Goal: Answer question/provide support: Share knowledge or assist other users

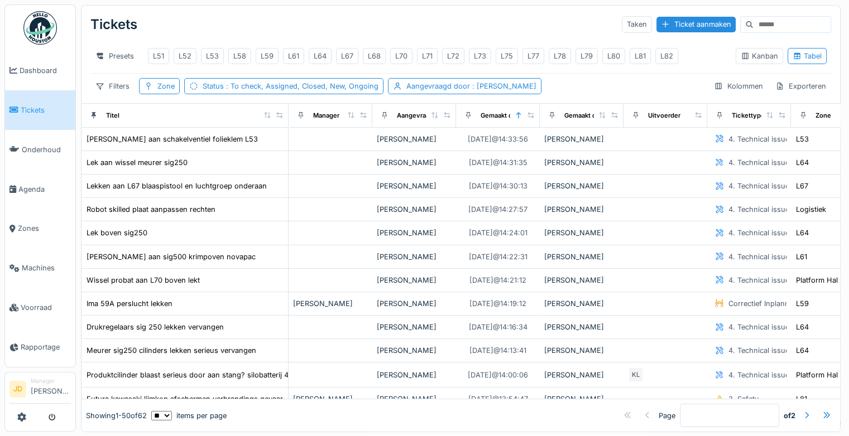
click at [28, 114] on link "Tickets" at bounding box center [40, 110] width 70 height 40
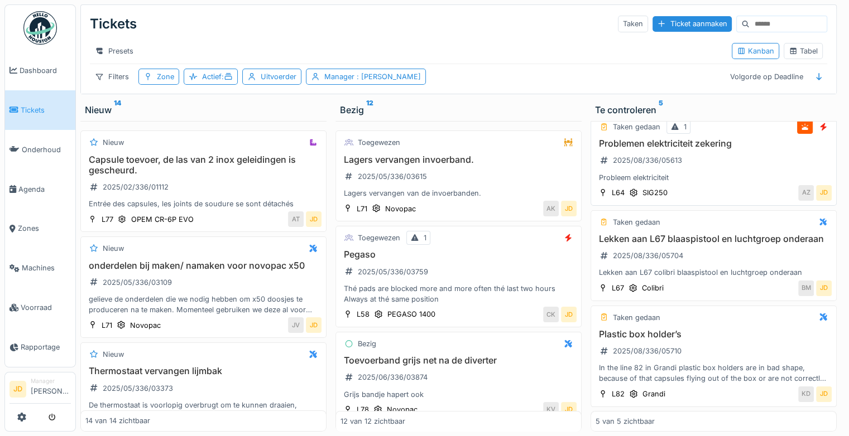
scroll to position [241, 0]
click at [729, 234] on h3 "Lekken aan L67 blaaspistool en luchtgroep onderaan" at bounding box center [714, 239] width 236 height 11
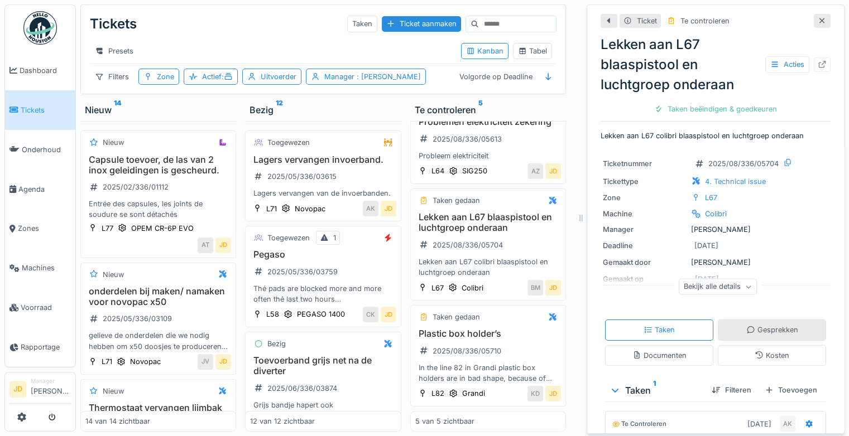
scroll to position [185, 0]
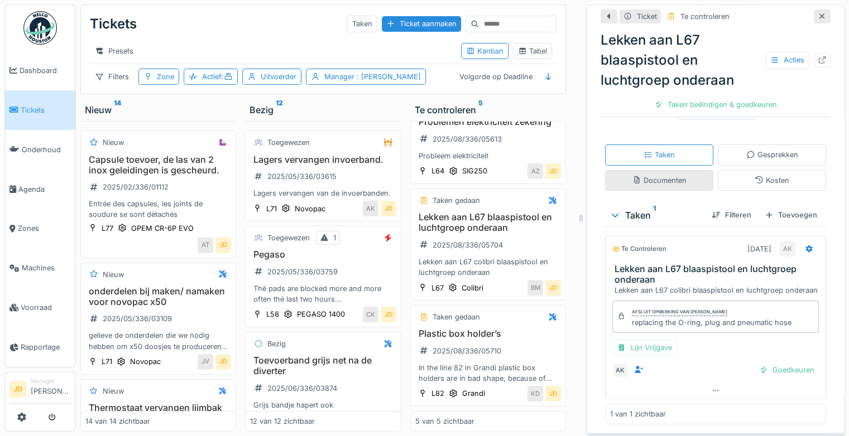
click at [647, 175] on div "Documenten" at bounding box center [659, 180] width 54 height 11
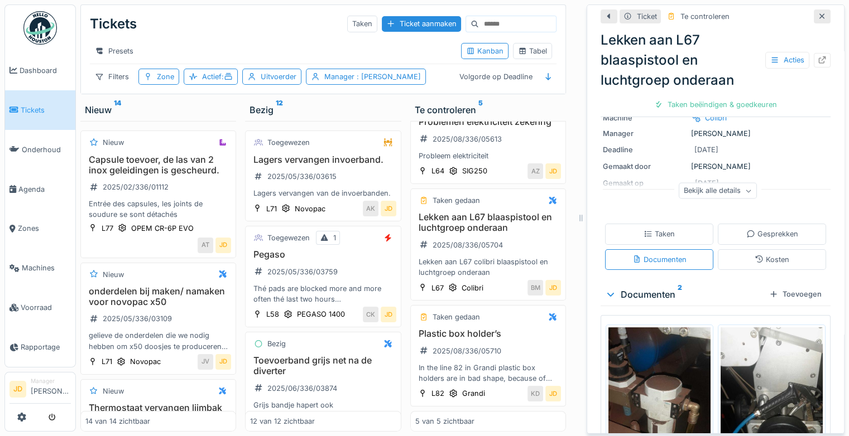
scroll to position [92, 0]
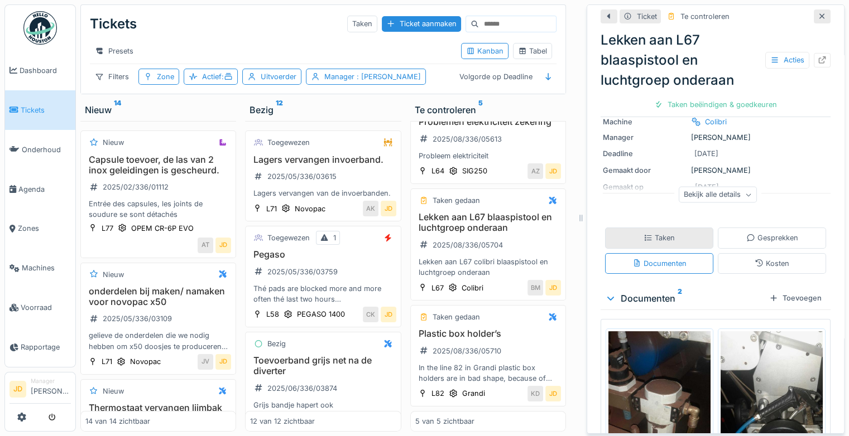
click at [656, 234] on div "Taken" at bounding box center [659, 238] width 31 height 11
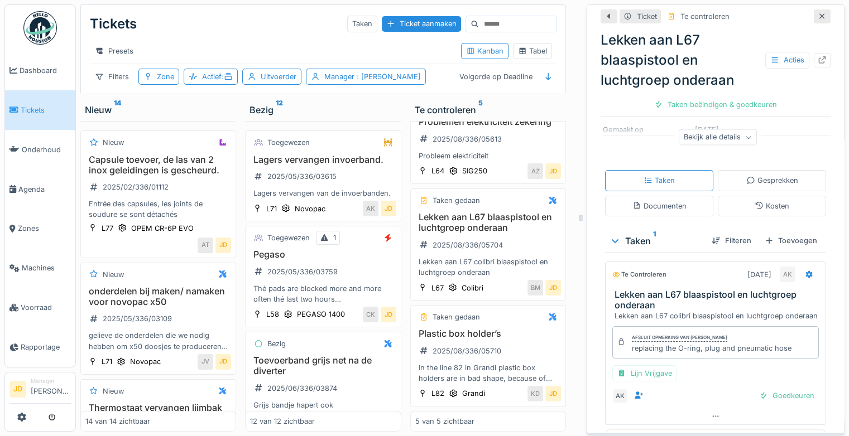
scroll to position [185, 0]
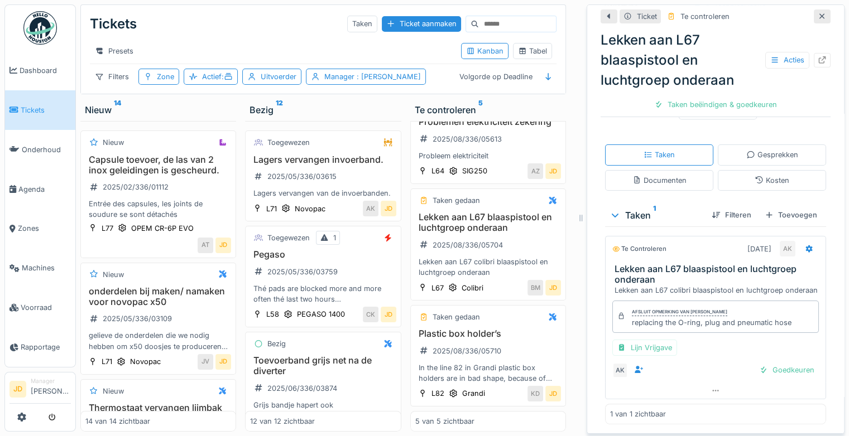
click at [814, 9] on div at bounding box center [822, 16] width 17 height 14
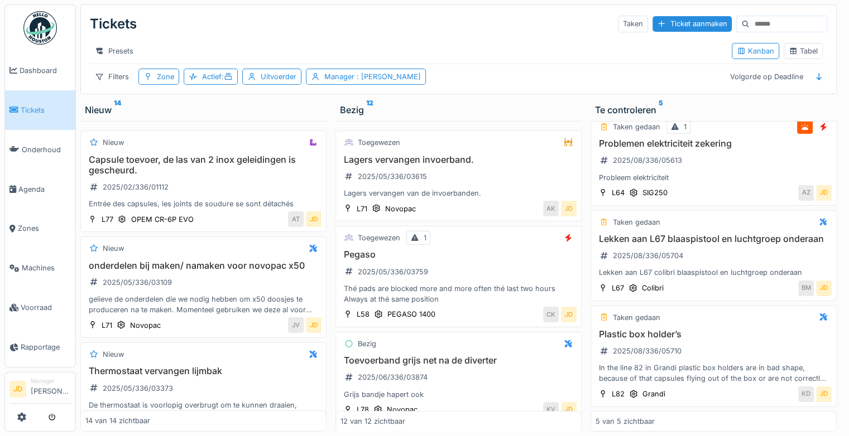
scroll to position [241, 0]
click at [719, 329] on div "Plastic box holder’s 2025/08/336/05710 In the line 82 in Grandi plastic box hol…" at bounding box center [714, 356] width 236 height 55
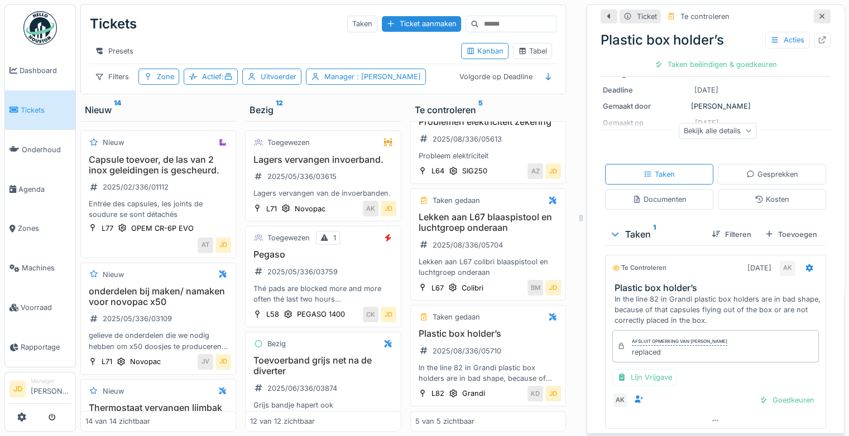
scroll to position [166, 0]
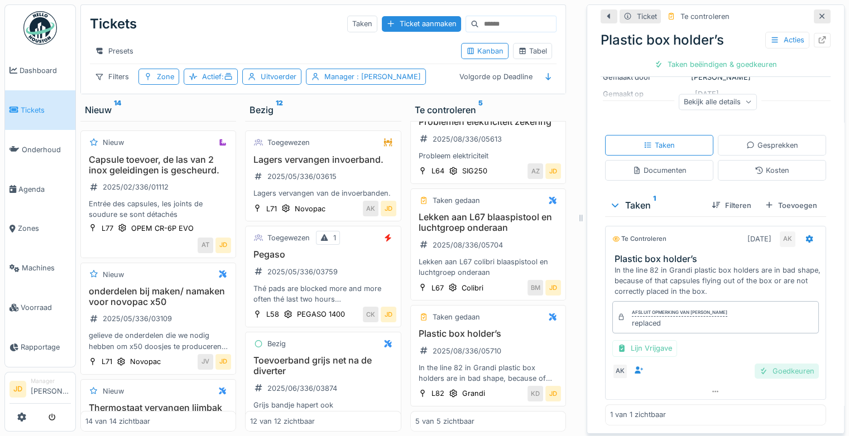
click at [755, 364] on div "Goedkeuren" at bounding box center [787, 371] width 64 height 15
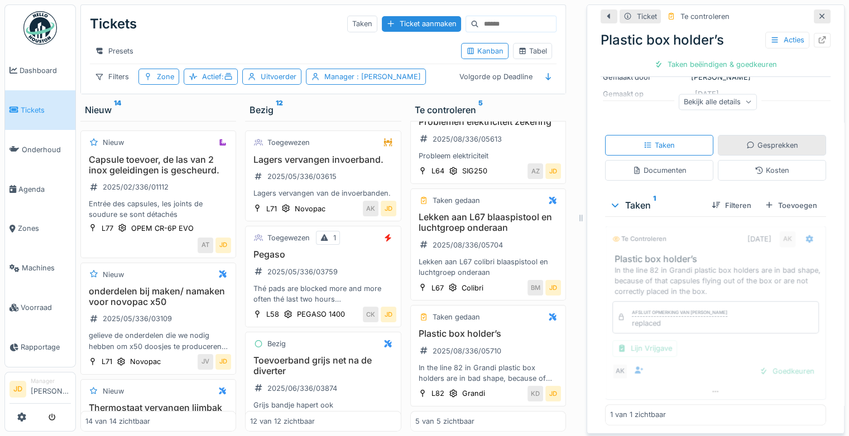
scroll to position [92, 0]
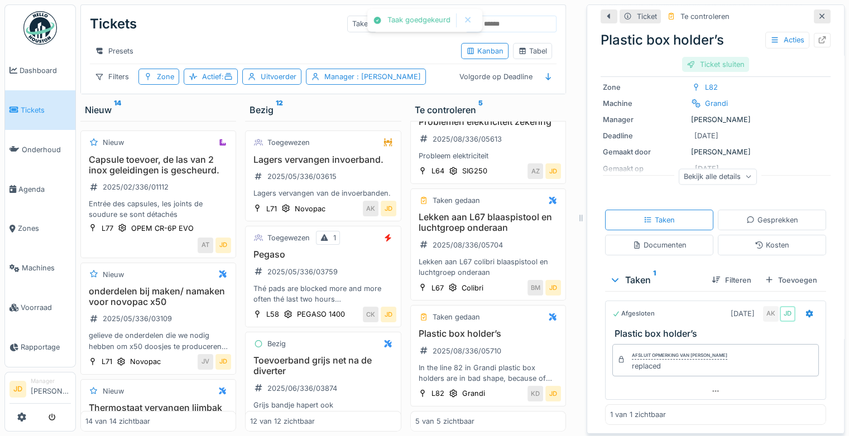
click at [712, 57] on div "Ticket sluiten" at bounding box center [715, 64] width 67 height 15
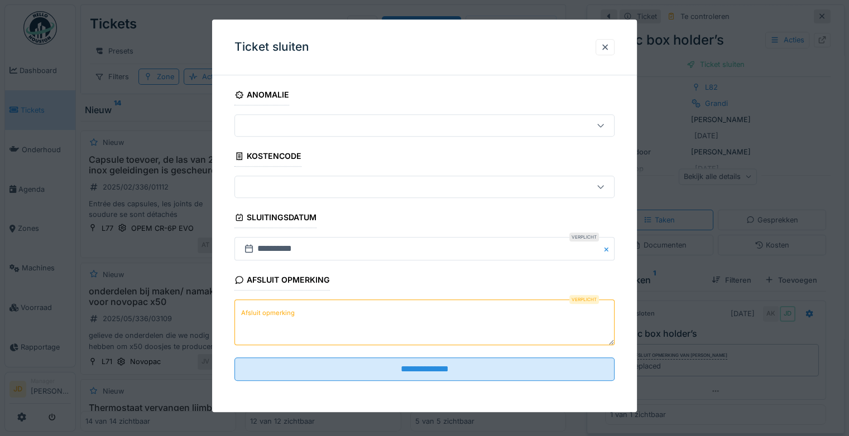
click at [377, 319] on textarea "Afsluit opmerking" at bounding box center [424, 323] width 380 height 46
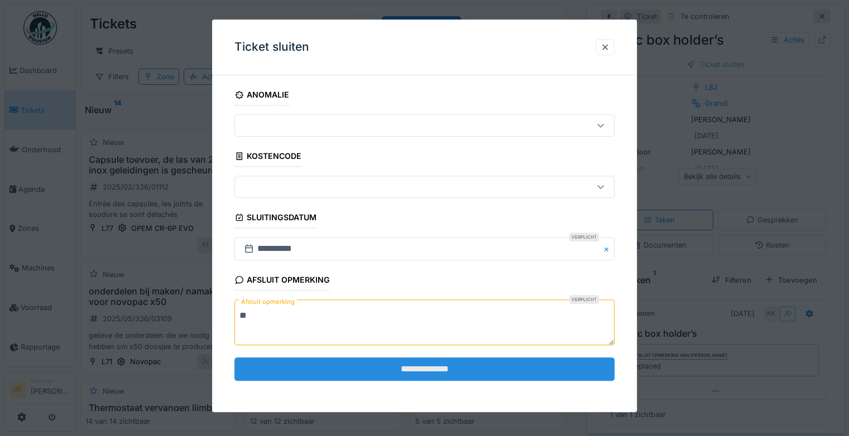
type textarea "**"
click at [399, 372] on input "**********" at bounding box center [424, 369] width 380 height 23
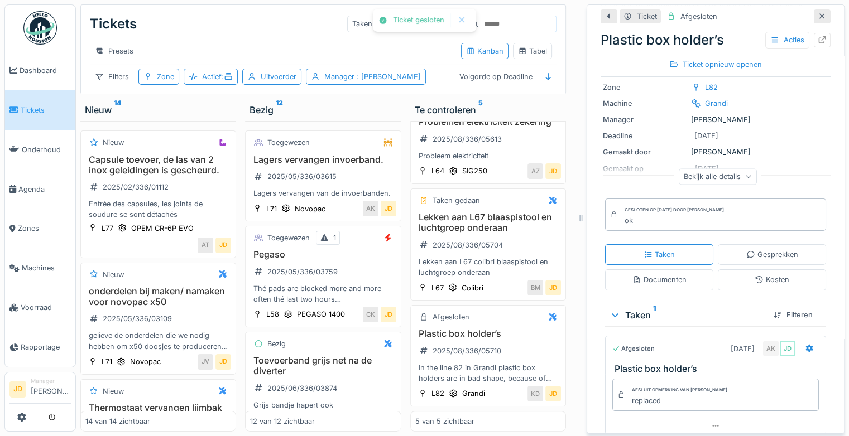
click at [819, 13] on icon at bounding box center [822, 16] width 6 height 6
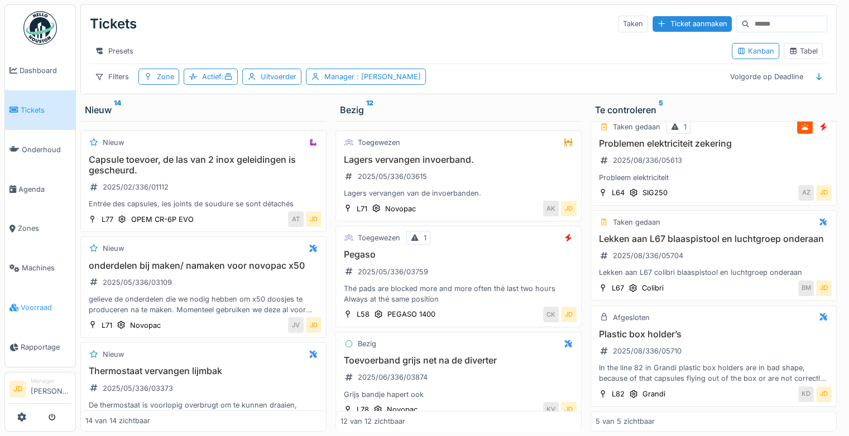
click at [29, 303] on span "Voorraad" at bounding box center [46, 308] width 50 height 11
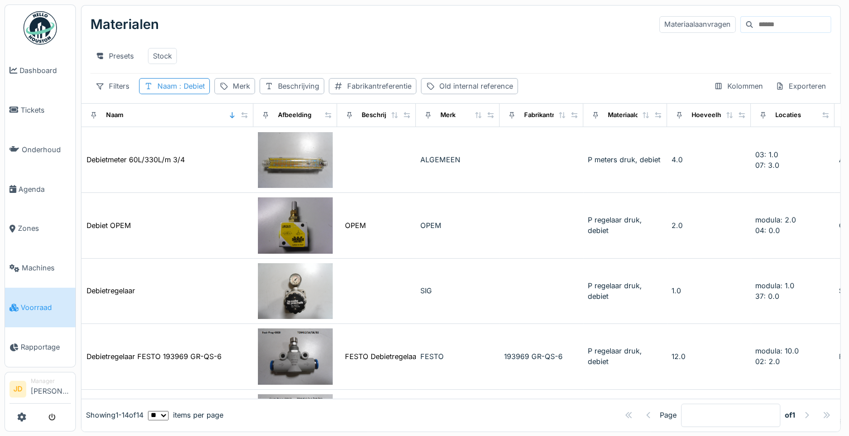
click at [187, 90] on span ": Debiet" at bounding box center [191, 86] width 28 height 8
click at [248, 150] on icon at bounding box center [243, 147] width 9 height 7
click at [234, 151] on input "Naam" at bounding box center [199, 147] width 113 height 23
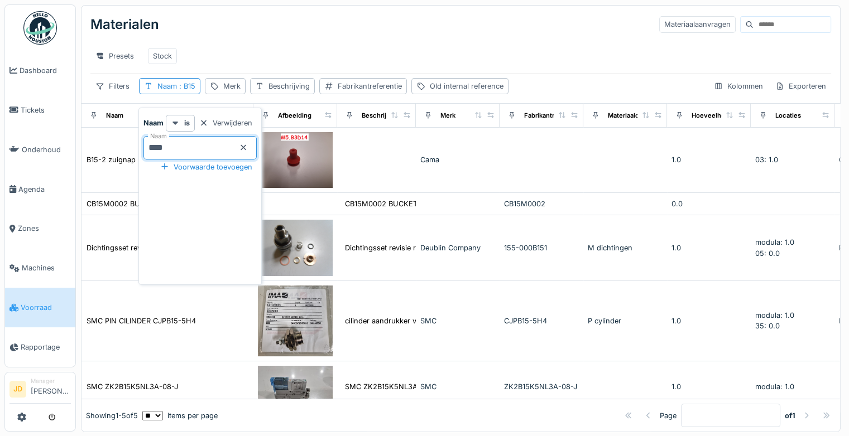
type input "*****"
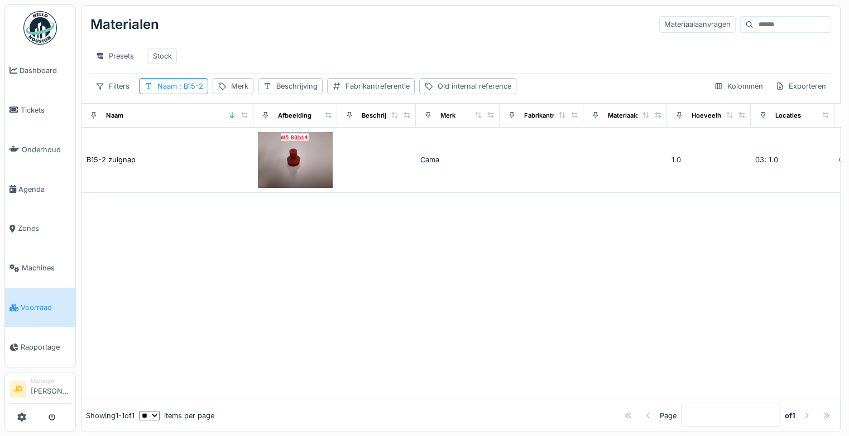
click at [435, 52] on div "Presets Stock" at bounding box center [460, 56] width 741 height 25
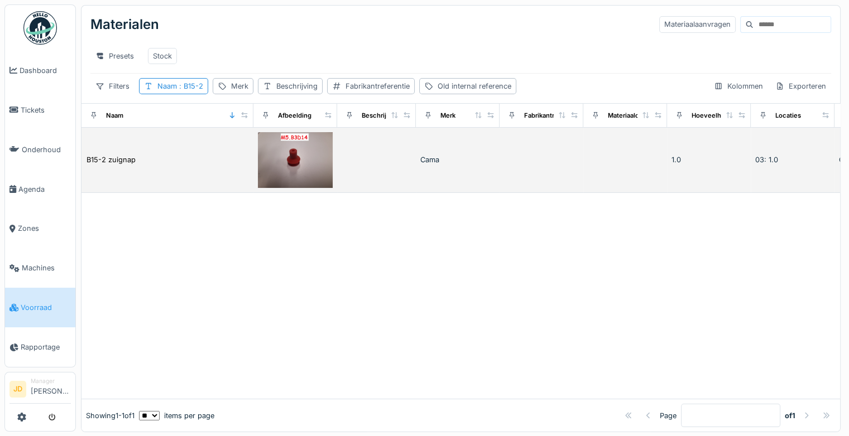
click at [298, 178] on img at bounding box center [295, 160] width 75 height 56
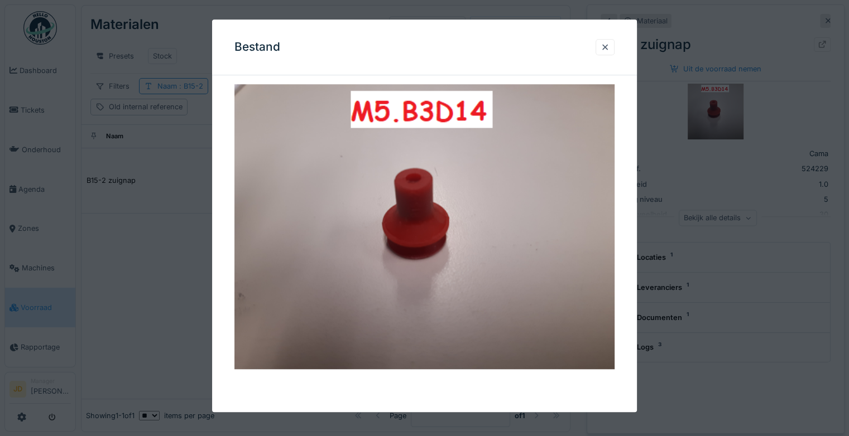
click at [676, 370] on div at bounding box center [424, 218] width 849 height 436
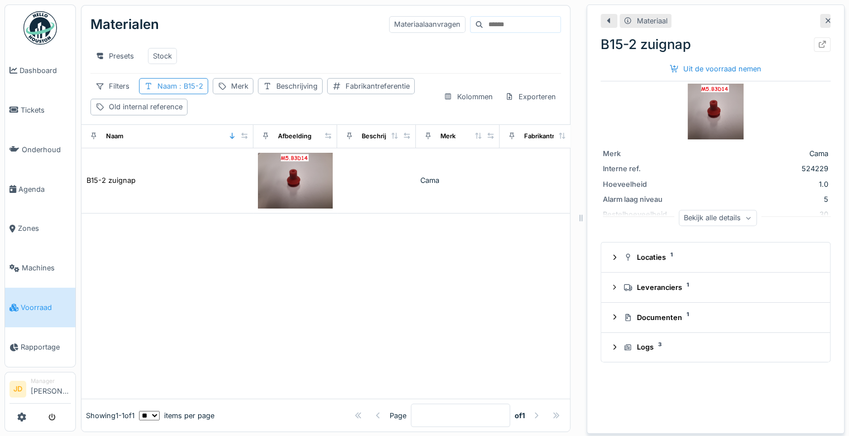
click at [193, 90] on span ": B15-2" at bounding box center [190, 86] width 26 height 8
click at [212, 140] on input "*****" at bounding box center [199, 147] width 113 height 23
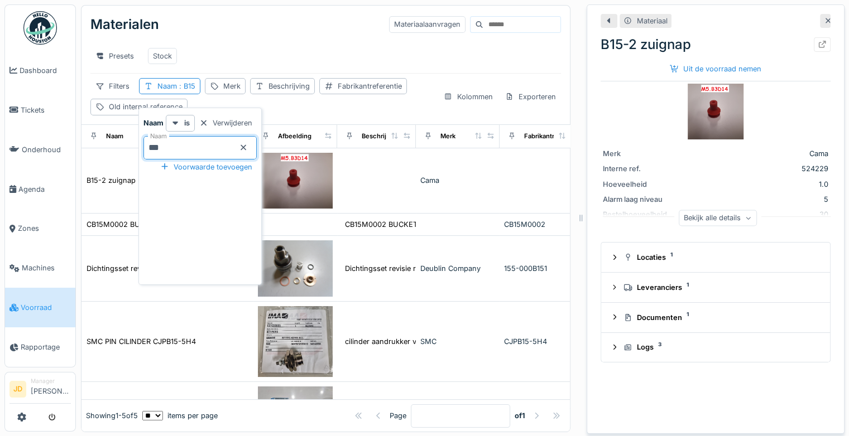
type input "***"
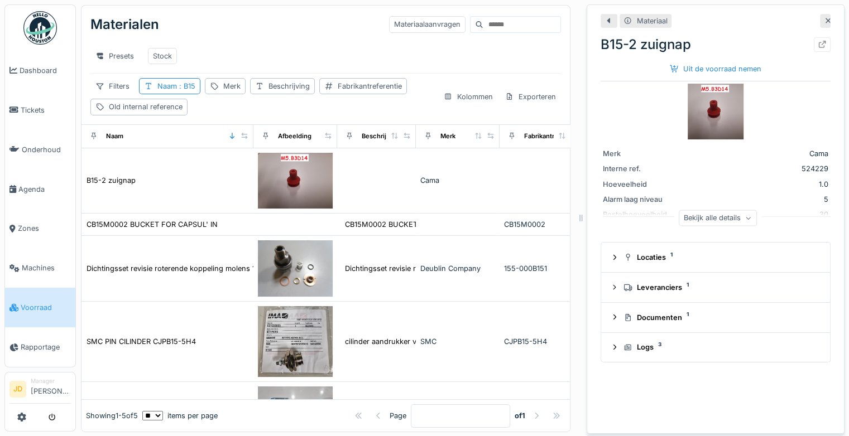
click at [271, 30] on div "Materialen Materiaalaanvragen" at bounding box center [325, 24] width 471 height 29
click at [190, 90] on span ": B15" at bounding box center [186, 86] width 18 height 8
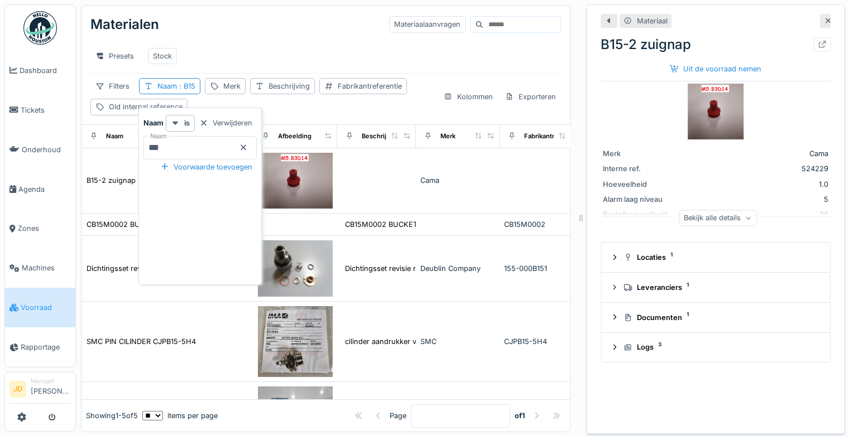
click at [169, 150] on input "***" at bounding box center [199, 147] width 113 height 23
type input "*"
type input "*******"
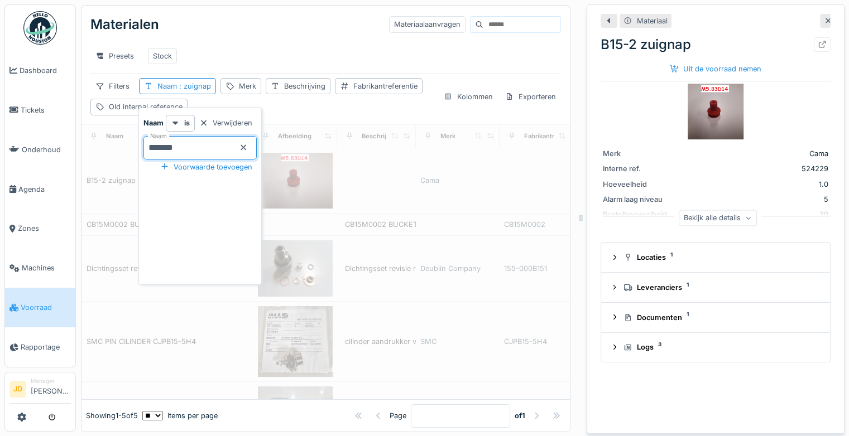
click at [268, 63] on div "Presets Stock" at bounding box center [325, 56] width 471 height 25
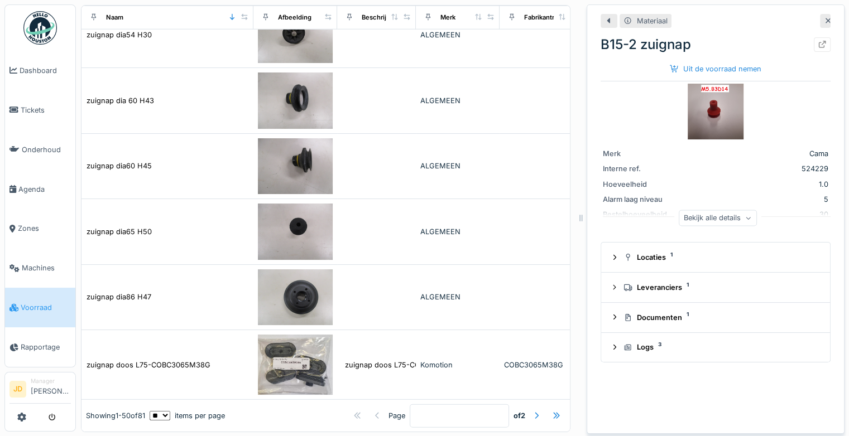
scroll to position [3079, 0]
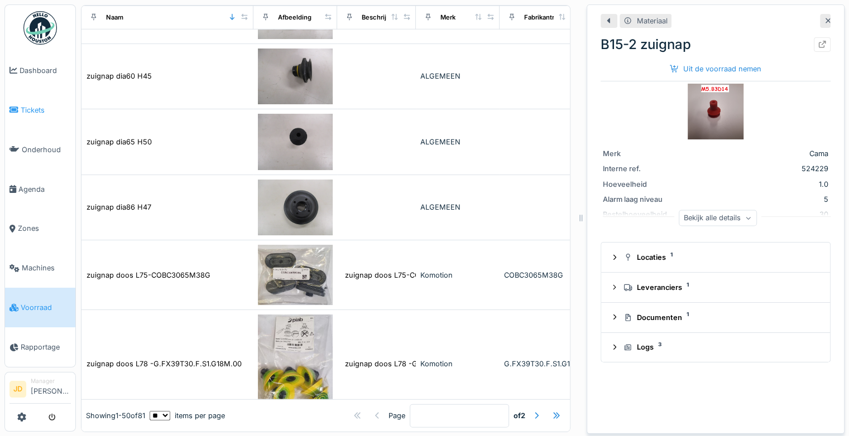
click at [35, 105] on span "Tickets" at bounding box center [46, 110] width 50 height 11
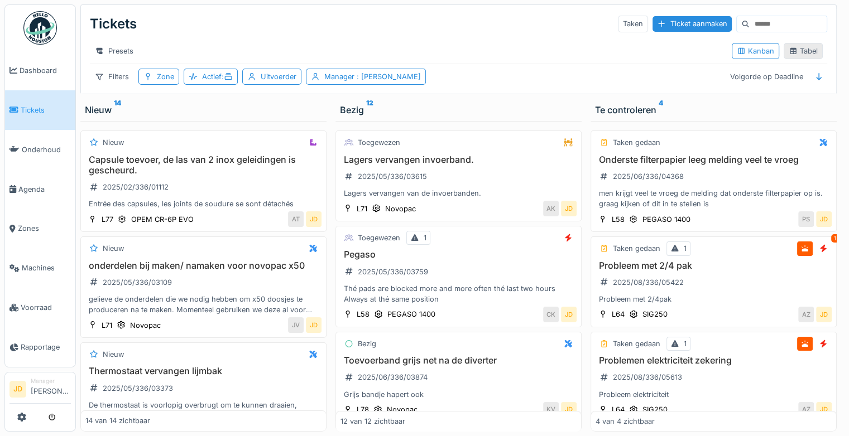
click at [789, 55] on icon at bounding box center [793, 50] width 9 height 7
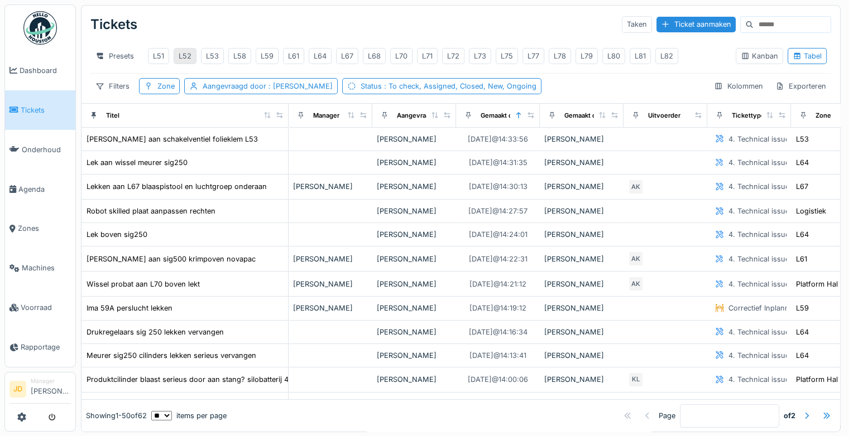
click at [186, 56] on div "L52" at bounding box center [185, 56] width 13 height 11
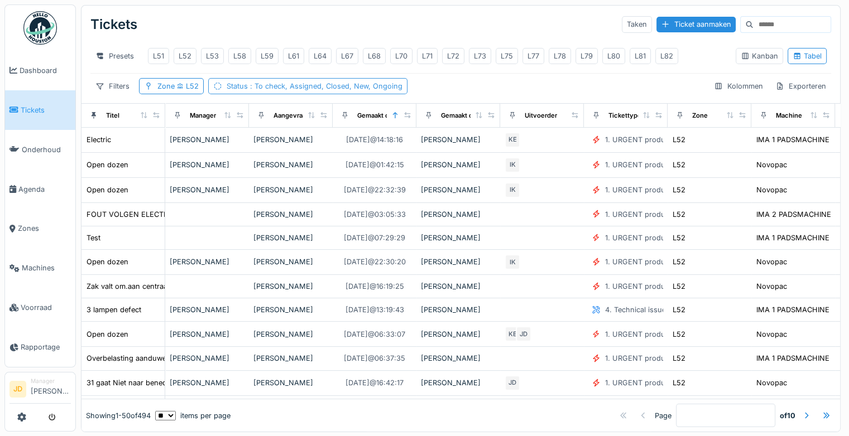
click at [343, 90] on span ": To check, Assigned, Closed, New, Ongoing" at bounding box center [325, 86] width 155 height 8
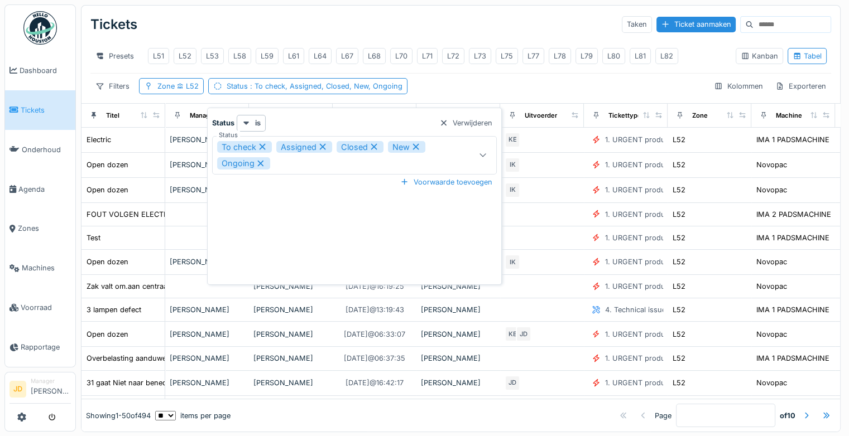
click at [393, 28] on div "Tickets Taken Ticket aanmaken" at bounding box center [460, 24] width 741 height 29
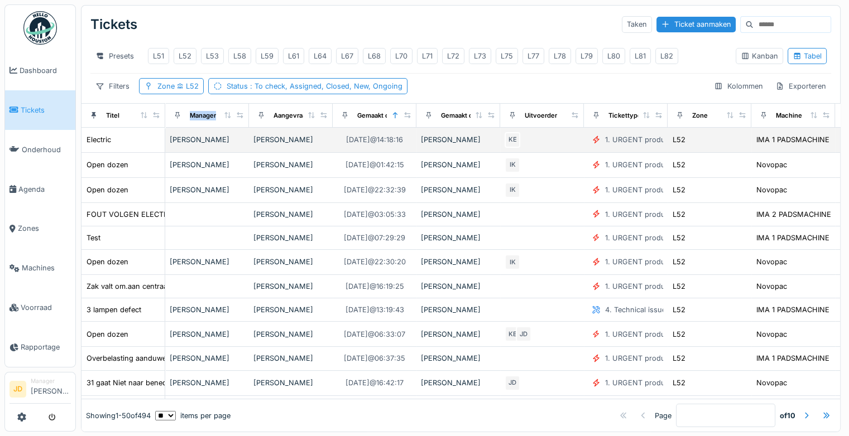
drag, startPoint x: 165, startPoint y: 126, endPoint x: 219, endPoint y: 135, distance: 54.3
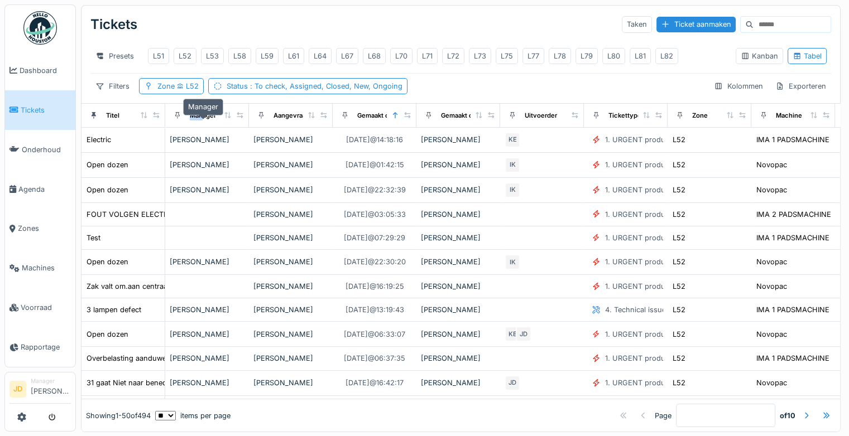
drag, startPoint x: 219, startPoint y: 135, endPoint x: 203, endPoint y: 124, distance: 19.2
click at [203, 124] on tr "Titel Manager Aangevraagd door Gemaakt op Gemaakt door Uitvoerder Tickettype Zo…" at bounding box center [667, 115] width 1172 height 24
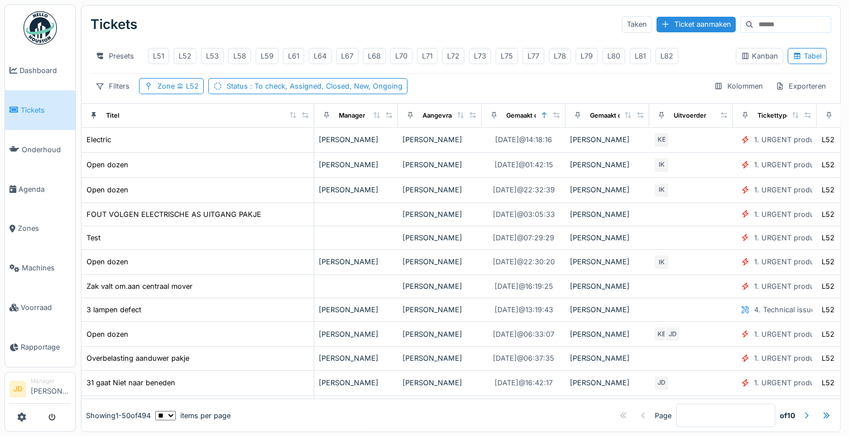
drag, startPoint x: 203, startPoint y: 124, endPoint x: 304, endPoint y: 134, distance: 101.0
click at [304, 127] on th "Titel" at bounding box center [197, 115] width 233 height 24
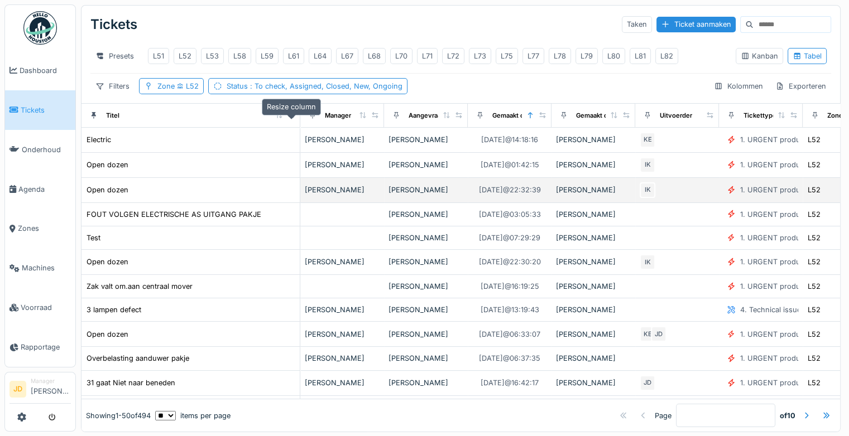
drag, startPoint x: 308, startPoint y: 122, endPoint x: 525, endPoint y: 198, distance: 229.5
click at [295, 118] on icon at bounding box center [291, 115] width 8 height 6
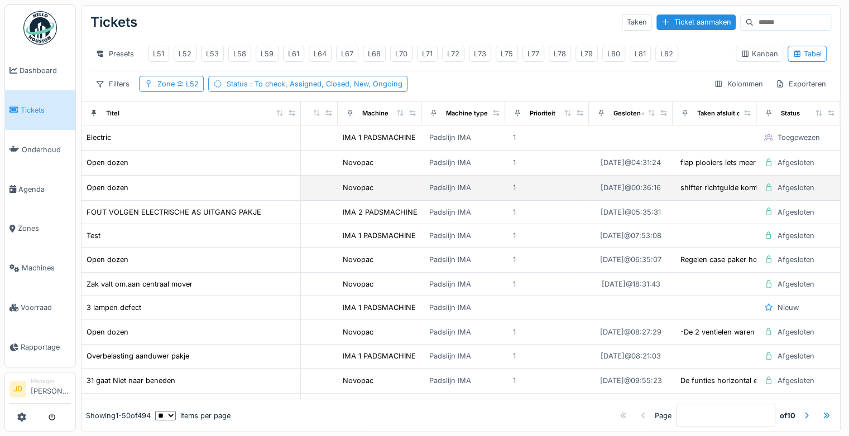
scroll to position [2, 565]
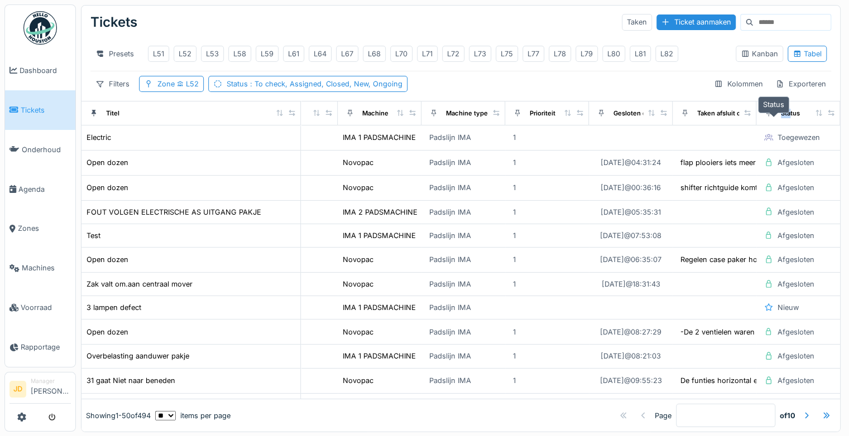
drag, startPoint x: 737, startPoint y: 119, endPoint x: 774, endPoint y: 123, distance: 37.0
click at [774, 123] on tr "Titel Manager Aangevraagd door Gemaakt op Gemaakt door Uitvoerder Tickettype Zo…" at bounding box center [186, 113] width 1308 height 24
drag, startPoint x: 774, startPoint y: 123, endPoint x: 726, endPoint y: 121, distance: 48.0
click at [726, 120] on div "Taken afsluit opmerkingen" at bounding box center [714, 113] width 74 height 14
drag, startPoint x: 737, startPoint y: 123, endPoint x: 729, endPoint y: 117, distance: 9.6
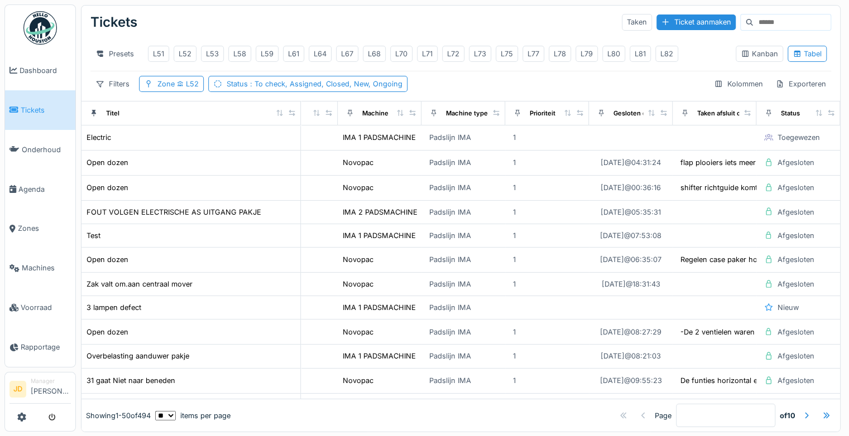
click at [729, 117] on th "Taken afsluit opmerkingen" at bounding box center [715, 113] width 84 height 24
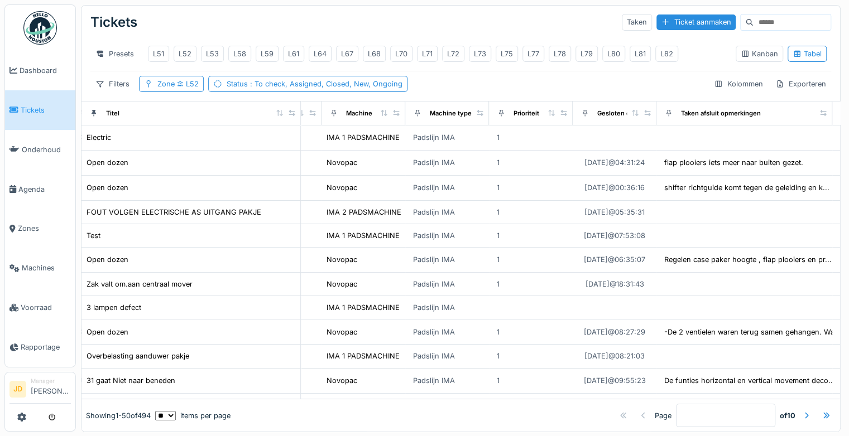
drag, startPoint x: 729, startPoint y: 117, endPoint x: 822, endPoint y: 115, distance: 92.1
click at [822, 115] on div "Taken afsluit opmerkingen" at bounding box center [744, 113] width 166 height 14
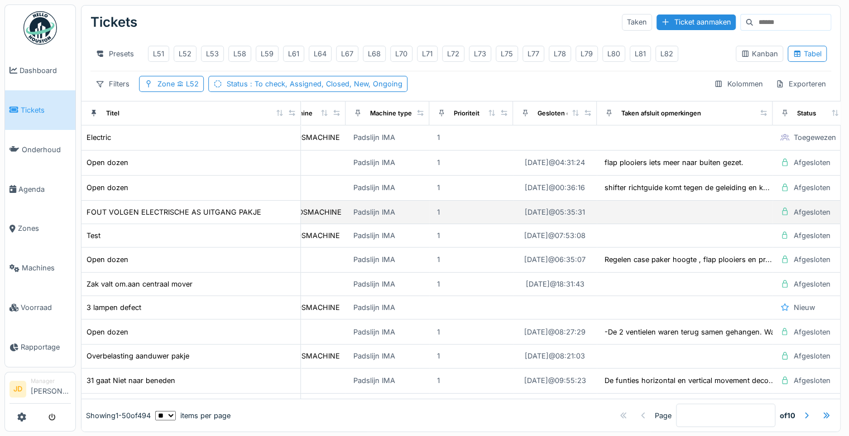
scroll to position [2, 658]
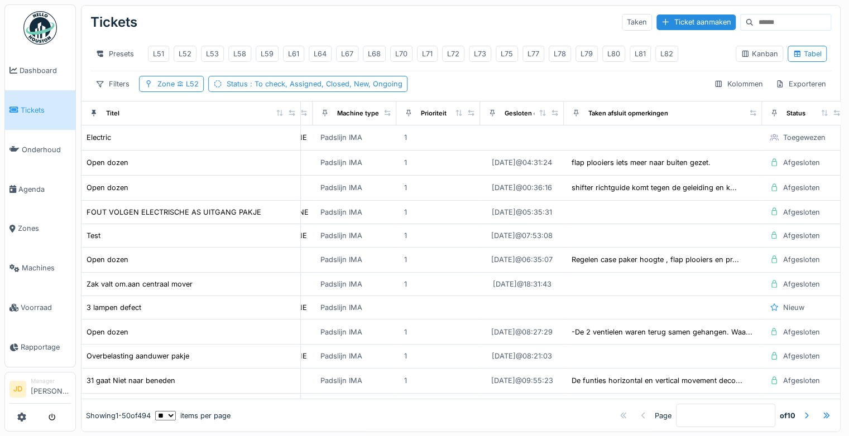
drag, startPoint x: 732, startPoint y: 124, endPoint x: 755, endPoint y: 128, distance: 22.7
click at [755, 125] on th "Taken afsluit opmerkingen" at bounding box center [663, 113] width 198 height 24
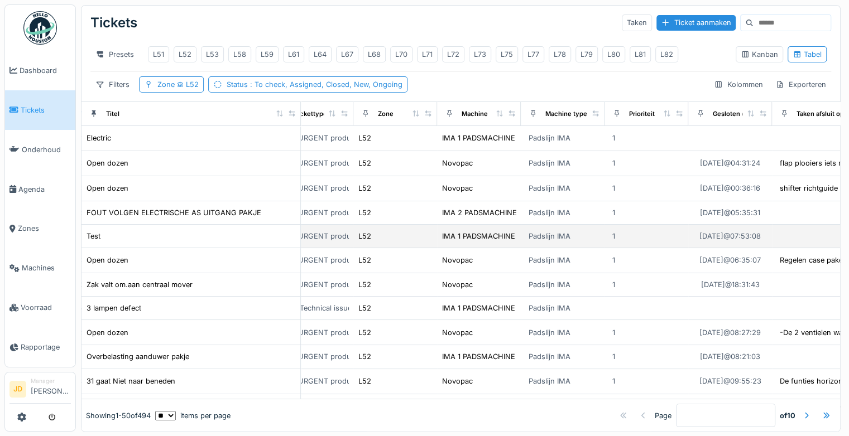
scroll to position [4, 491]
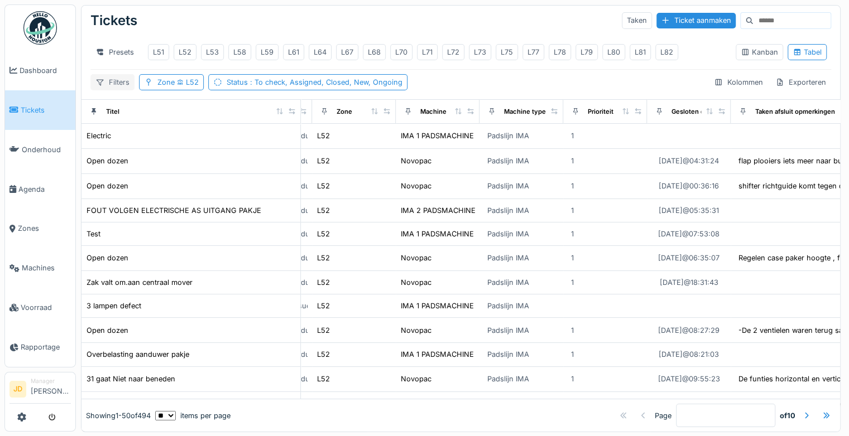
click at [112, 90] on div "Filters" at bounding box center [112, 82] width 44 height 16
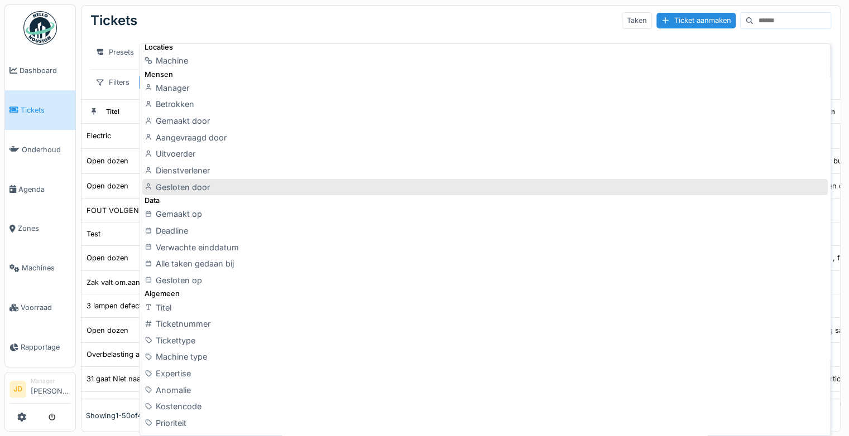
scroll to position [167, 0]
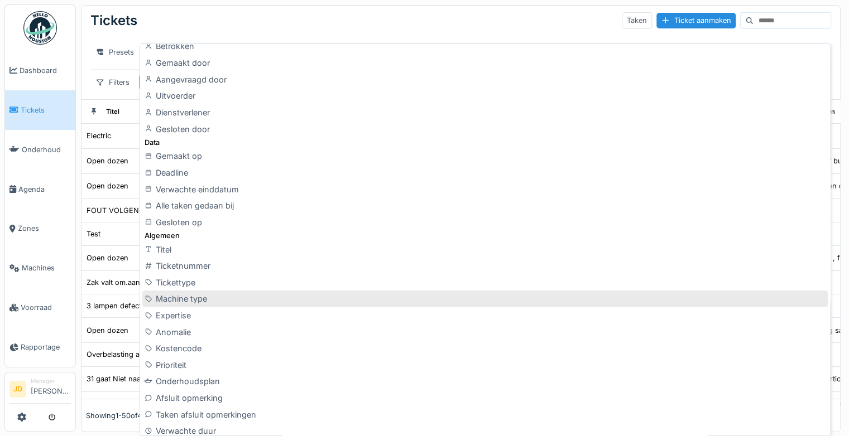
click at [237, 301] on div "Machine type" at bounding box center [484, 299] width 685 height 17
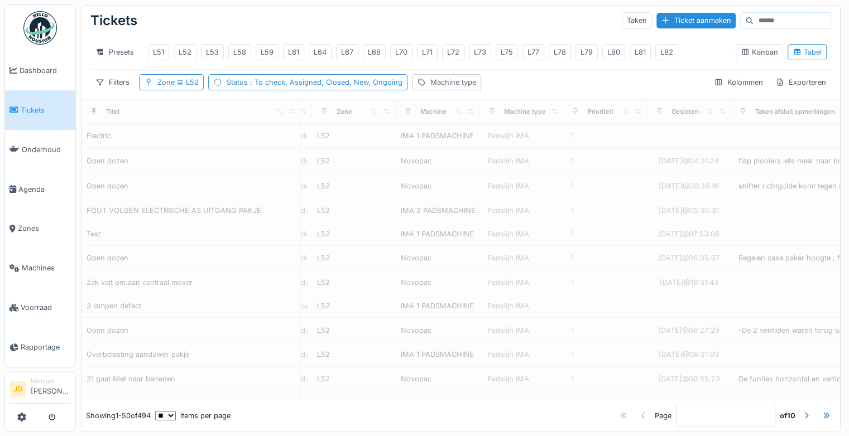
click at [444, 88] on div "Machine type" at bounding box center [453, 82] width 46 height 11
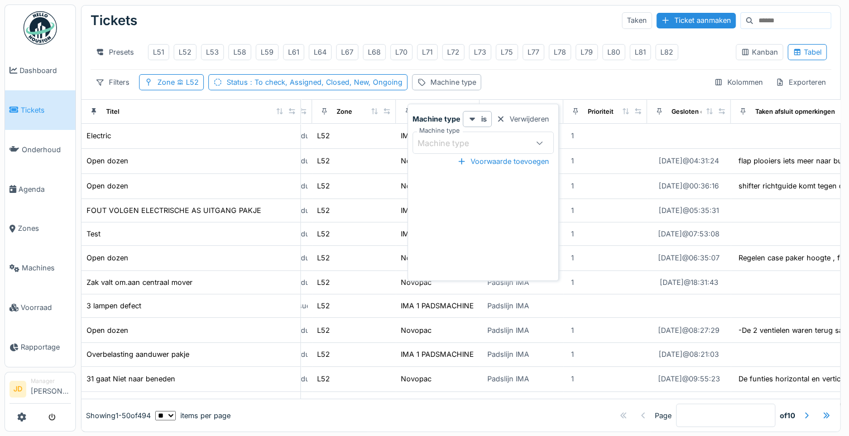
click at [474, 137] on div "Machine type" at bounding box center [450, 143] width 67 height 12
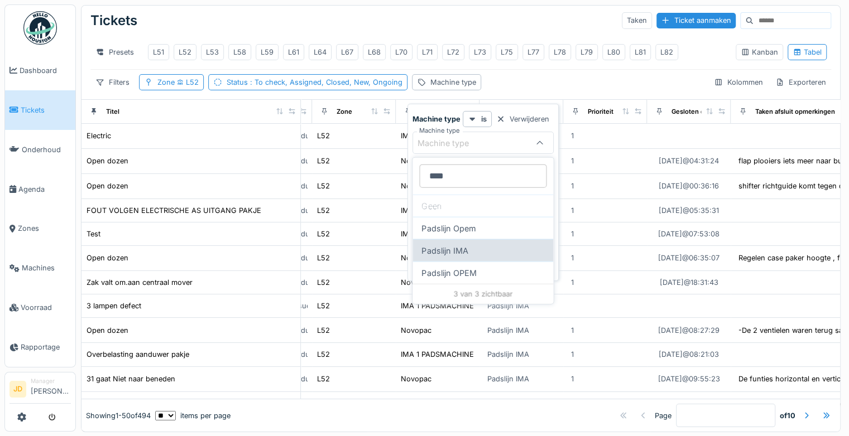
type type_MwNDc "****"
click at [448, 245] on div "Padslijn IMA" at bounding box center [482, 250] width 141 height 22
type input "****"
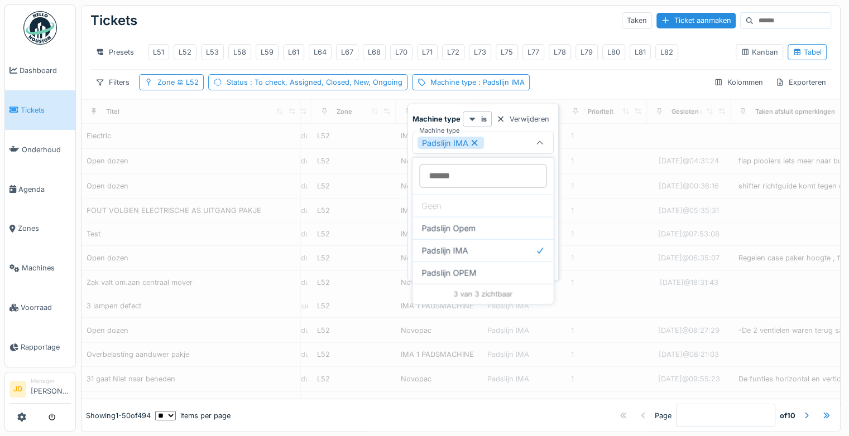
click at [527, 13] on div "Tickets Taken Ticket aanmaken" at bounding box center [460, 20] width 741 height 29
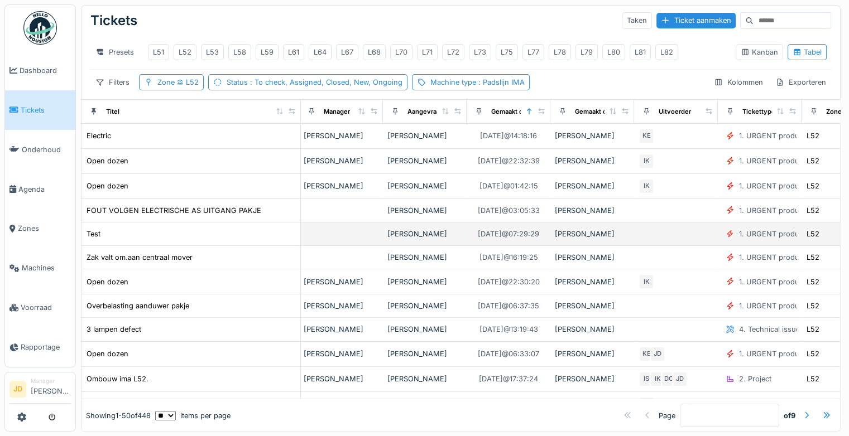
scroll to position [4, 0]
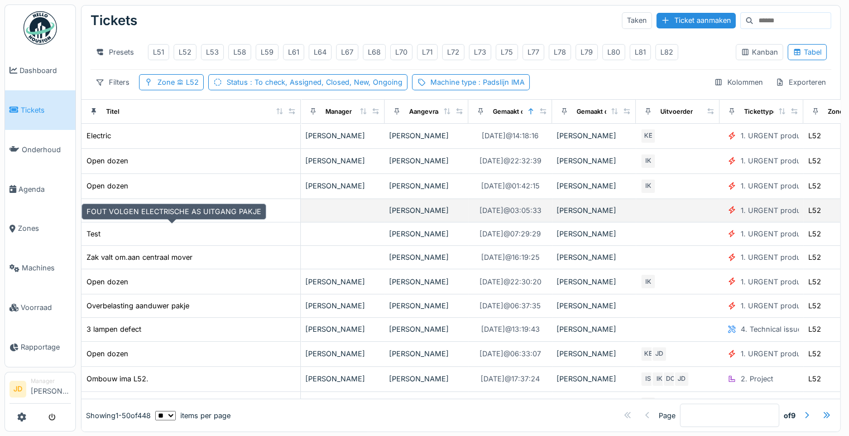
click at [217, 216] on div "FOUT VOLGEN ELECTRISCHE AS UITGANG PAKJE" at bounding box center [174, 210] width 175 height 11
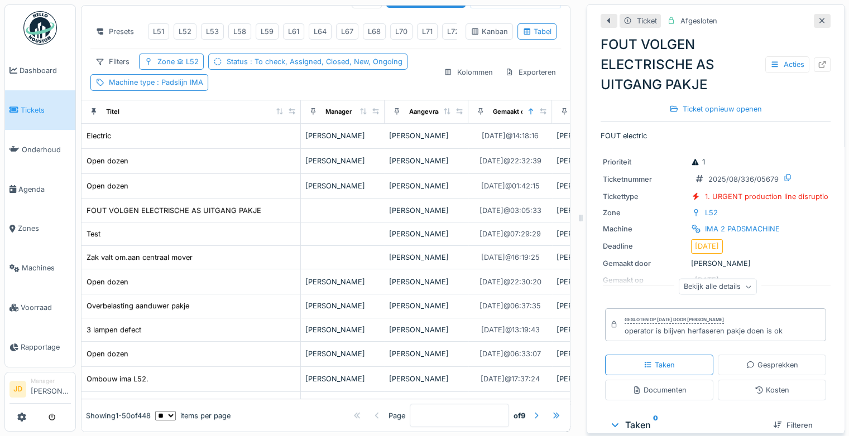
click at [818, 19] on icon at bounding box center [822, 20] width 9 height 7
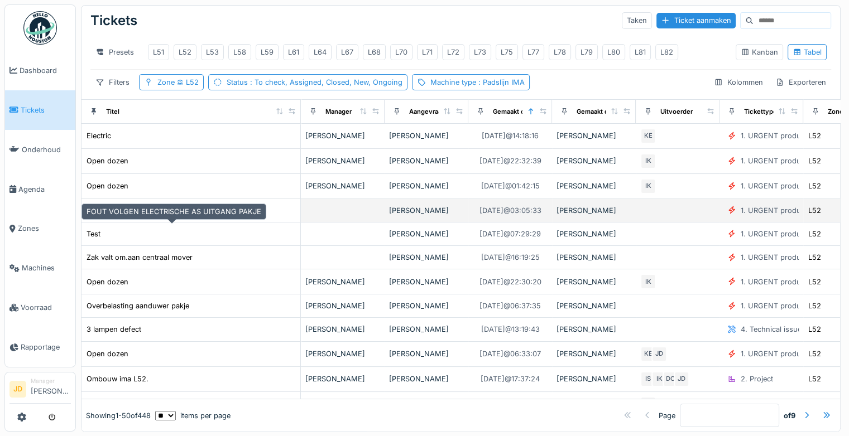
click at [247, 217] on div "FOUT VOLGEN ELECTRISCHE AS UITGANG PAKJE" at bounding box center [174, 211] width 176 height 12
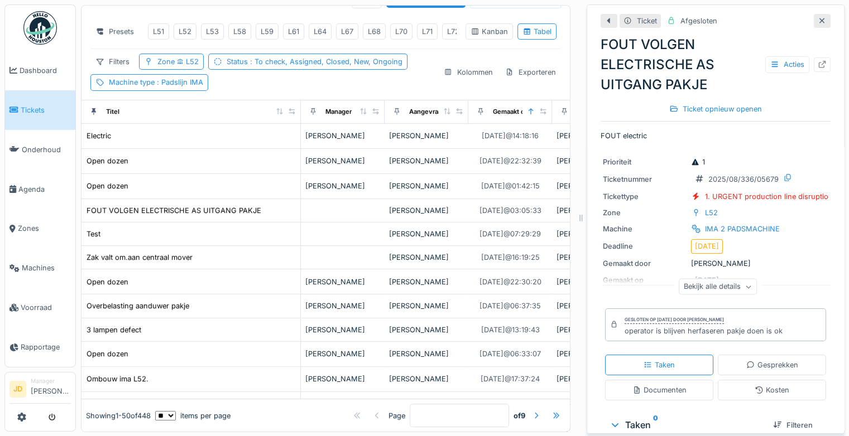
click at [818, 24] on div at bounding box center [822, 21] width 9 height 11
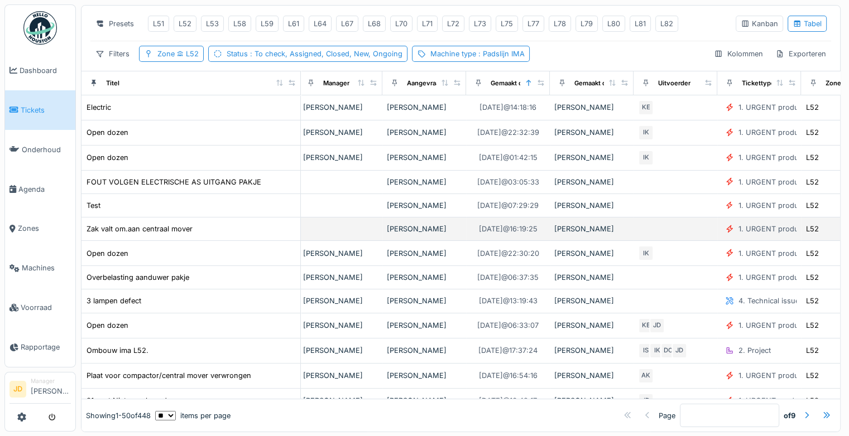
scroll to position [32, 0]
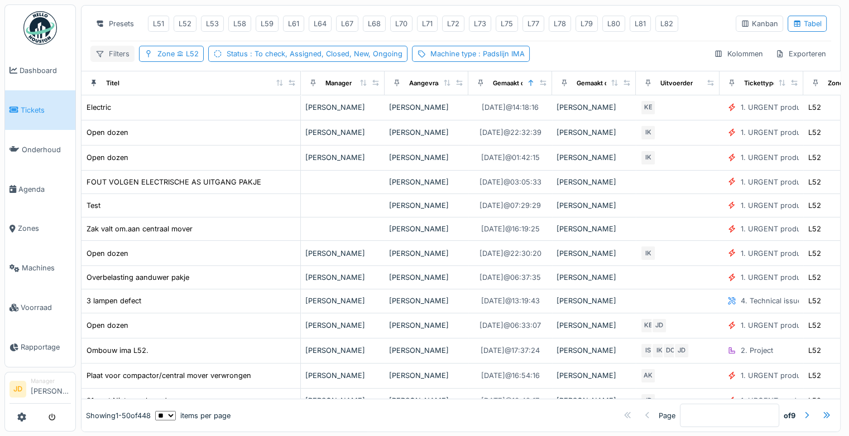
click at [110, 62] on div "Filters" at bounding box center [112, 54] width 44 height 16
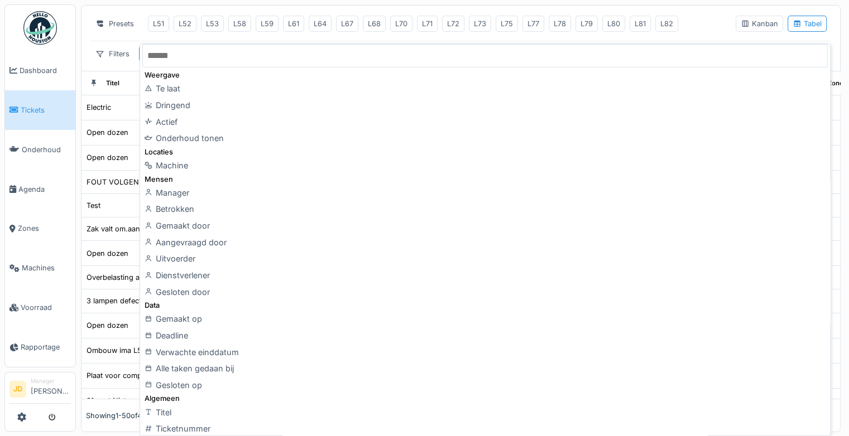
scroll to position [4, 0]
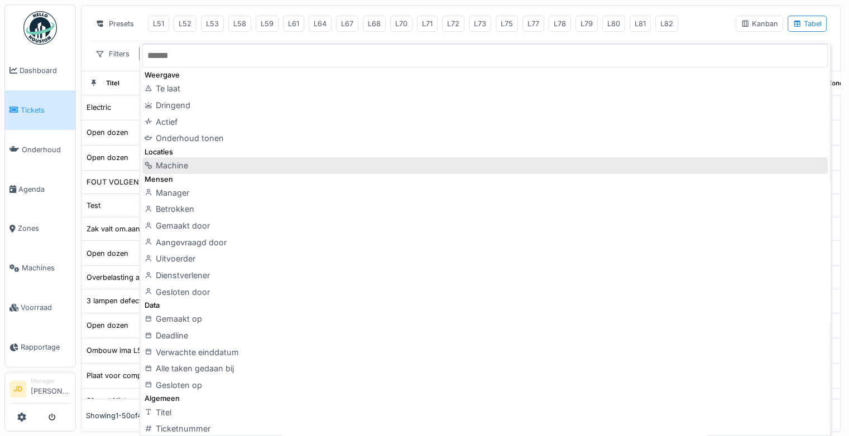
click at [218, 164] on div "Machine" at bounding box center [484, 165] width 685 height 17
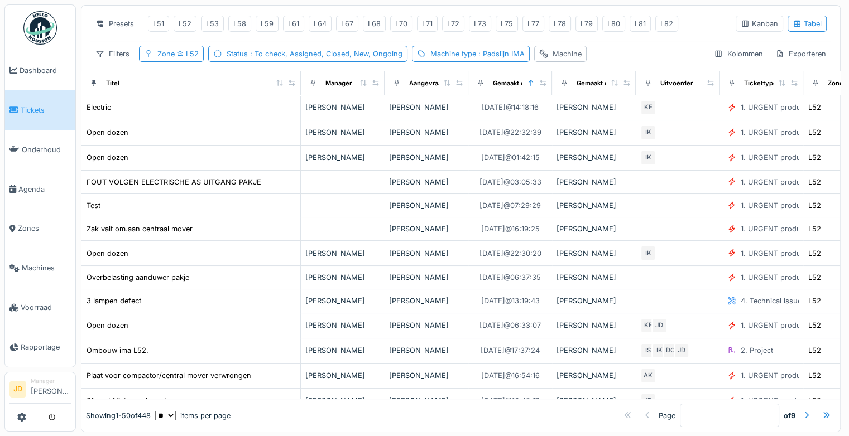
click at [556, 59] on div "Machine" at bounding box center [567, 54] width 29 height 11
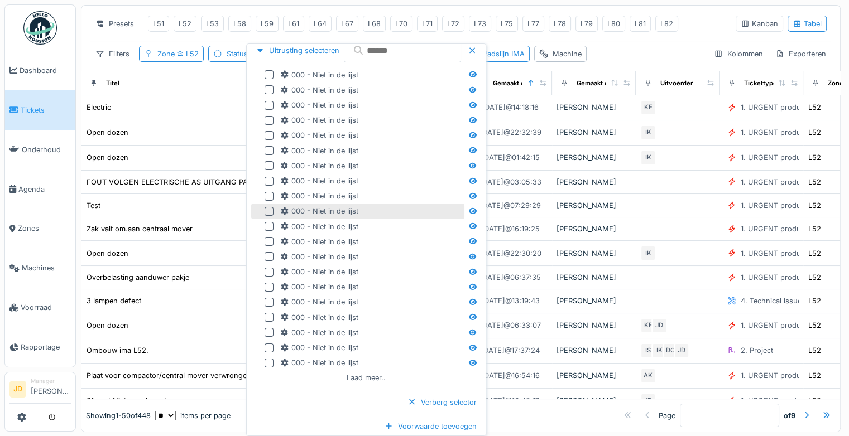
scroll to position [0, 0]
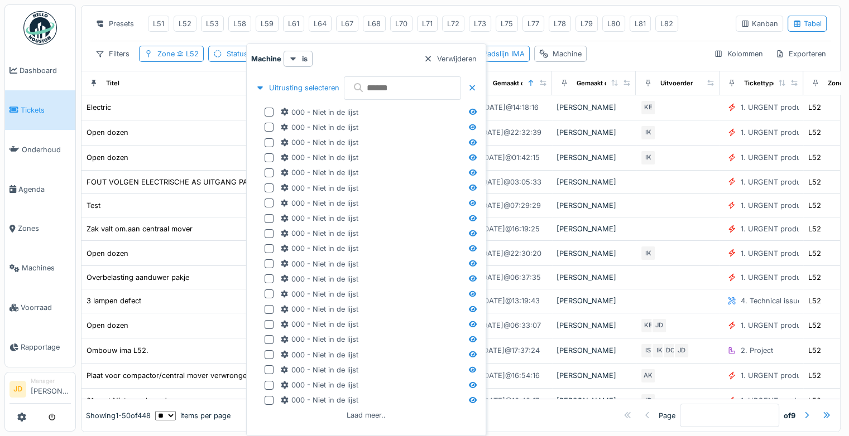
click at [399, 86] on input "text" at bounding box center [402, 87] width 117 height 23
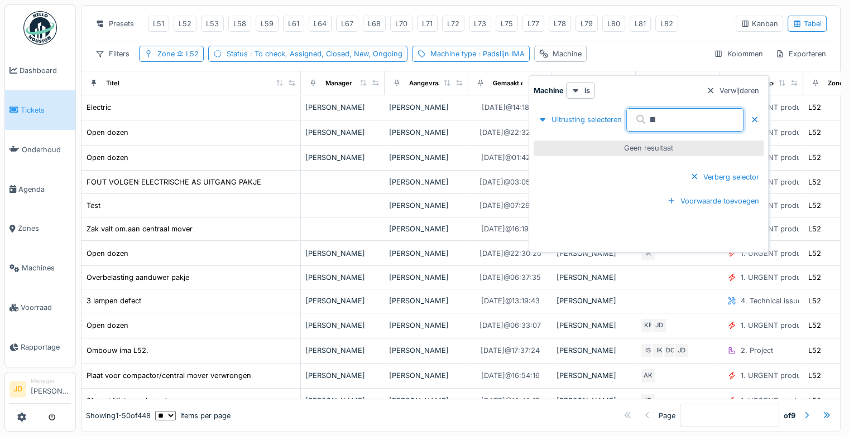
type input "*"
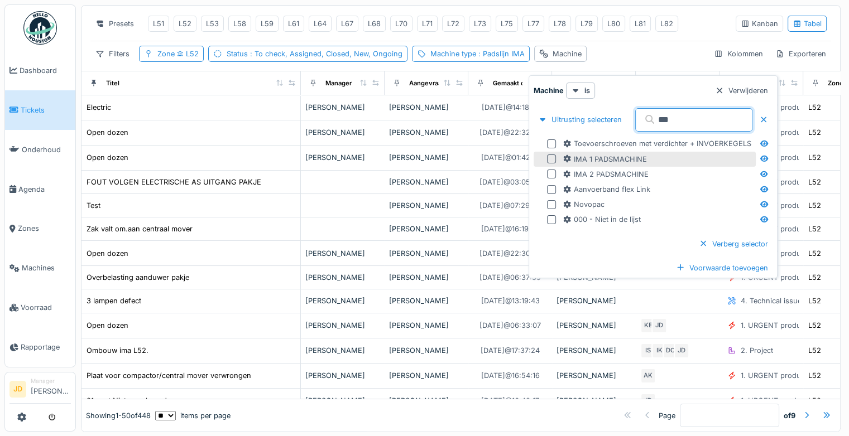
type input "***"
click at [551, 157] on div at bounding box center [551, 159] width 9 height 9
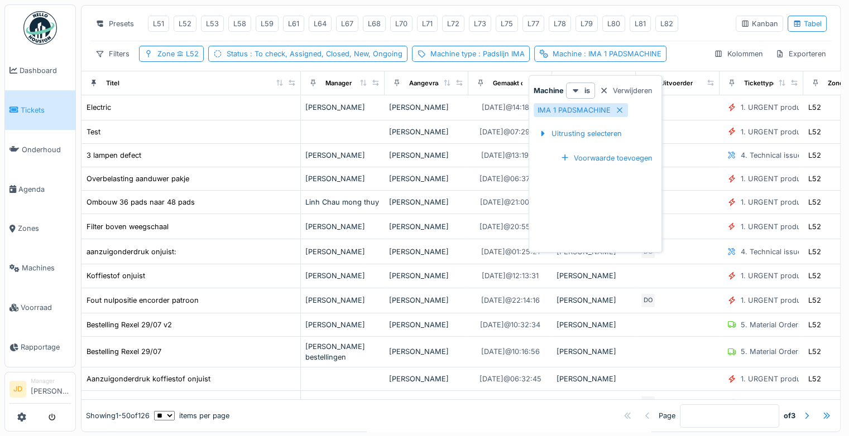
click at [690, 15] on div "Presets L51 L52 L53 L58 L59 L61 L64 L67 L68 L70 L71 L72 L73 L75 L77 L78 L79 L80…" at bounding box center [408, 23] width 636 height 25
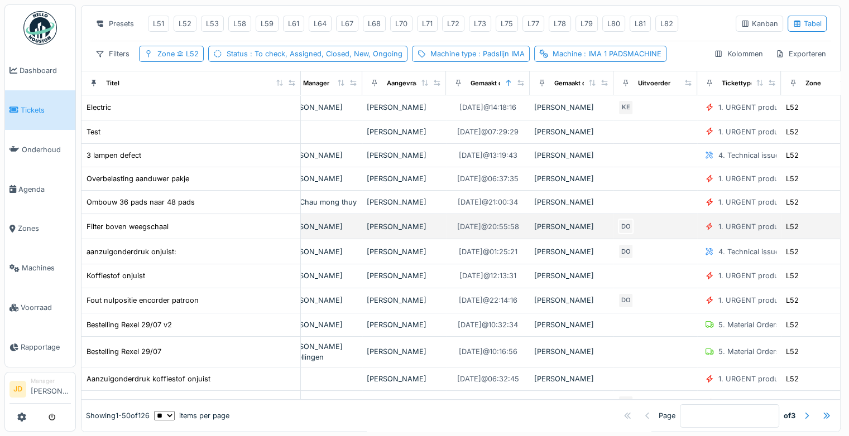
scroll to position [32, 0]
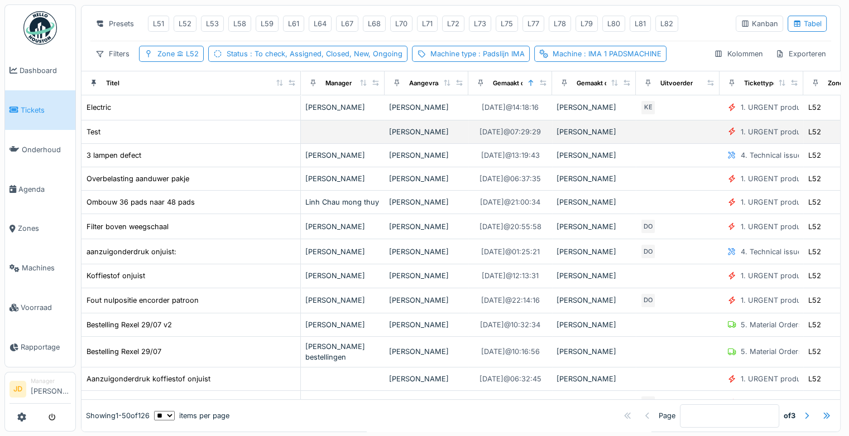
click at [228, 138] on div "Test" at bounding box center [191, 132] width 210 height 12
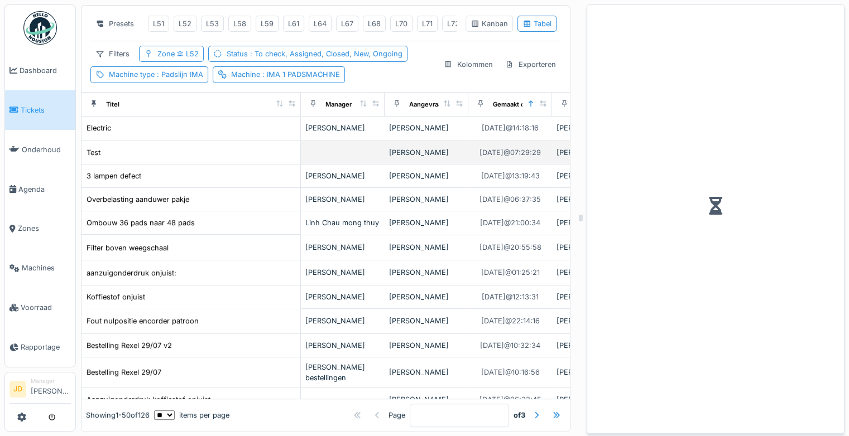
scroll to position [53, 0]
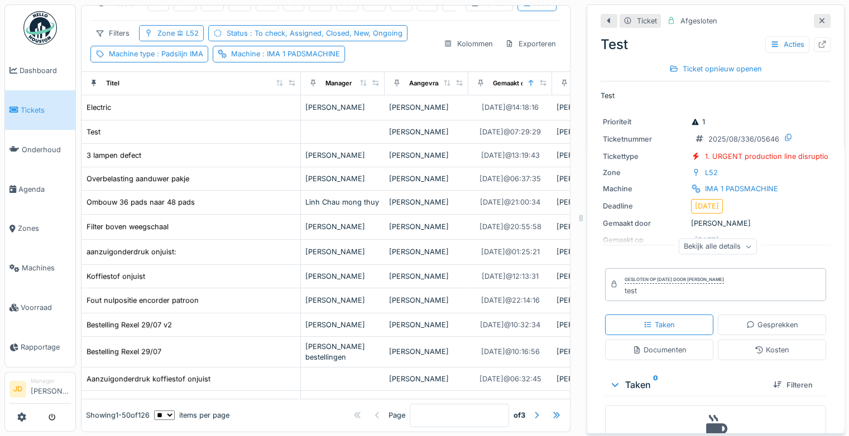
click at [818, 21] on icon at bounding box center [822, 20] width 9 height 7
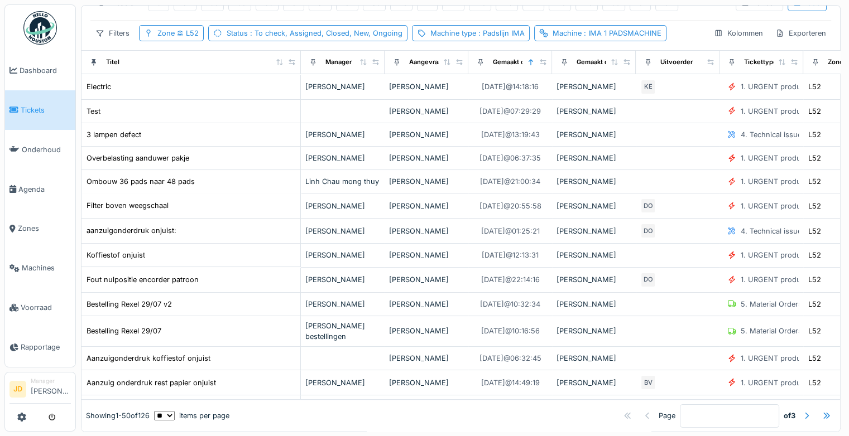
scroll to position [32, 0]
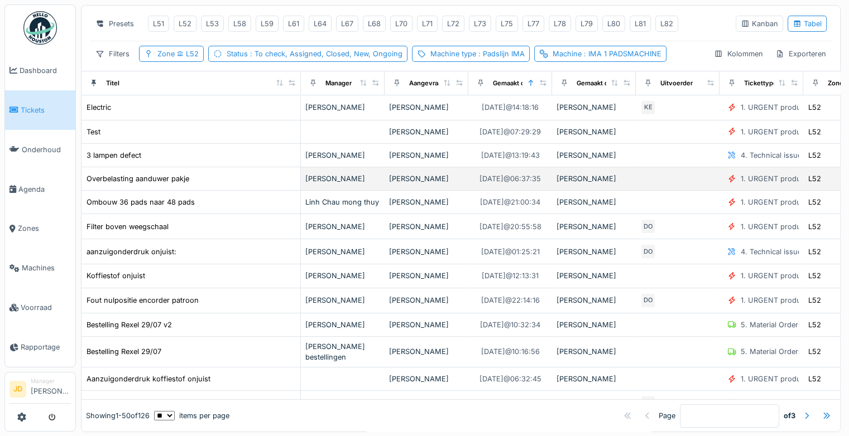
click at [243, 183] on div "Overbelasting aanduwer pakje" at bounding box center [191, 179] width 210 height 12
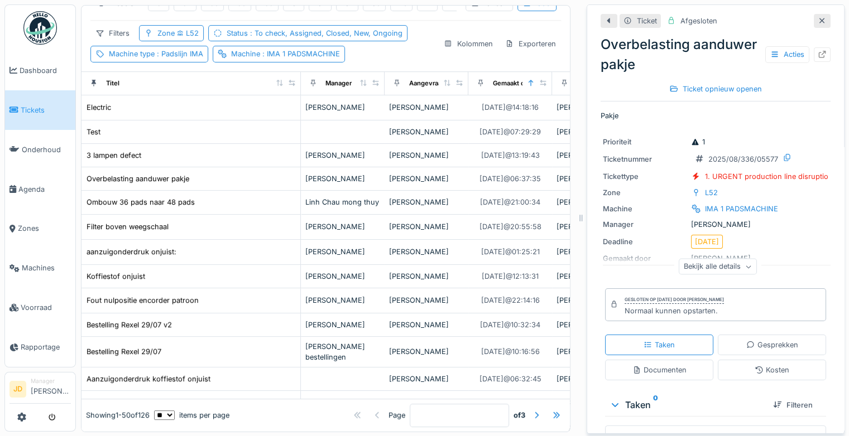
scroll to position [78, 0]
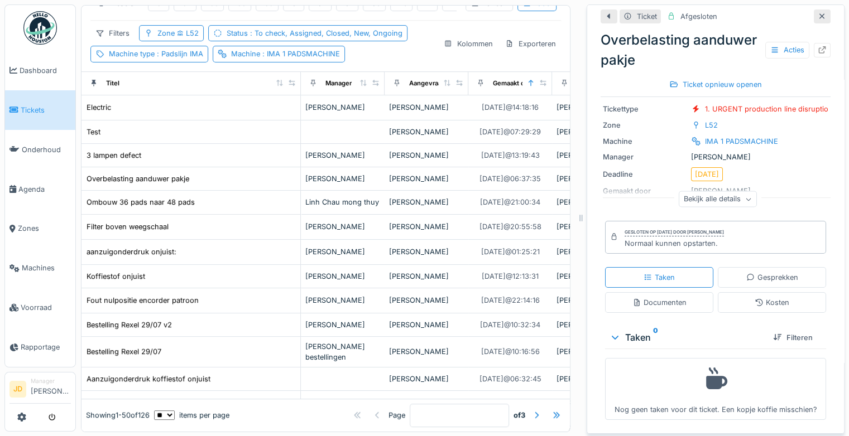
click at [818, 20] on div at bounding box center [822, 16] width 9 height 11
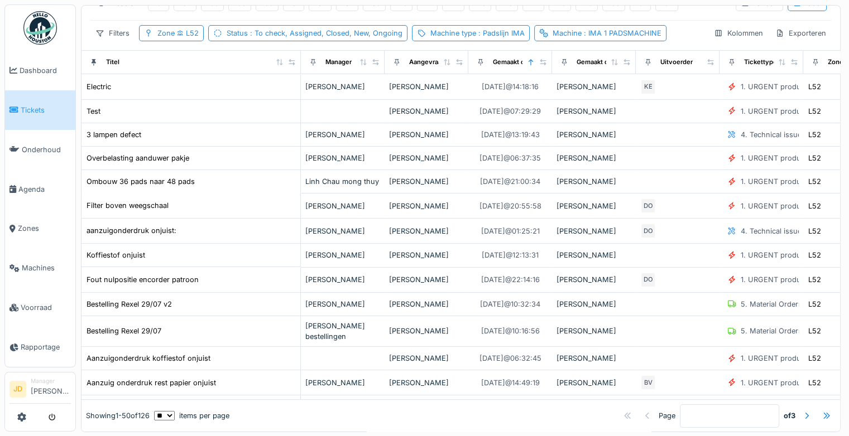
scroll to position [32, 0]
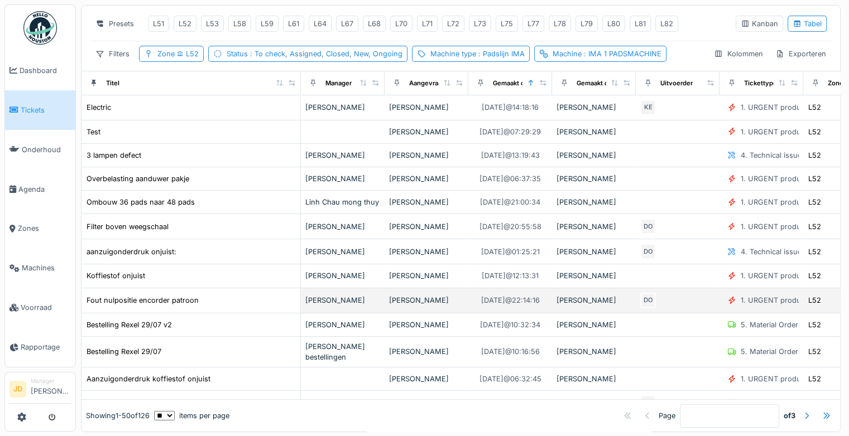
click at [242, 314] on td "Fout nulpositie encorder patroon" at bounding box center [190, 301] width 219 height 25
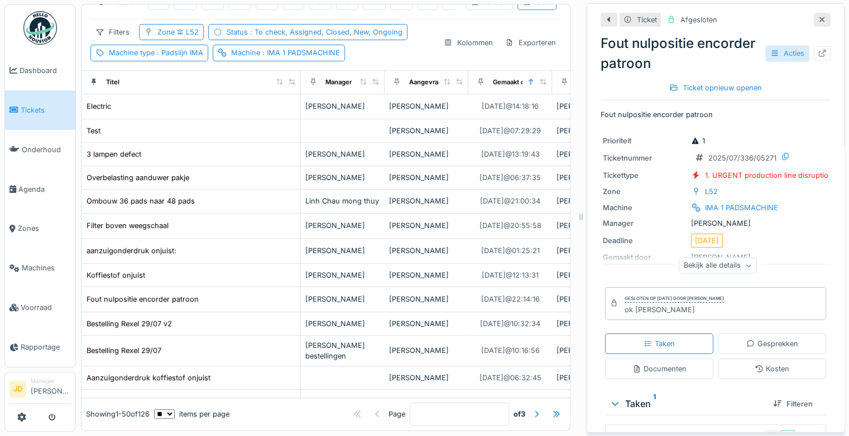
click at [769, 45] on div "Acties" at bounding box center [787, 53] width 44 height 16
click at [730, 52] on div "Fout nulpositie encorder patroon Acties" at bounding box center [716, 53] width 230 height 40
click at [637, 15] on div "Ticket" at bounding box center [647, 20] width 20 height 11
click at [814, 13] on div at bounding box center [822, 20] width 17 height 14
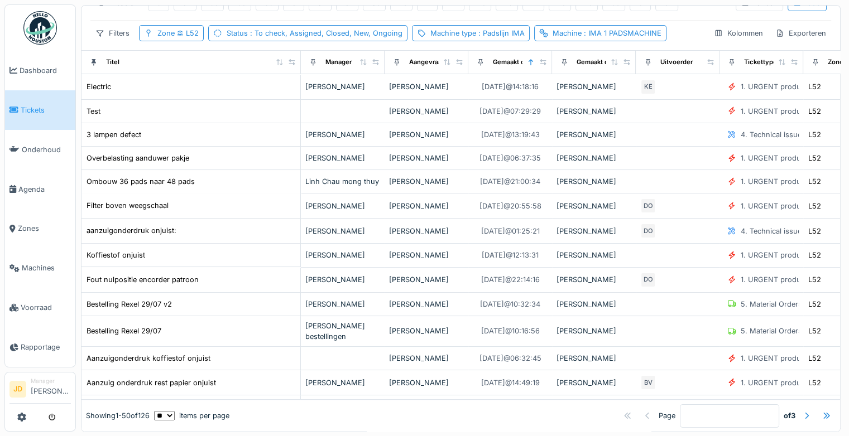
scroll to position [32, 0]
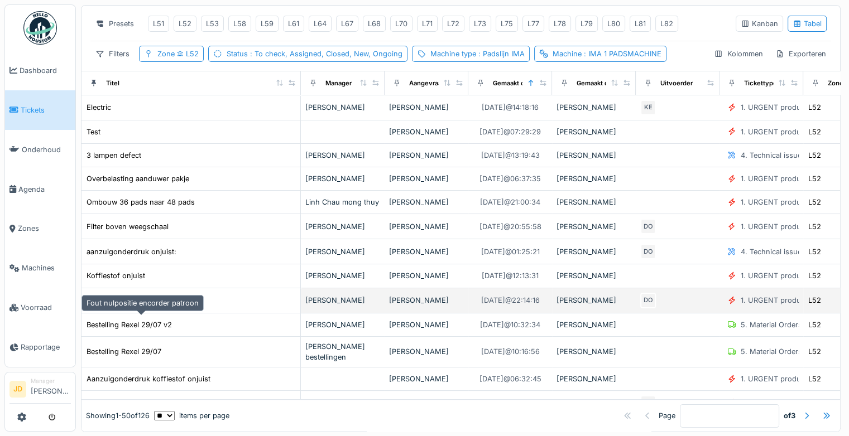
click at [153, 306] on div "Fout nulpositie encorder patroon" at bounding box center [143, 300] width 112 height 11
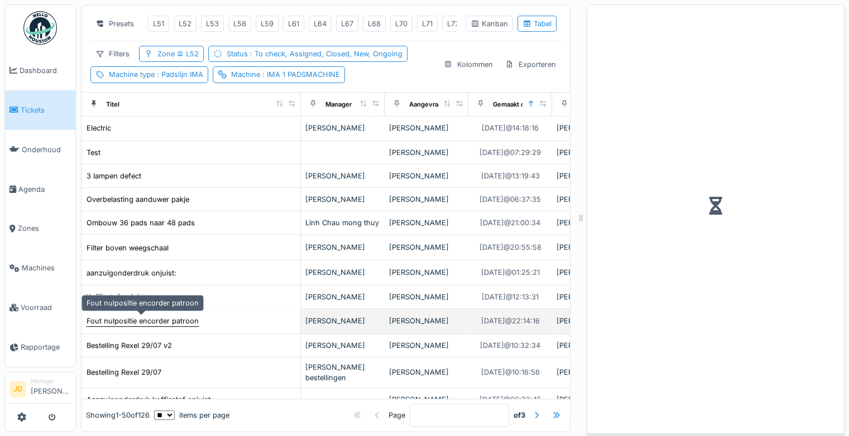
scroll to position [53, 0]
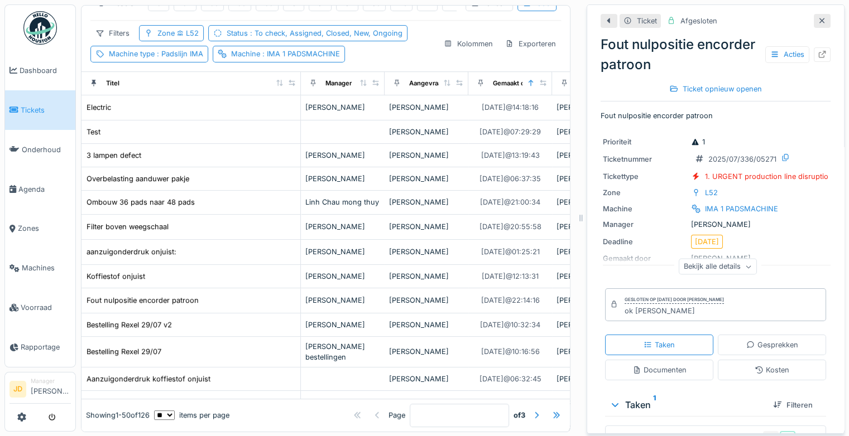
click at [819, 18] on icon at bounding box center [822, 21] width 6 height 6
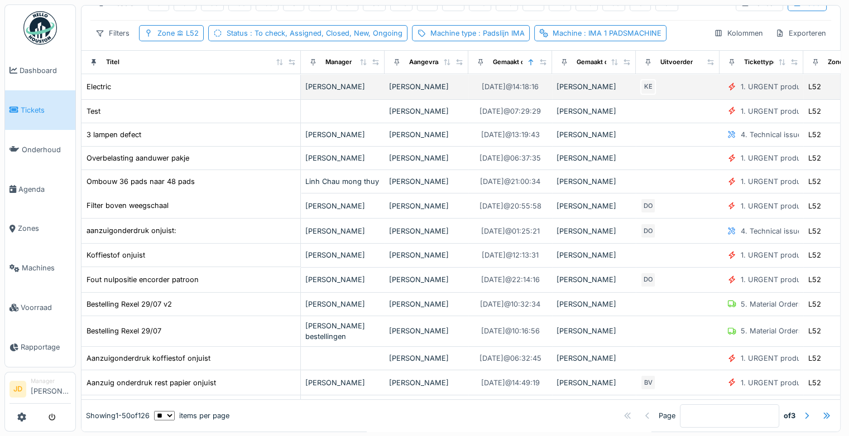
scroll to position [32, 0]
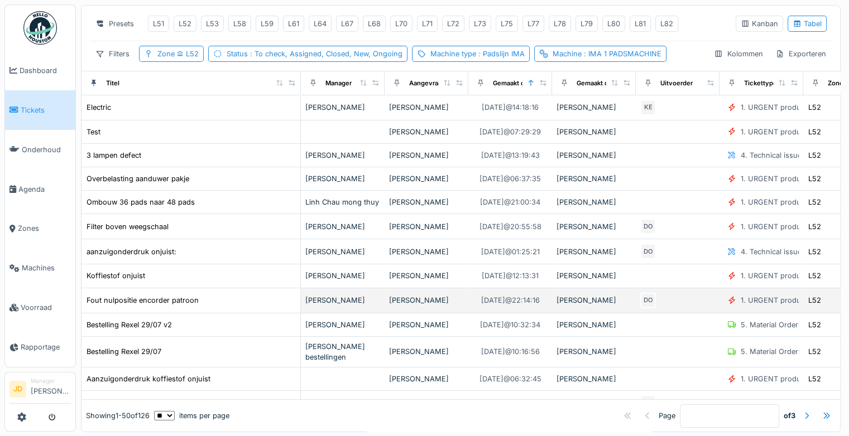
click at [380, 306] on div "Sonja Van de wyngaert" at bounding box center [342, 300] width 75 height 11
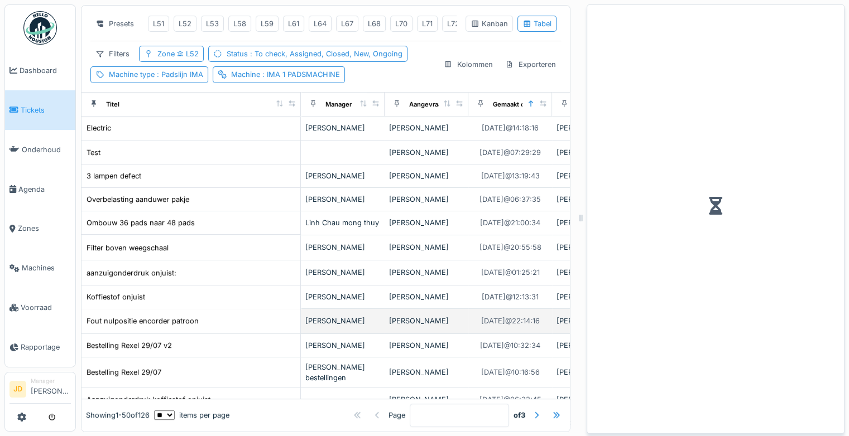
scroll to position [53, 0]
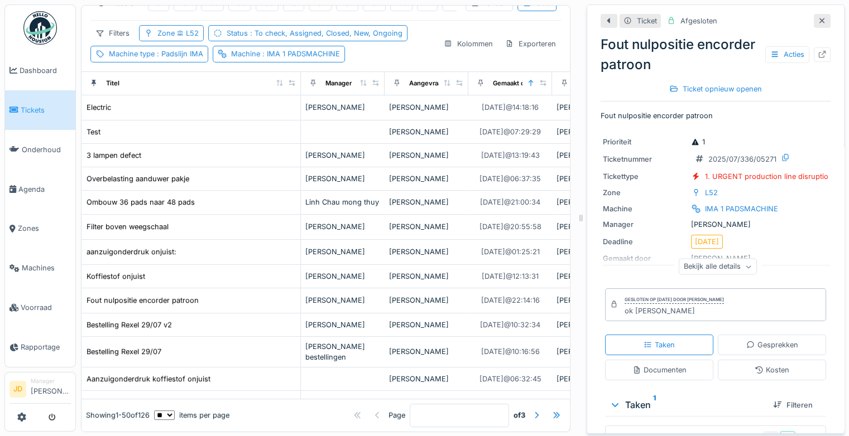
drag, startPoint x: 711, startPoint y: 15, endPoint x: 723, endPoint y: 31, distance: 20.7
click at [723, 31] on div "Ticket Afgesloten Fout nulpositie encorder patroon Acties Ticket opnieuw openen" at bounding box center [716, 55] width 230 height 92
click at [723, 31] on div "Fout nulpositie encorder patroon Acties Ticket opnieuw openen" at bounding box center [716, 64] width 230 height 69
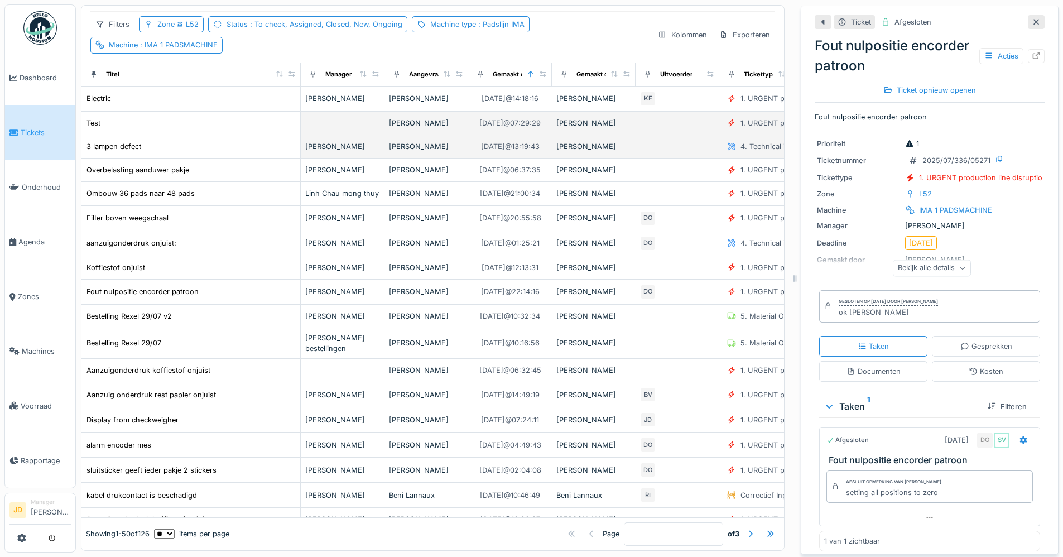
scroll to position [78, 0]
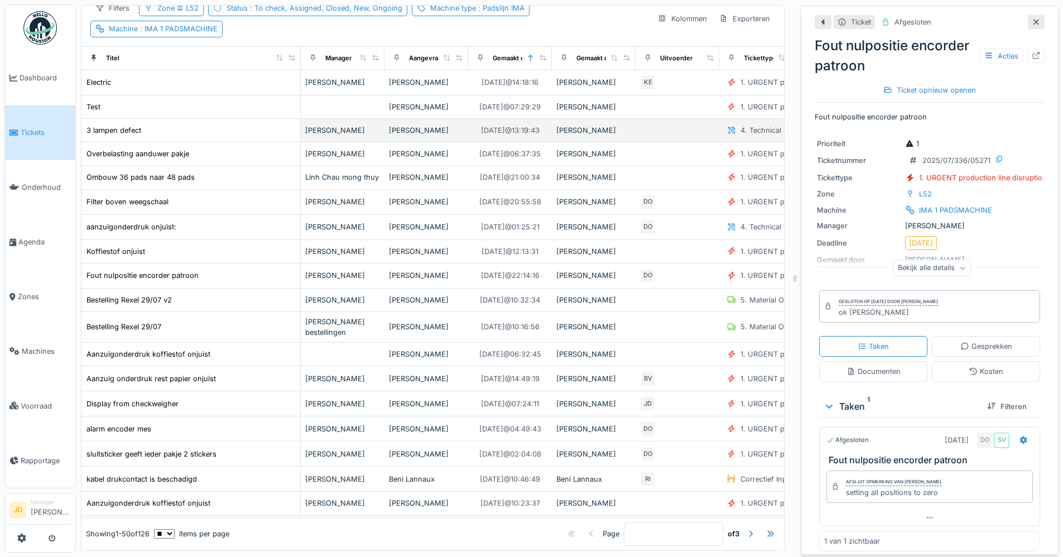
click at [838, 23] on icon at bounding box center [842, 21] width 9 height 7
click at [848, 57] on div "Acties" at bounding box center [1002, 56] width 44 height 16
click at [848, 124] on div "Dupliceren" at bounding box center [1006, 130] width 83 height 17
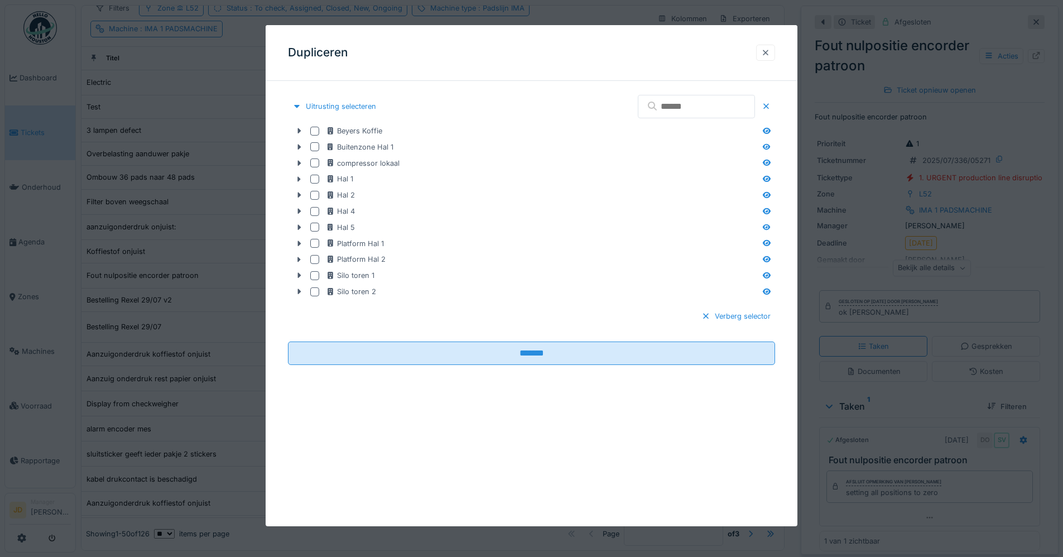
click at [770, 51] on div at bounding box center [765, 52] width 9 height 11
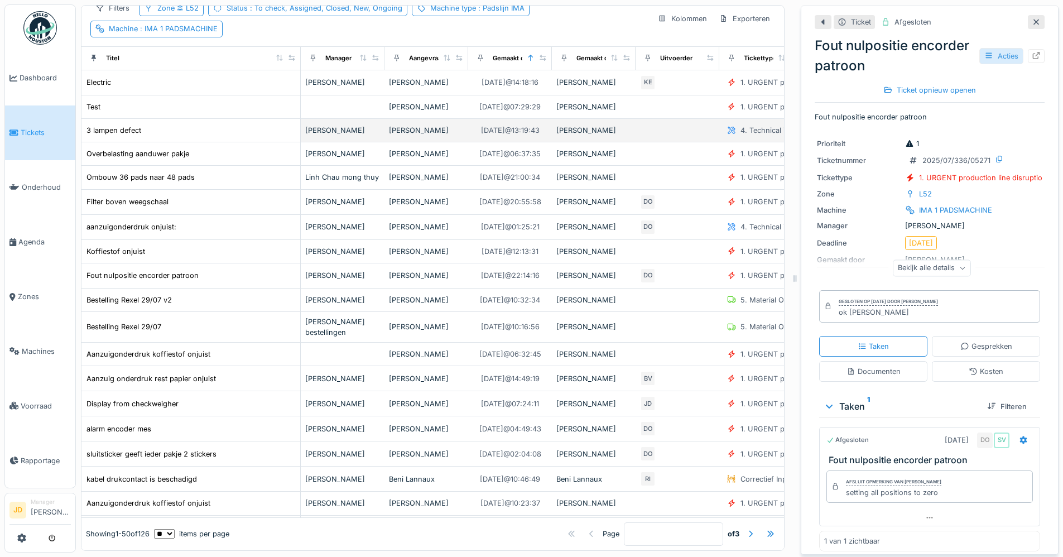
click at [848, 53] on div "Acties" at bounding box center [1002, 56] width 44 height 16
click at [848, 57] on icon at bounding box center [1036, 55] width 9 height 7
click at [848, 21] on icon at bounding box center [1036, 21] width 9 height 7
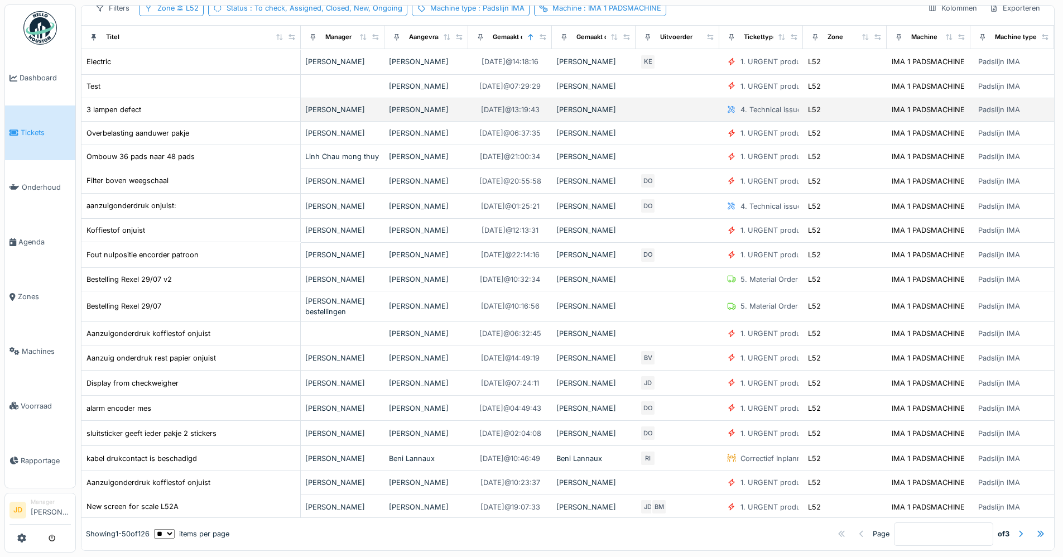
scroll to position [57, 0]
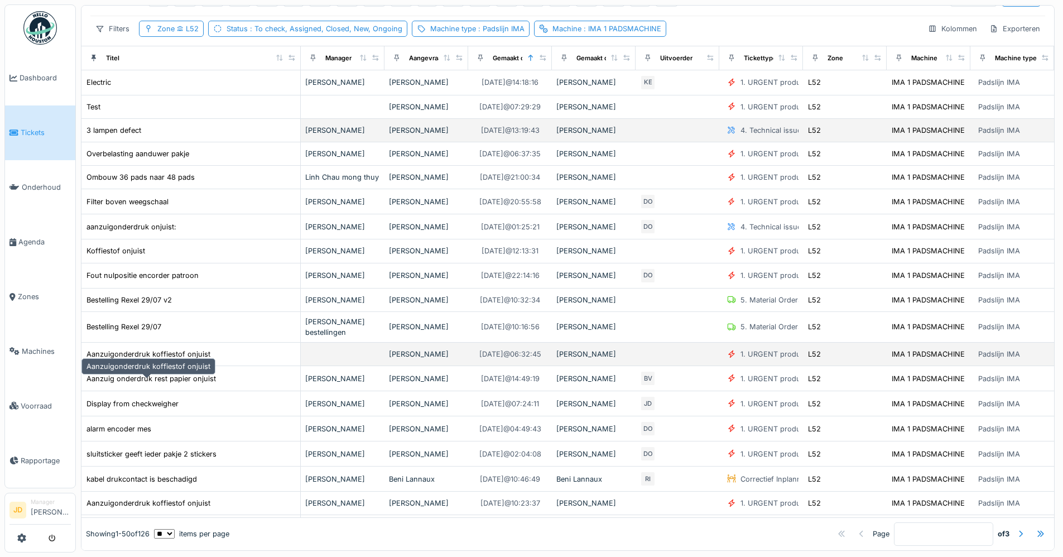
click at [183, 359] on div "Aanzuigonderdruk koffiestof onjuist" at bounding box center [149, 354] width 124 height 11
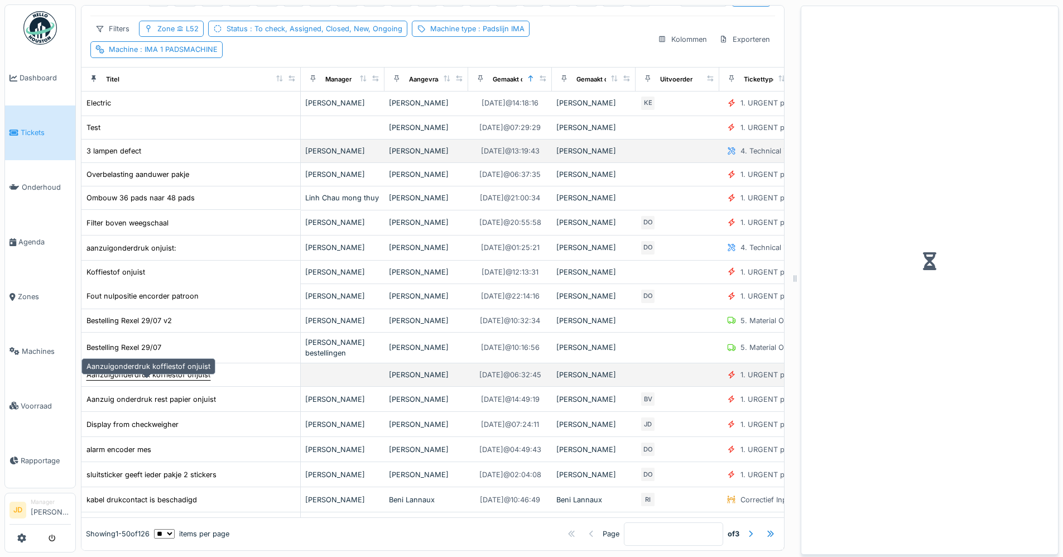
scroll to position [78, 0]
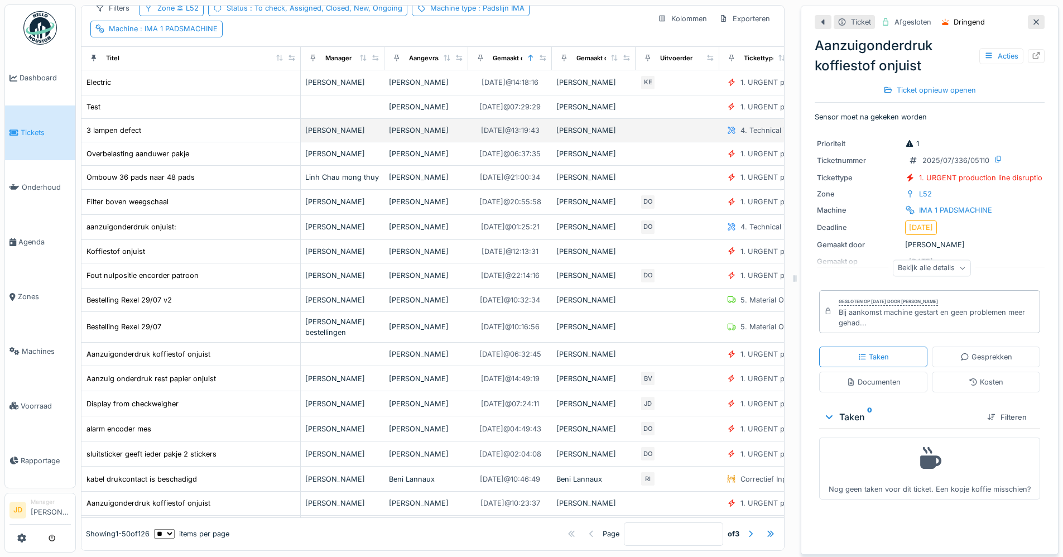
click at [848, 21] on icon at bounding box center [1037, 22] width 6 height 6
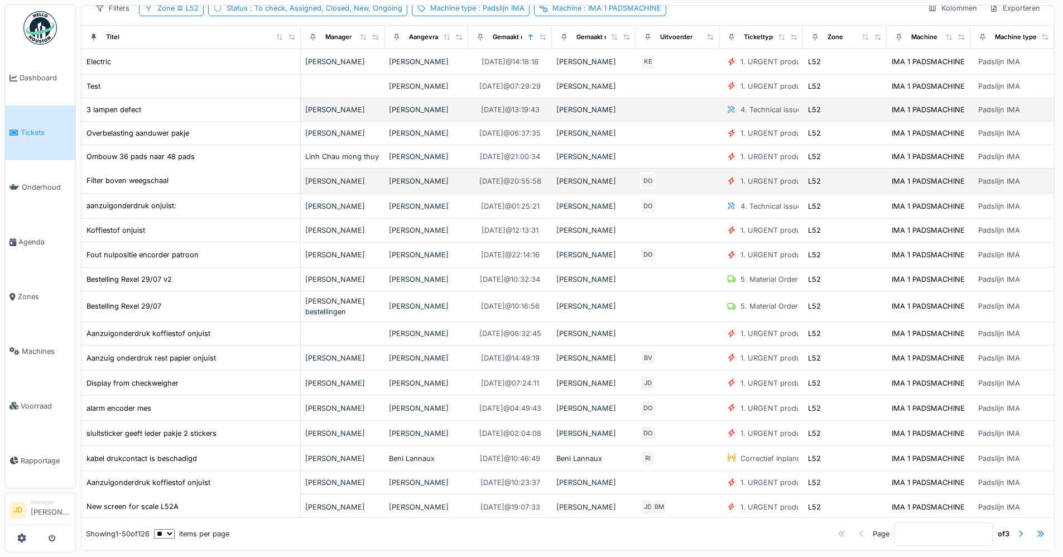
scroll to position [57, 0]
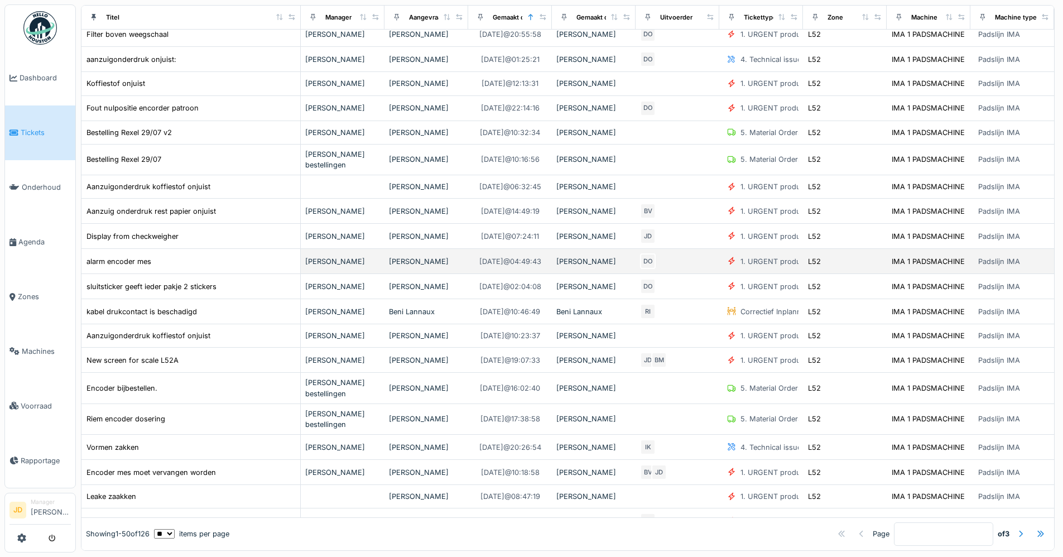
click at [169, 267] on div "alarm encoder mes" at bounding box center [191, 262] width 210 height 12
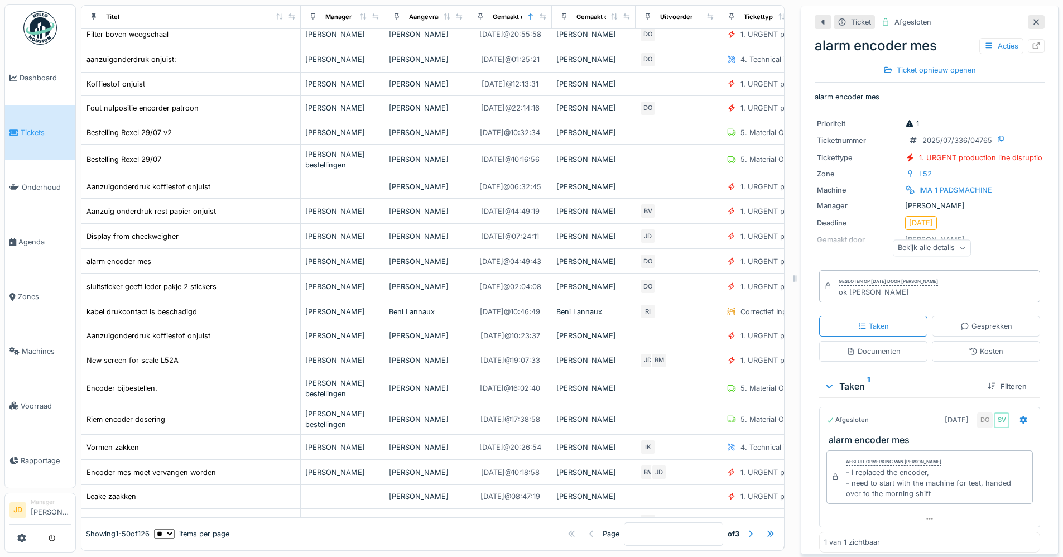
click at [848, 23] on icon at bounding box center [1036, 21] width 9 height 7
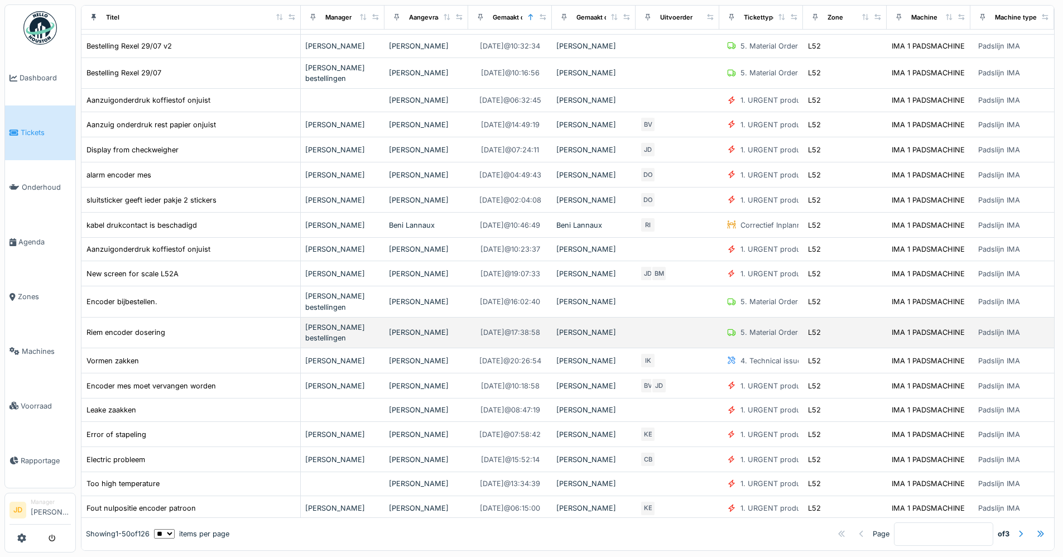
scroll to position [337, 0]
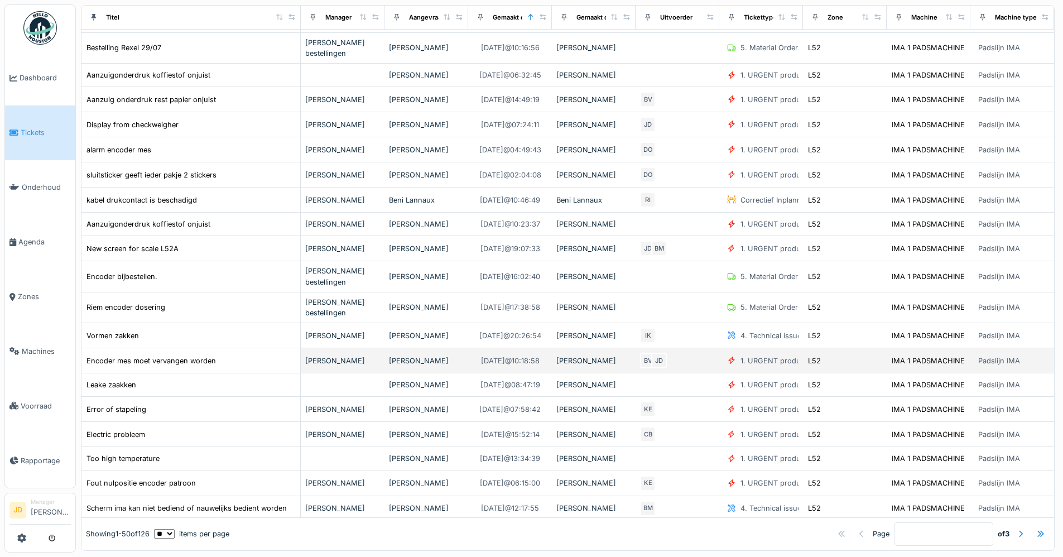
click at [238, 367] on div "Encoder mes moet vervangen worden" at bounding box center [191, 361] width 210 height 12
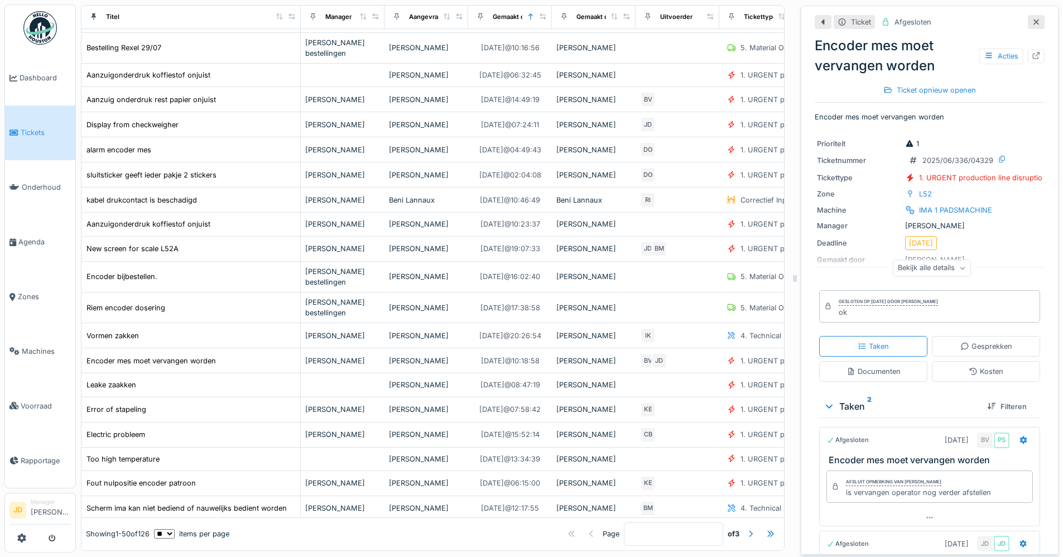
click at [848, 22] on icon at bounding box center [1036, 21] width 9 height 7
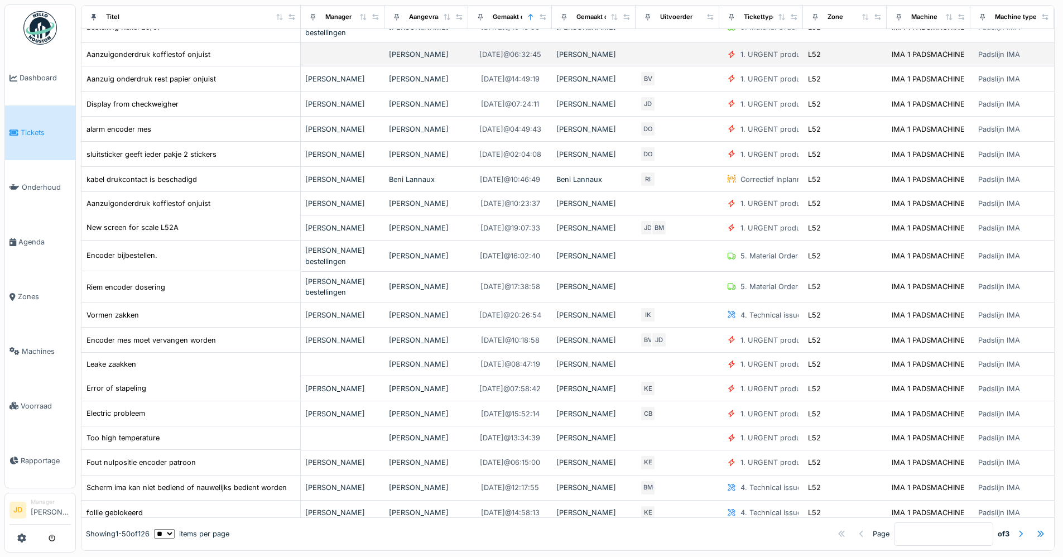
scroll to position [337, 0]
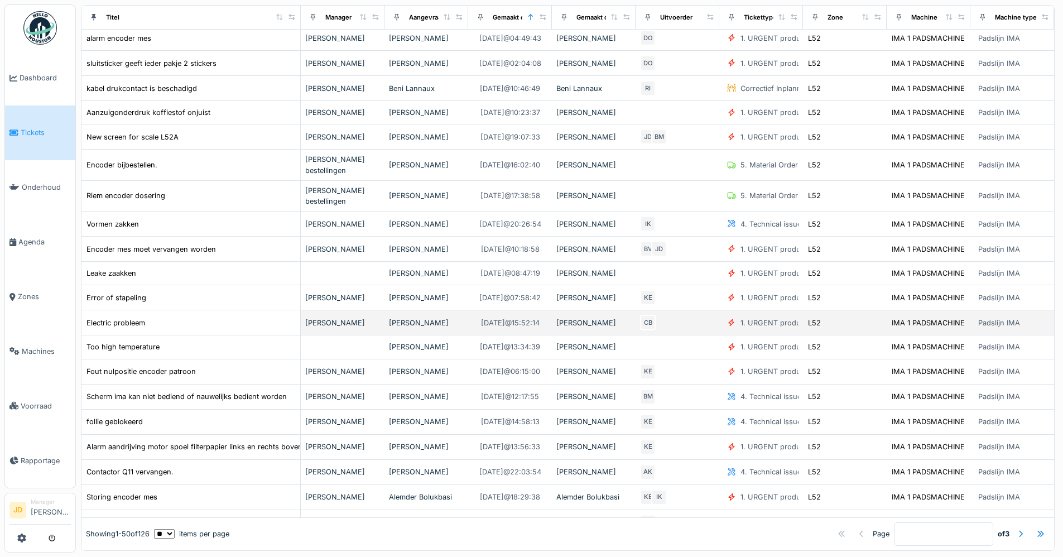
click at [191, 329] on div "Electric probleem" at bounding box center [191, 323] width 210 height 12
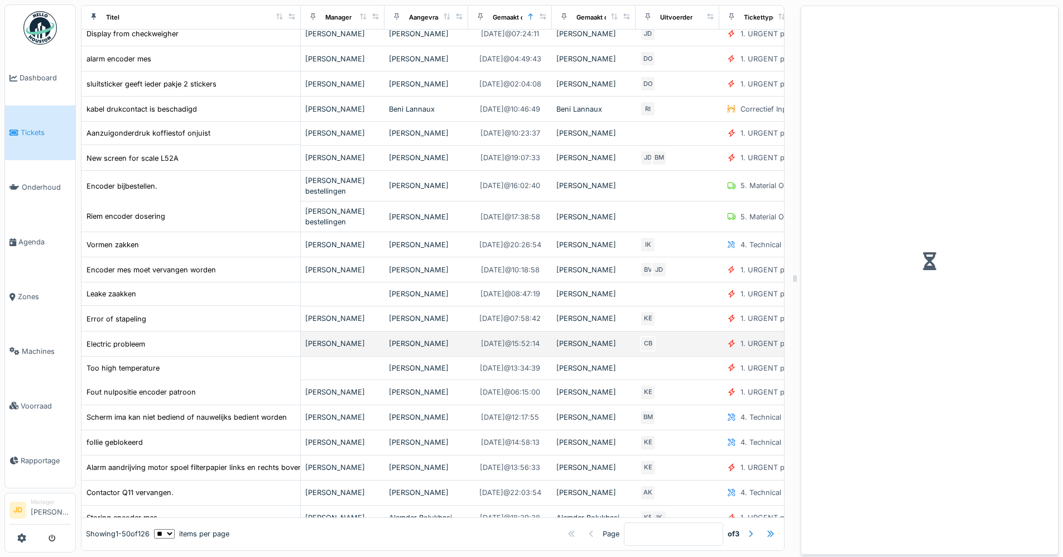
scroll to position [469, 0]
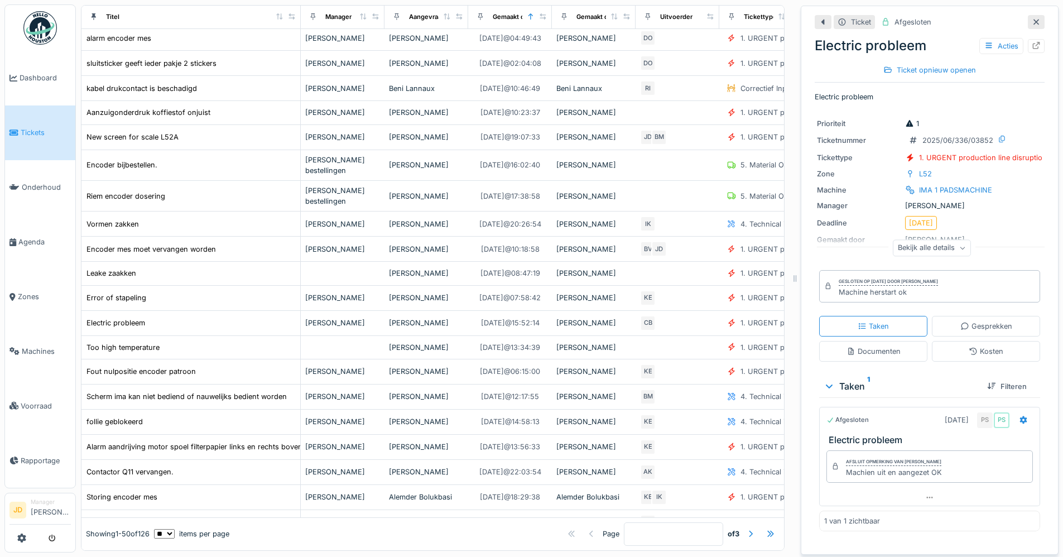
click at [848, 17] on div at bounding box center [1036, 22] width 9 height 11
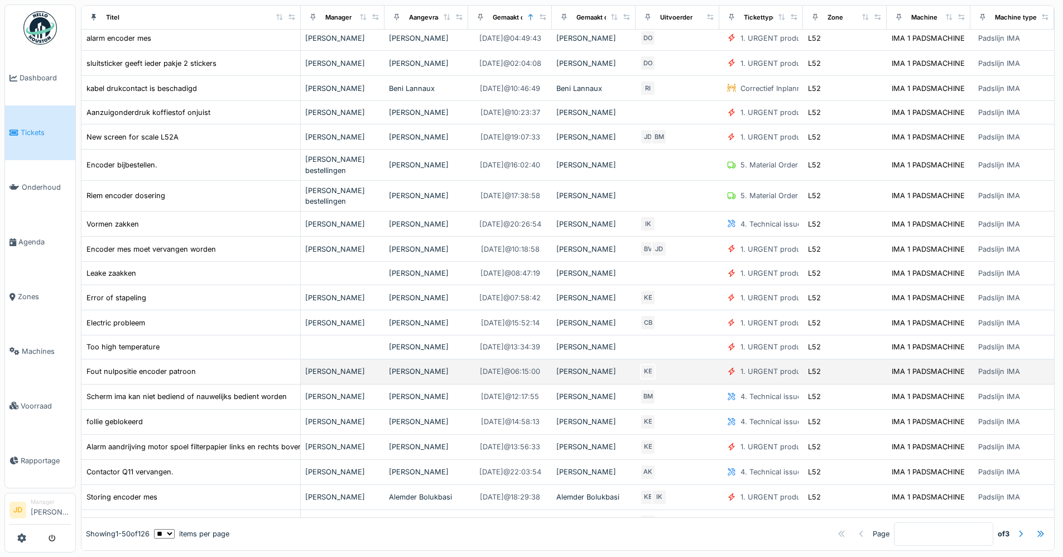
click at [203, 377] on div "Fout nulpositie encoder patroon" at bounding box center [191, 372] width 210 height 12
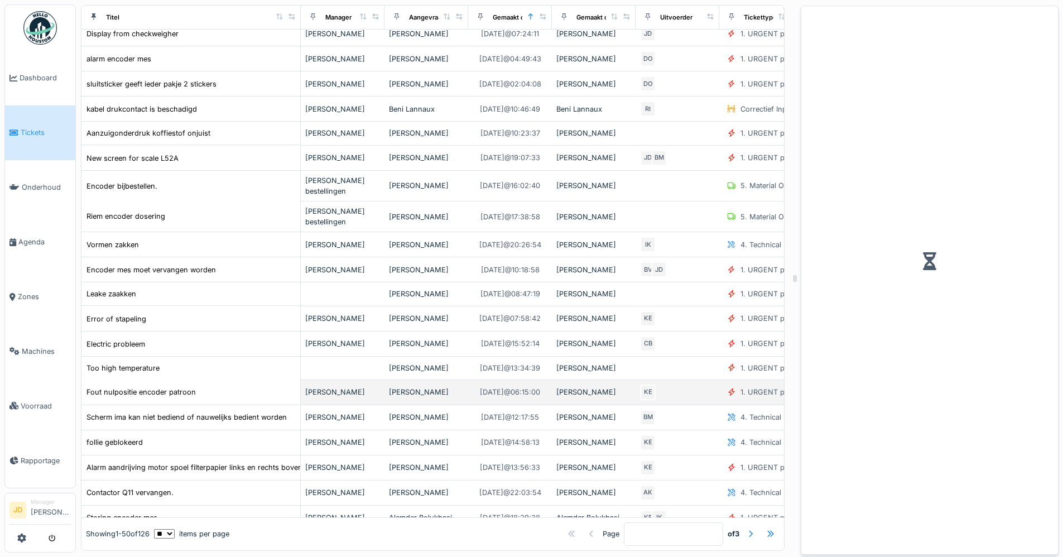
scroll to position [469, 0]
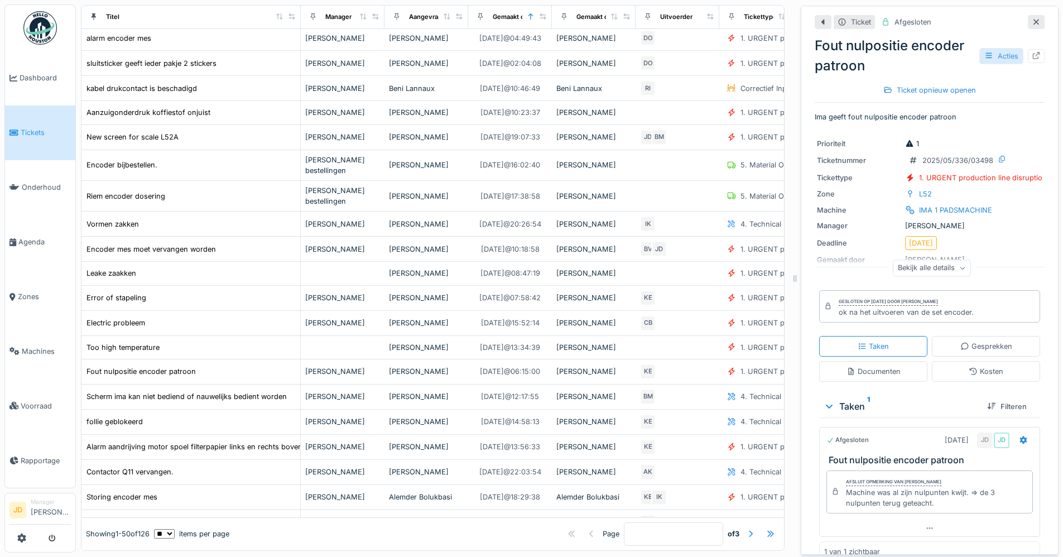
click at [848, 52] on div "Acties" at bounding box center [1002, 56] width 44 height 16
click at [848, 72] on div "Fout nulpositie encoder patroon Acties" at bounding box center [930, 56] width 230 height 40
click at [842, 20] on div "Ticket" at bounding box center [854, 22] width 41 height 14
click at [848, 56] on icon at bounding box center [1036, 55] width 9 height 7
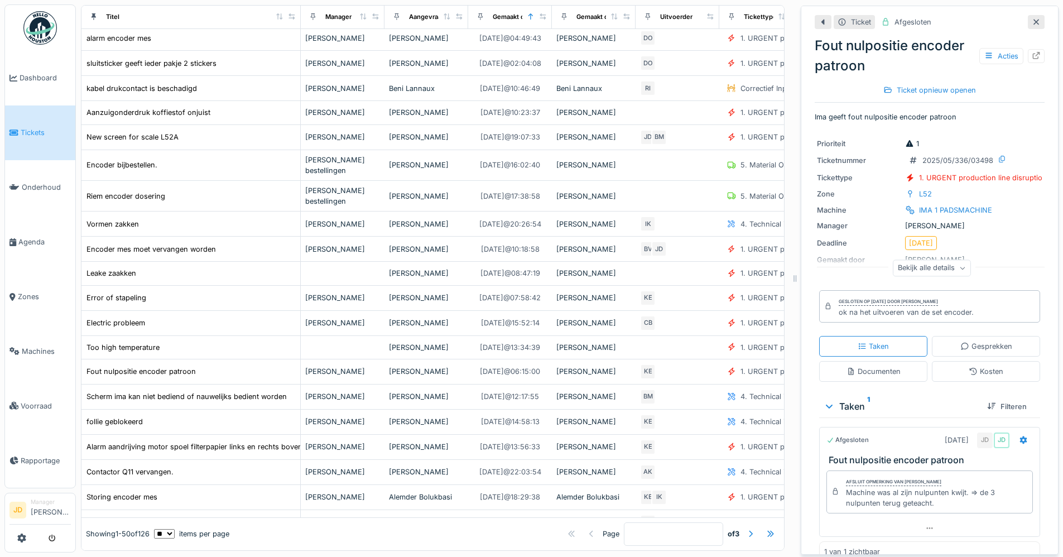
click at [848, 25] on div at bounding box center [1036, 22] width 17 height 14
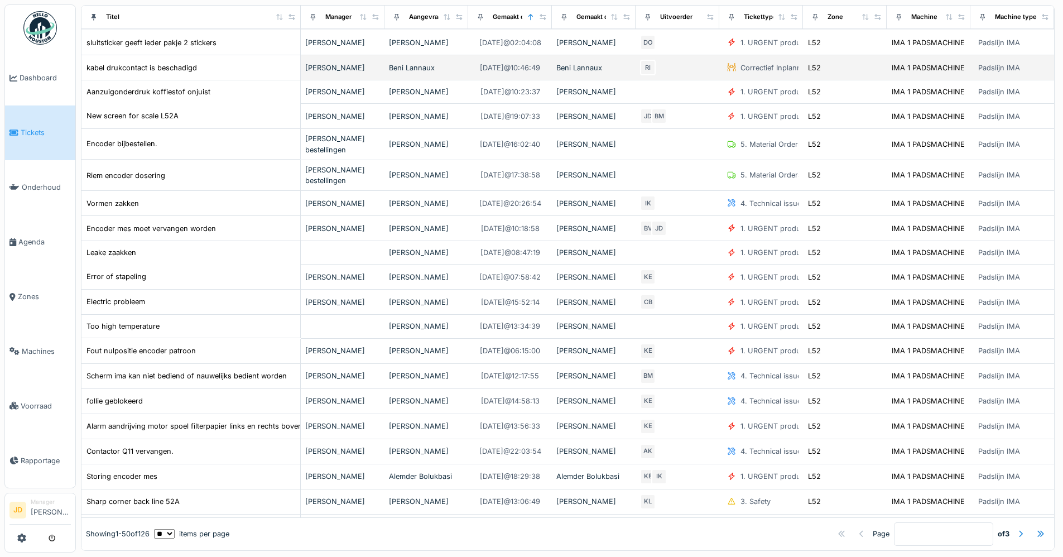
scroll to position [448, 0]
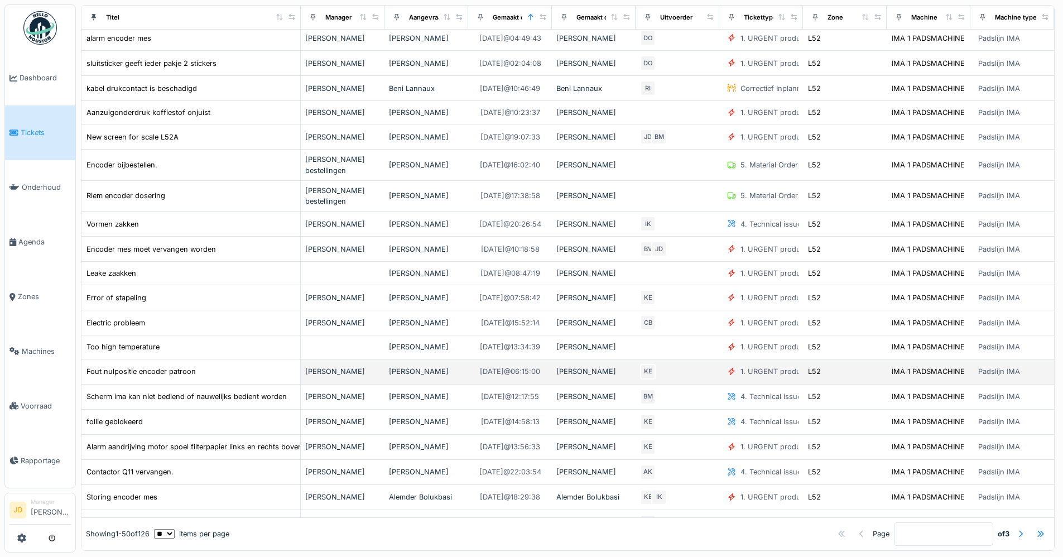
click at [165, 385] on td "Fout nulpositie encoder patroon" at bounding box center [190, 371] width 219 height 25
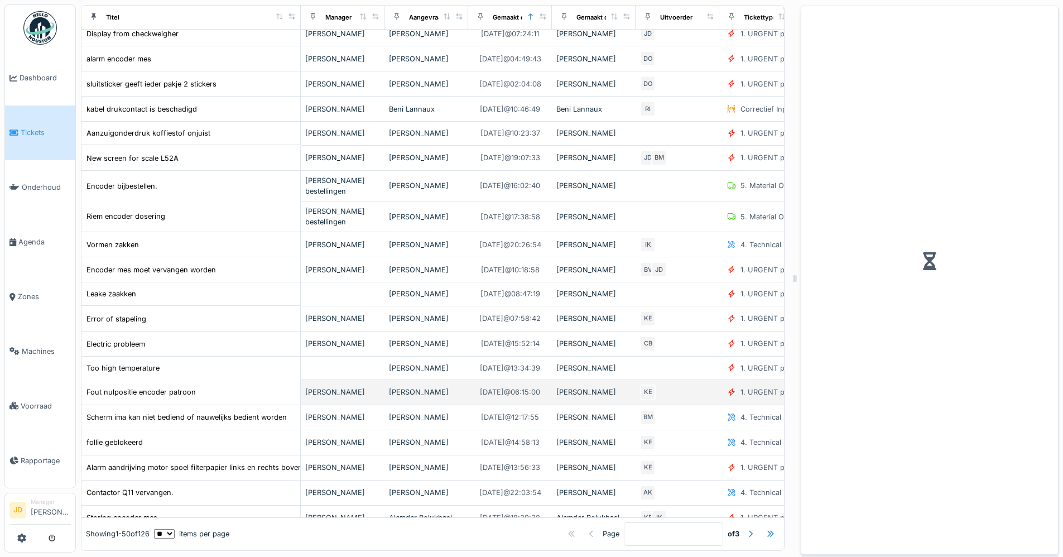
scroll to position [469, 0]
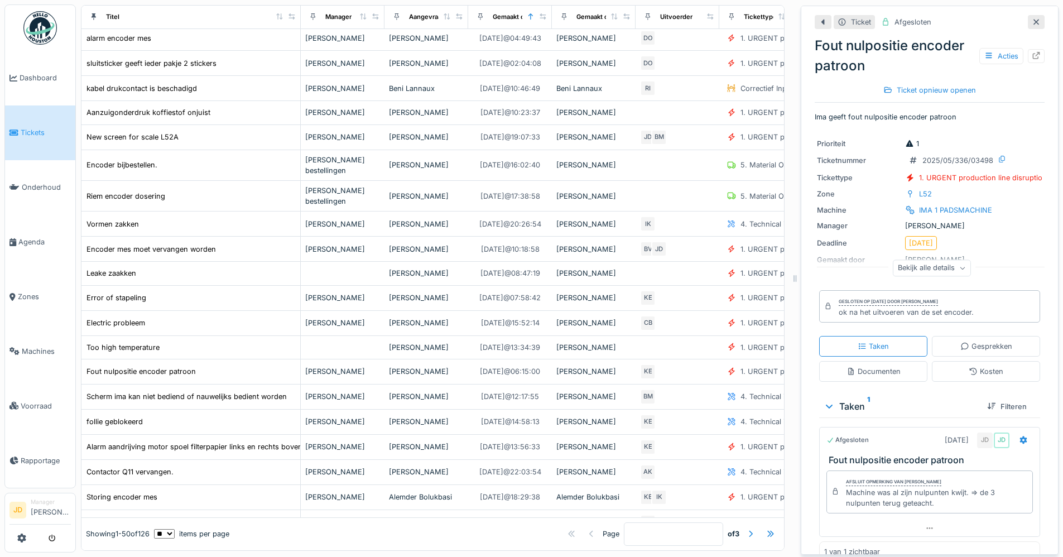
click at [848, 18] on div at bounding box center [1036, 22] width 17 height 14
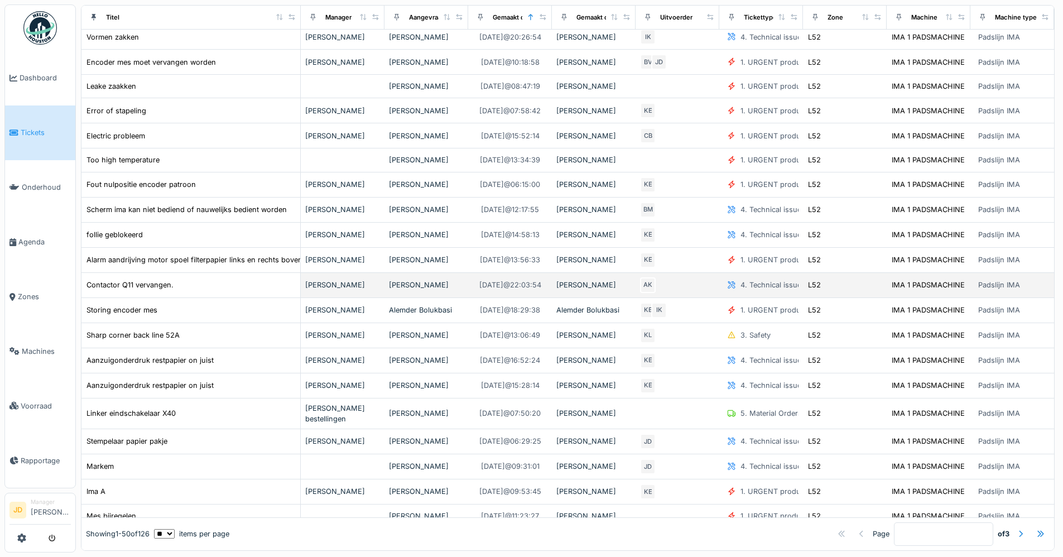
scroll to position [671, 0]
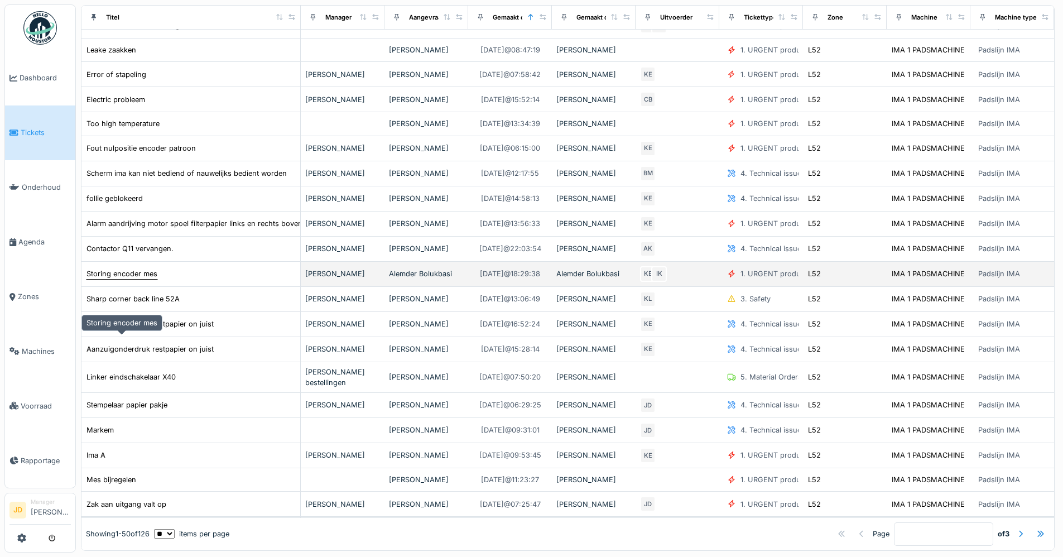
click at [147, 279] on div "Storing encoder mes" at bounding box center [122, 273] width 71 height 11
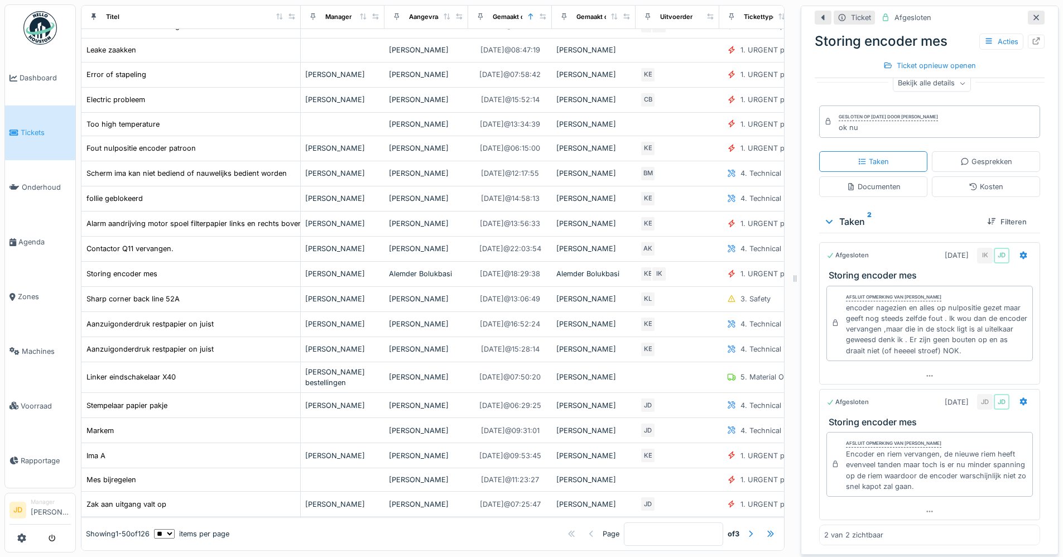
scroll to position [8, 0]
click at [848, 11] on div at bounding box center [1036, 18] width 17 height 14
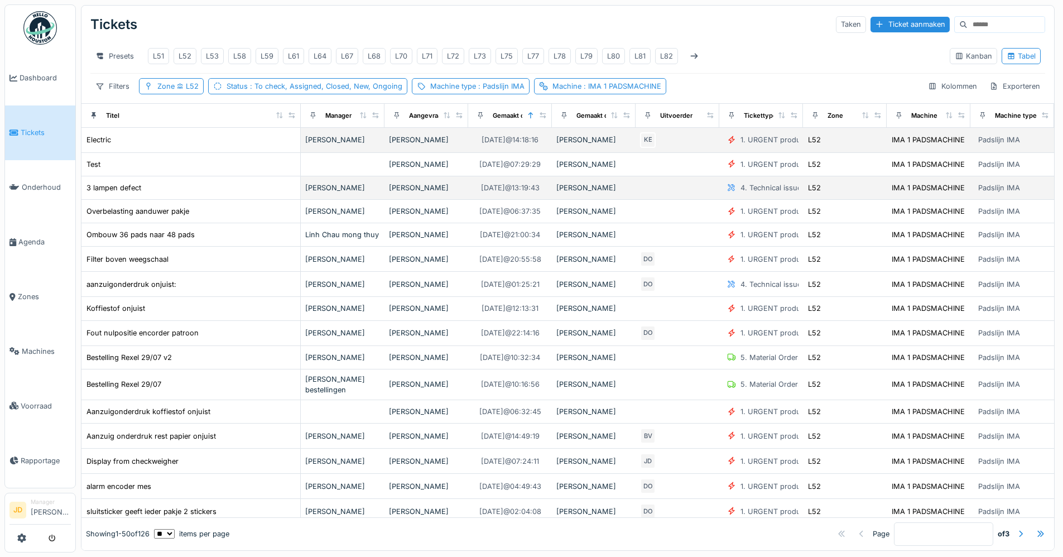
click at [204, 153] on td "Electric" at bounding box center [190, 140] width 219 height 25
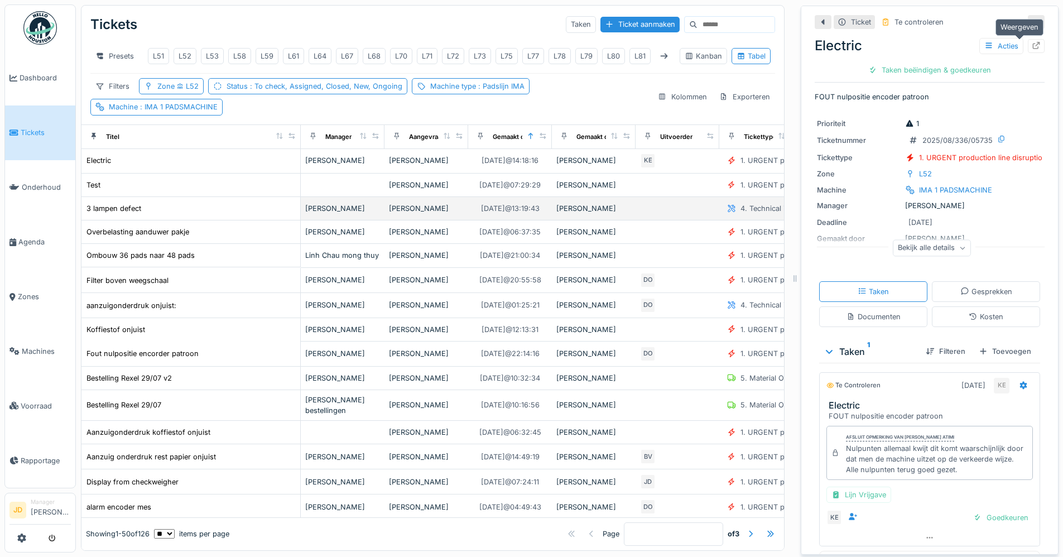
click at [848, 45] on icon at bounding box center [1036, 45] width 9 height 7
drag, startPoint x: 1024, startPoint y: 21, endPoint x: 991, endPoint y: 33, distance: 35.3
click at [848, 21] on div at bounding box center [1036, 22] width 17 height 14
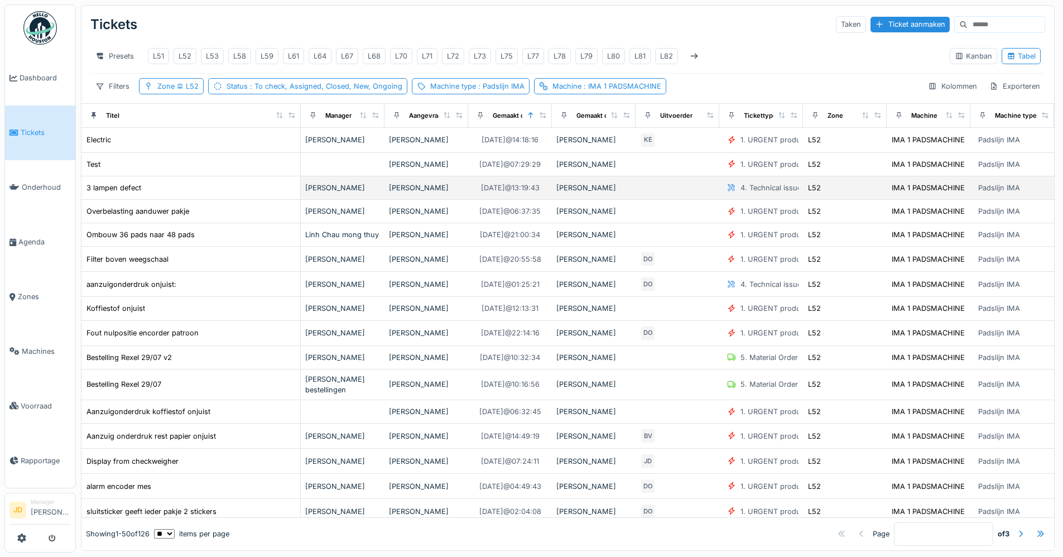
click at [168, 194] on div "3 lampen defect" at bounding box center [191, 188] width 210 height 12
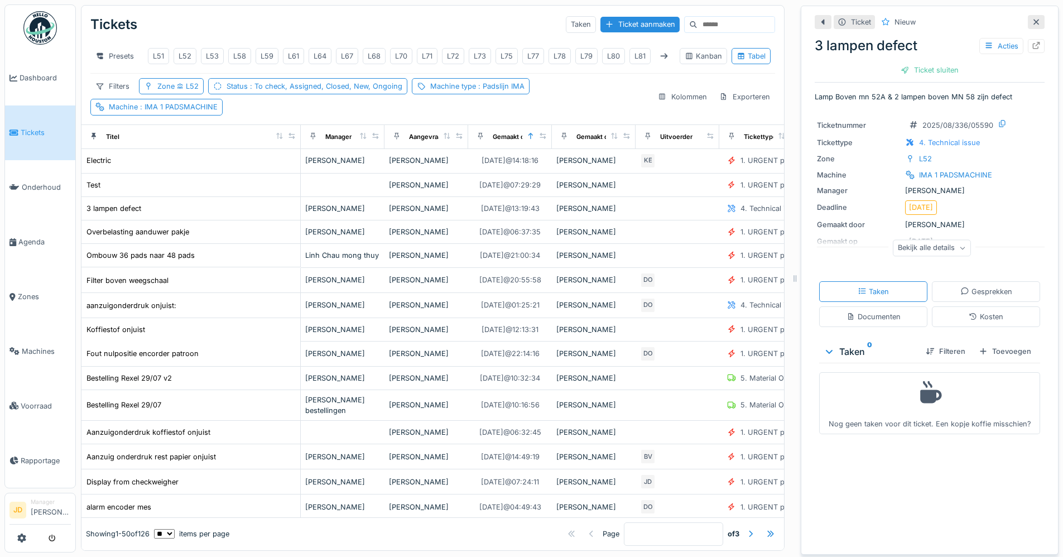
click at [848, 18] on div at bounding box center [1036, 22] width 17 height 14
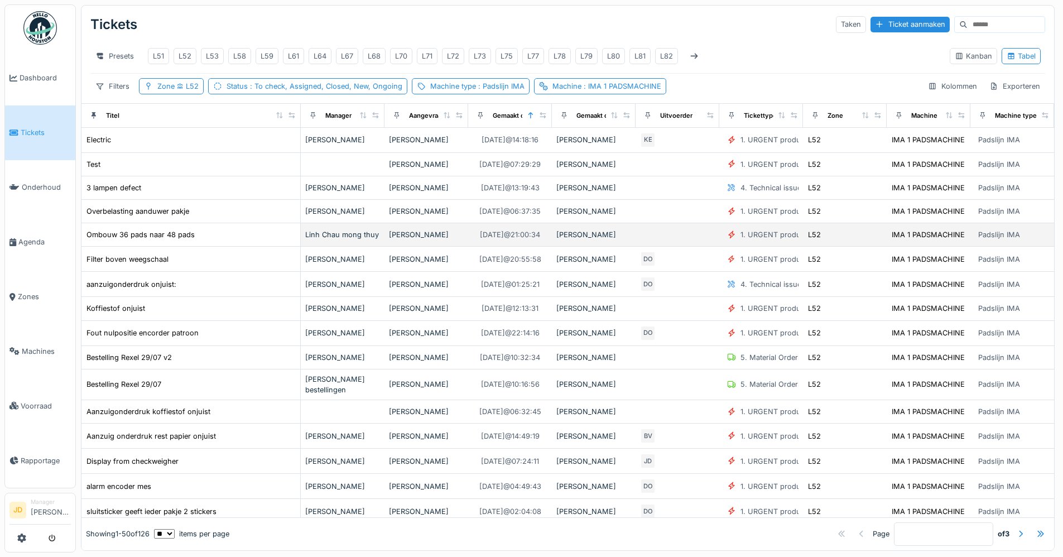
click at [215, 236] on td "Ombouw 36 pads naar 48 pads" at bounding box center [190, 234] width 219 height 23
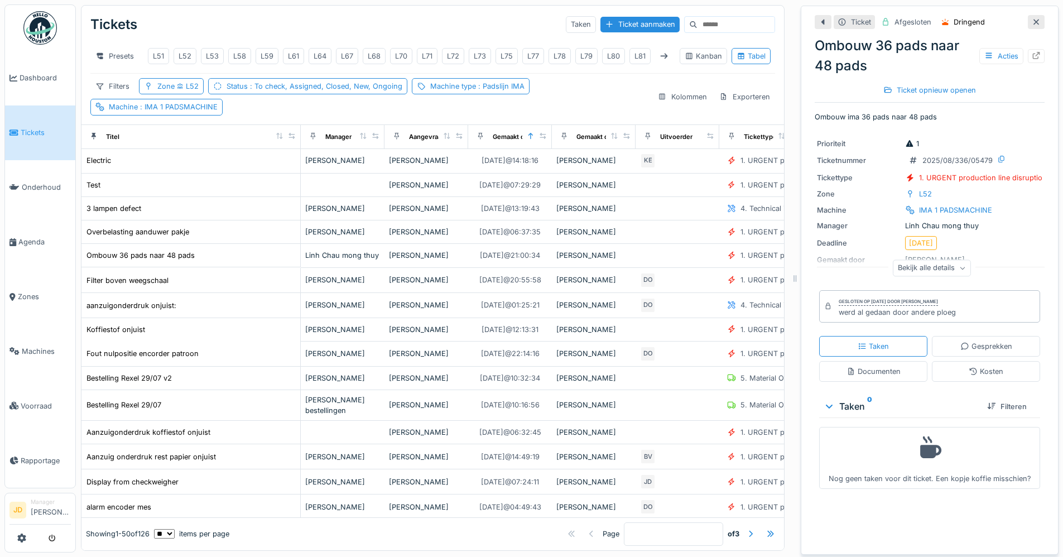
click at [848, 25] on icon at bounding box center [1036, 21] width 9 height 7
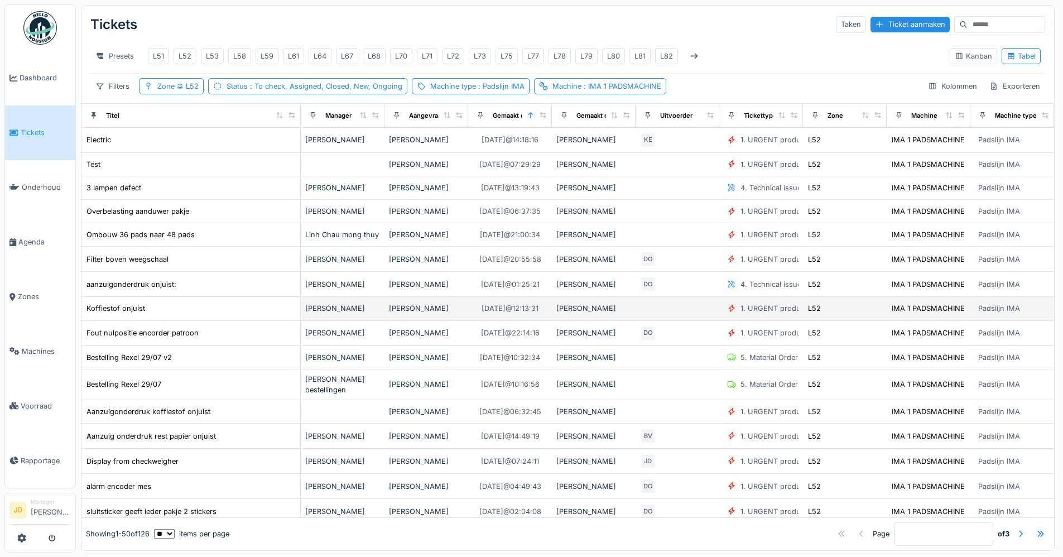
click at [195, 320] on td "Koffiestof onjuist" at bounding box center [190, 308] width 219 height 23
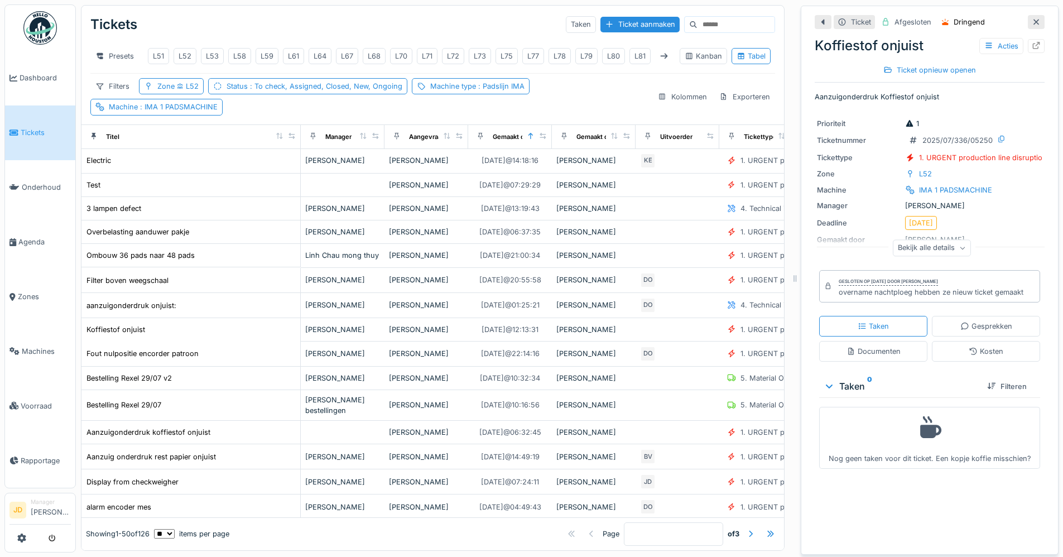
click at [848, 18] on icon at bounding box center [1036, 21] width 9 height 7
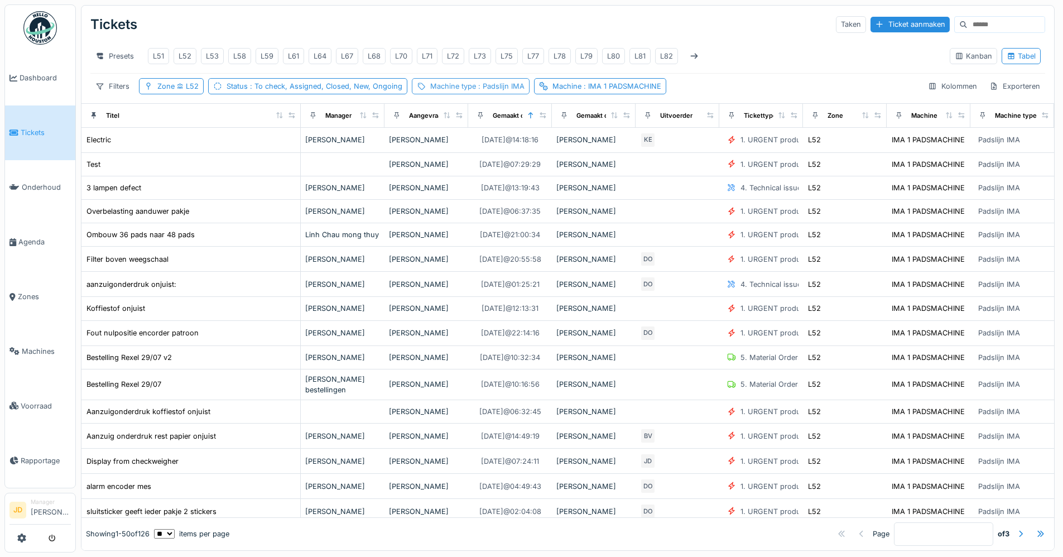
click at [503, 90] on span ": Padslijn IMA" at bounding box center [500, 86] width 49 height 8
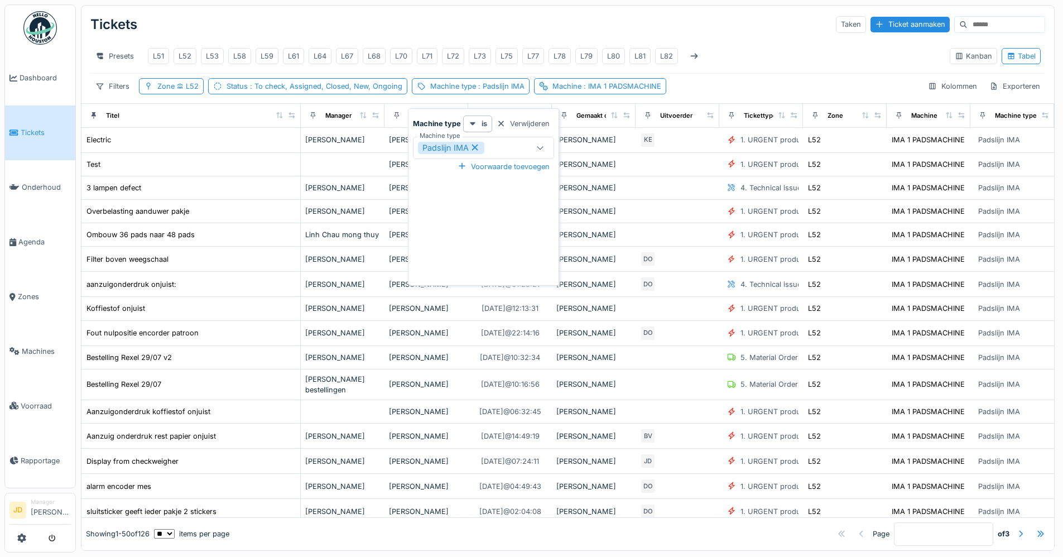
click at [477, 147] on icon at bounding box center [475, 148] width 6 height 6
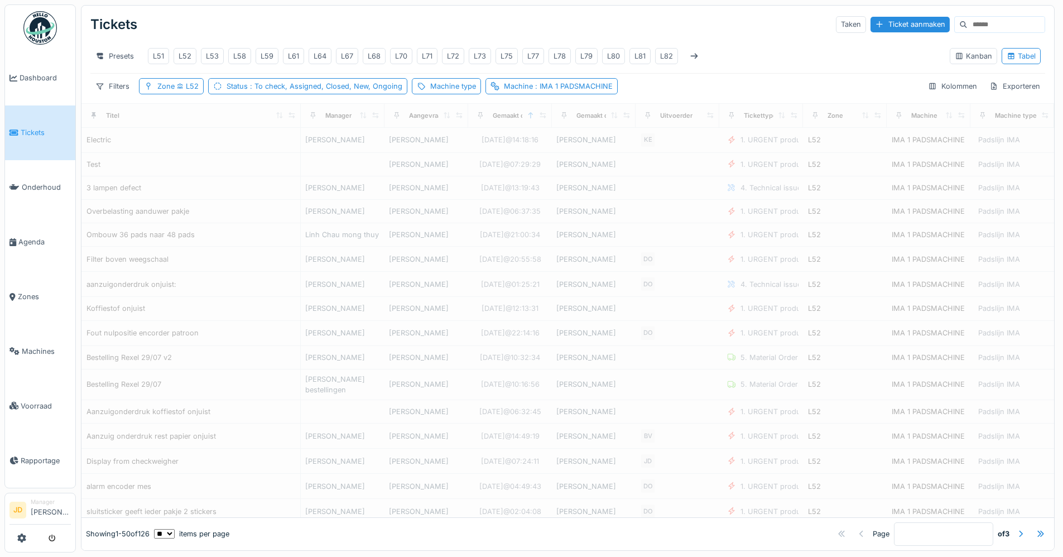
click at [537, 24] on div "Tickets Taken Ticket aanmaken" at bounding box center [567, 24] width 955 height 29
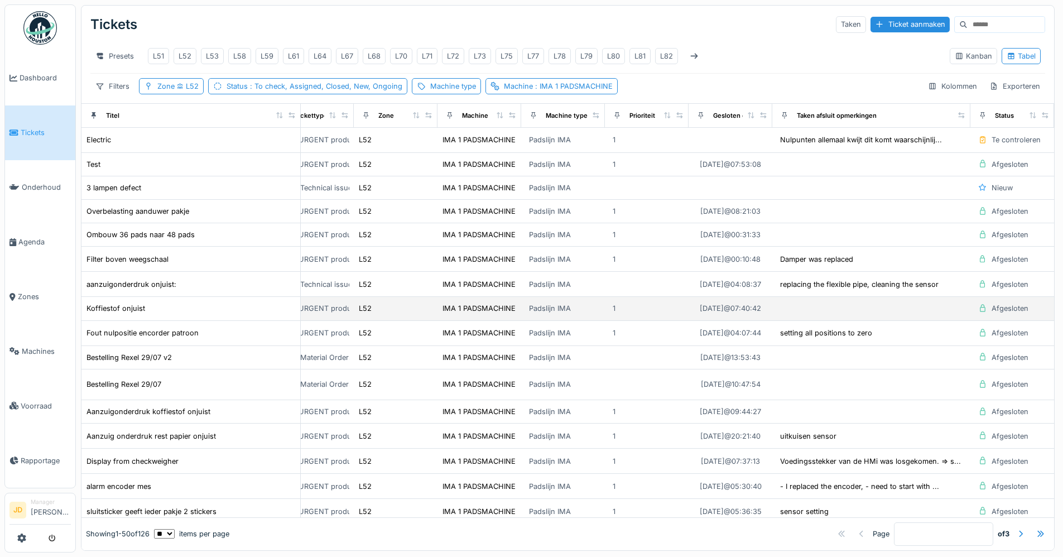
scroll to position [56, 466]
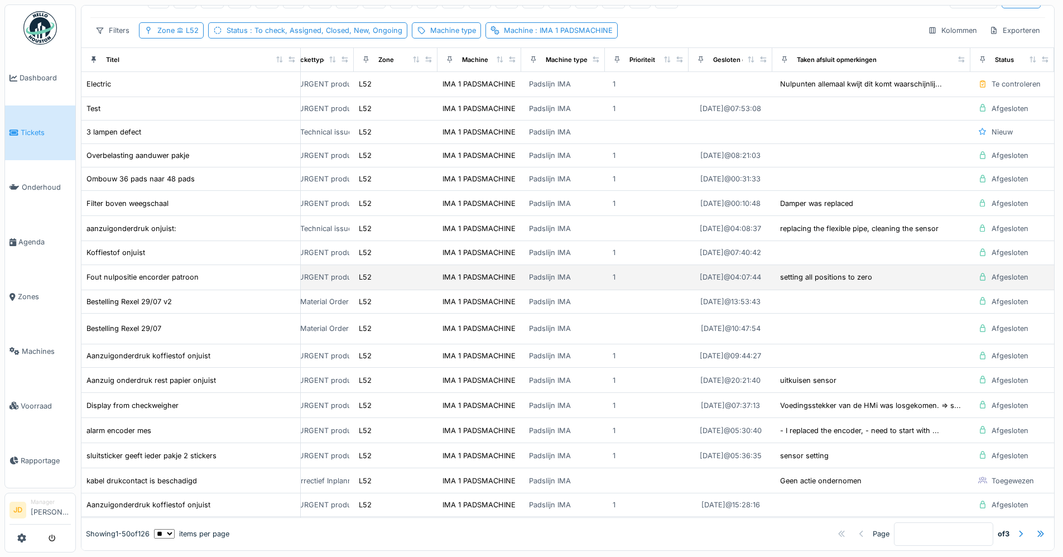
click at [848, 284] on div "setting all positions to zero" at bounding box center [871, 277] width 189 height 13
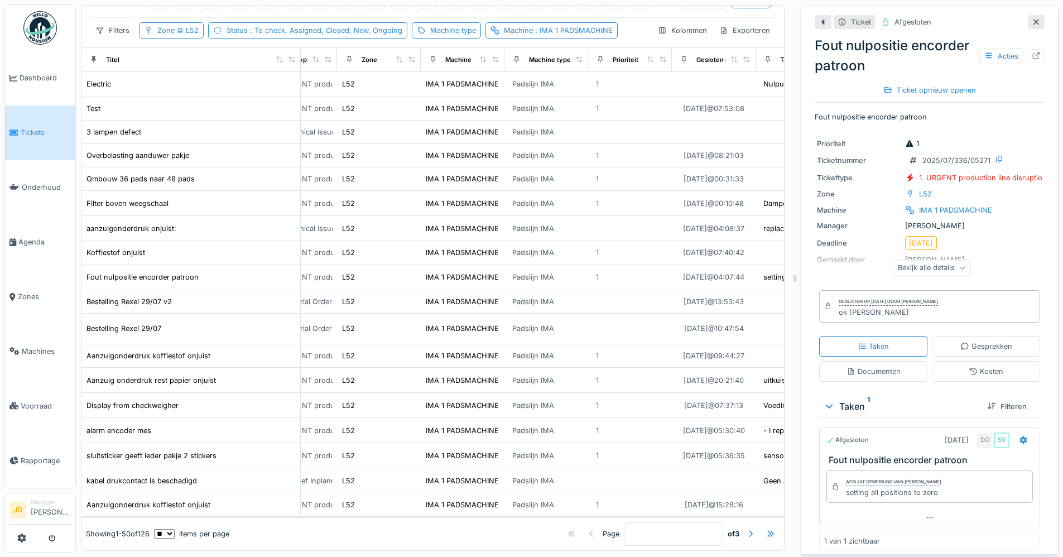
click at [848, 265] on div "Bekijk alle details" at bounding box center [932, 268] width 78 height 16
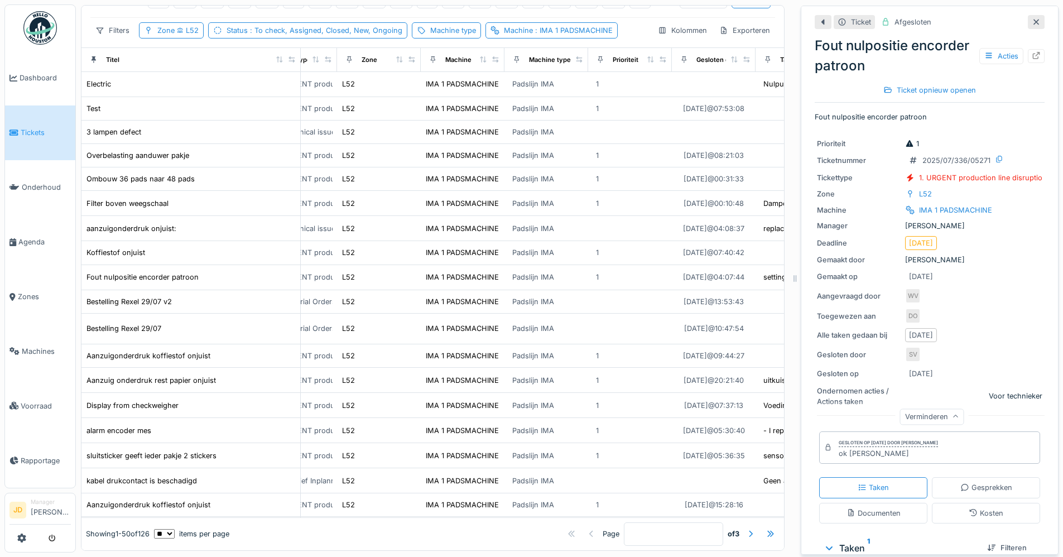
click at [848, 413] on div "Verminderen" at bounding box center [932, 417] width 64 height 16
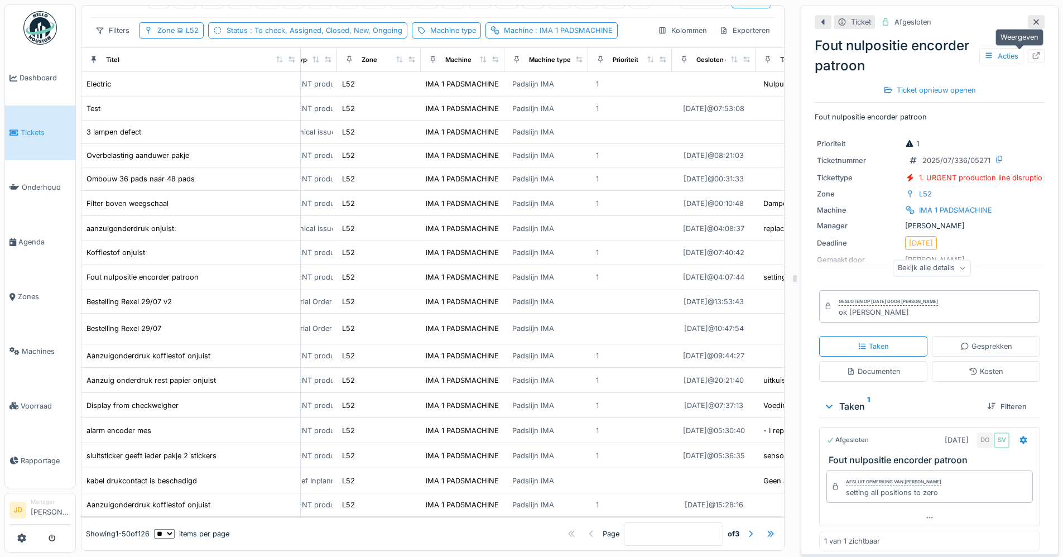
click at [848, 54] on icon at bounding box center [1036, 55] width 7 height 7
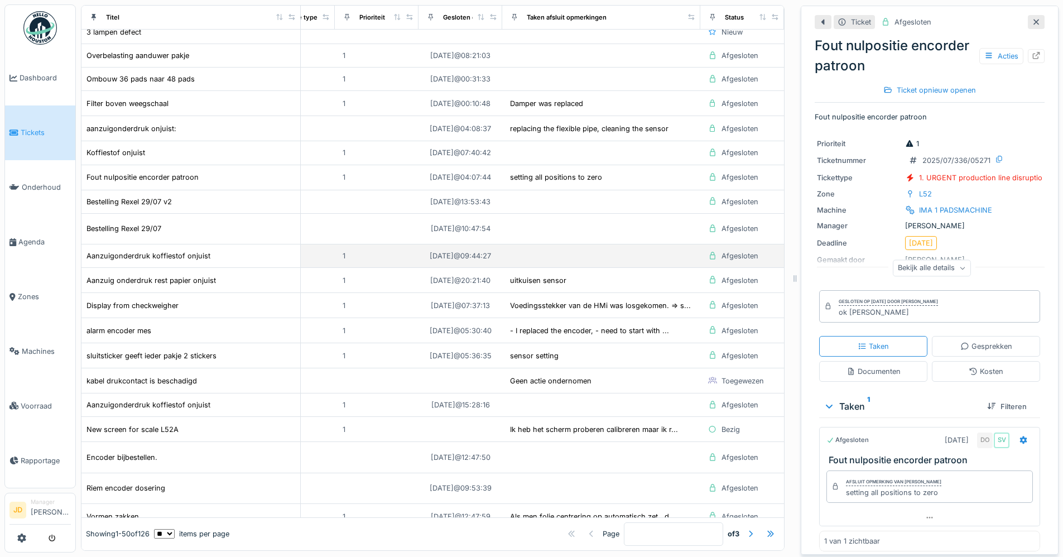
scroll to position [167, 736]
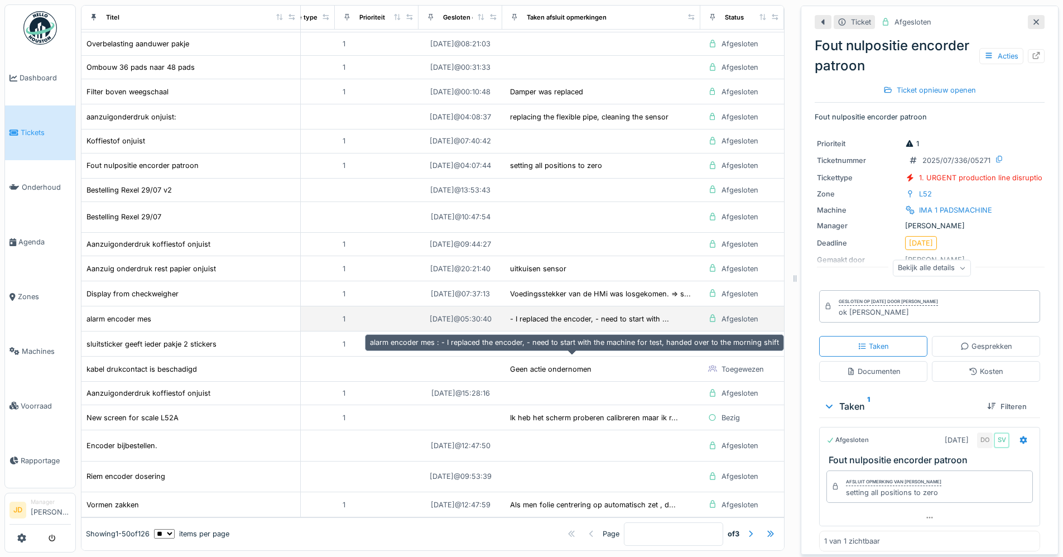
click at [645, 324] on div "- I replaced the encoder, - need to start with ..." at bounding box center [589, 319] width 159 height 11
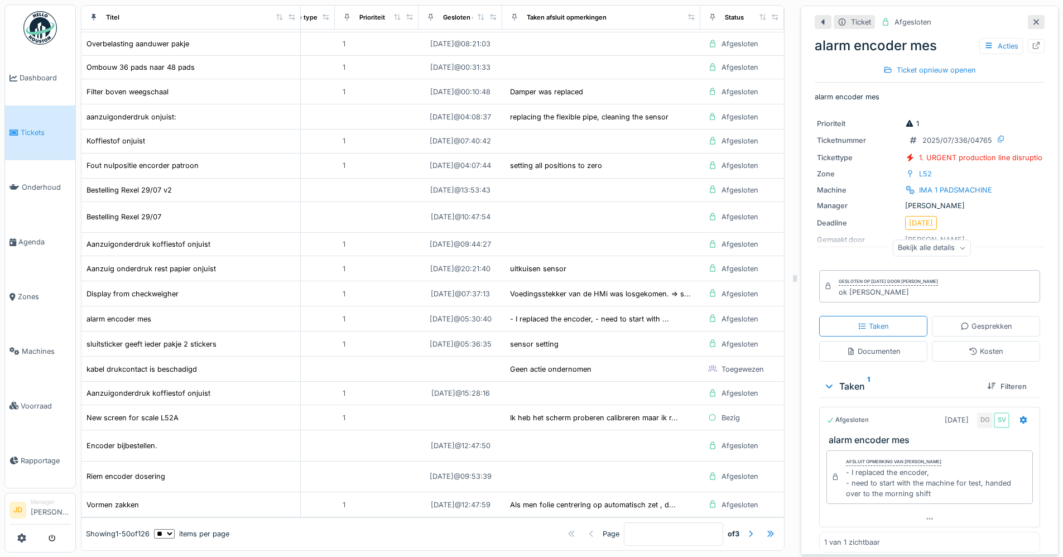
scroll to position [9, 0]
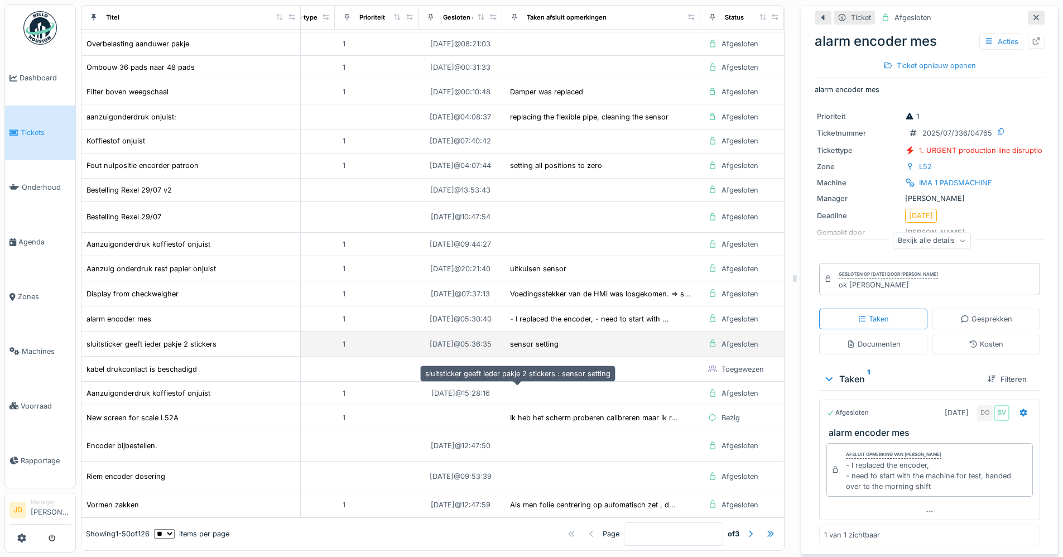
click at [544, 351] on div "sensor setting" at bounding box center [534, 344] width 55 height 13
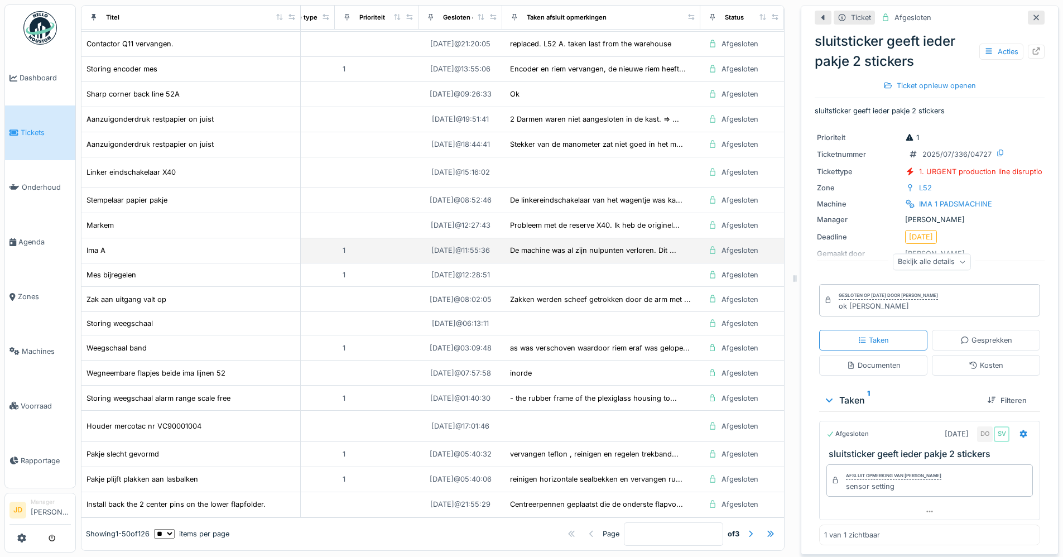
scroll to position [893, 736]
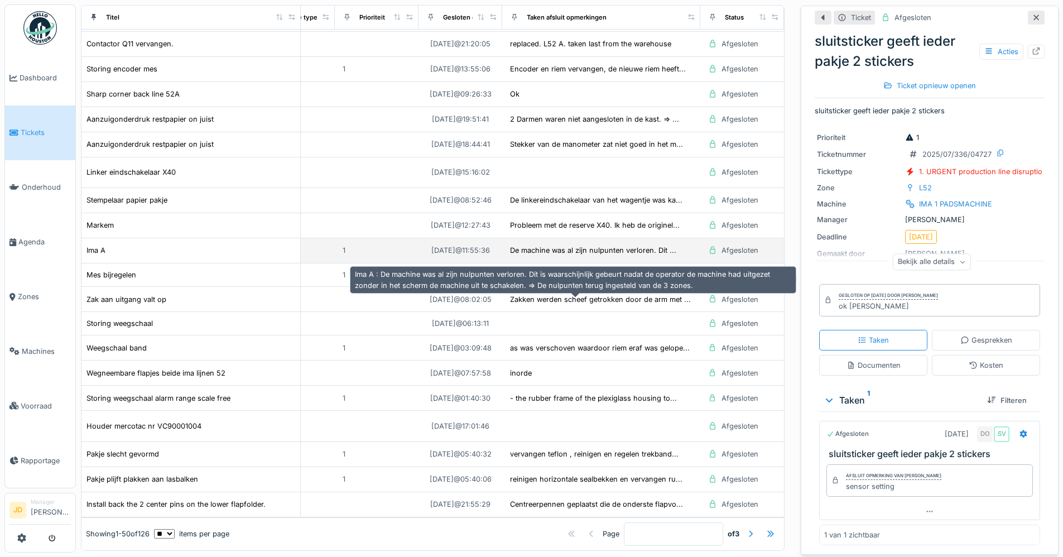
click at [610, 256] on div "De machine was al zijn nulpunten verloren. Dit ..." at bounding box center [593, 250] width 166 height 11
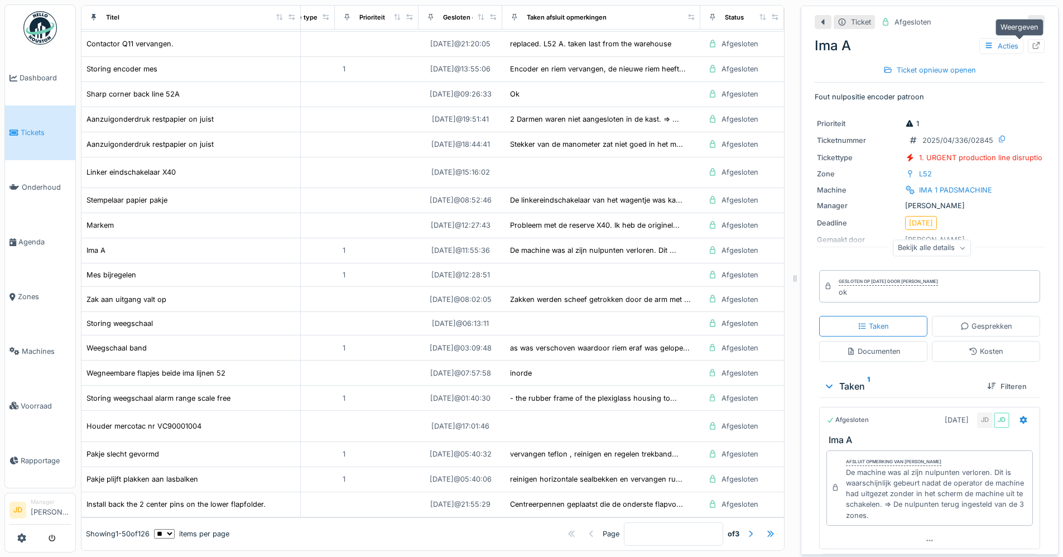
click at [848, 42] on icon at bounding box center [1036, 45] width 7 height 7
click at [848, 246] on div "Bekijk alle details" at bounding box center [932, 248] width 78 height 16
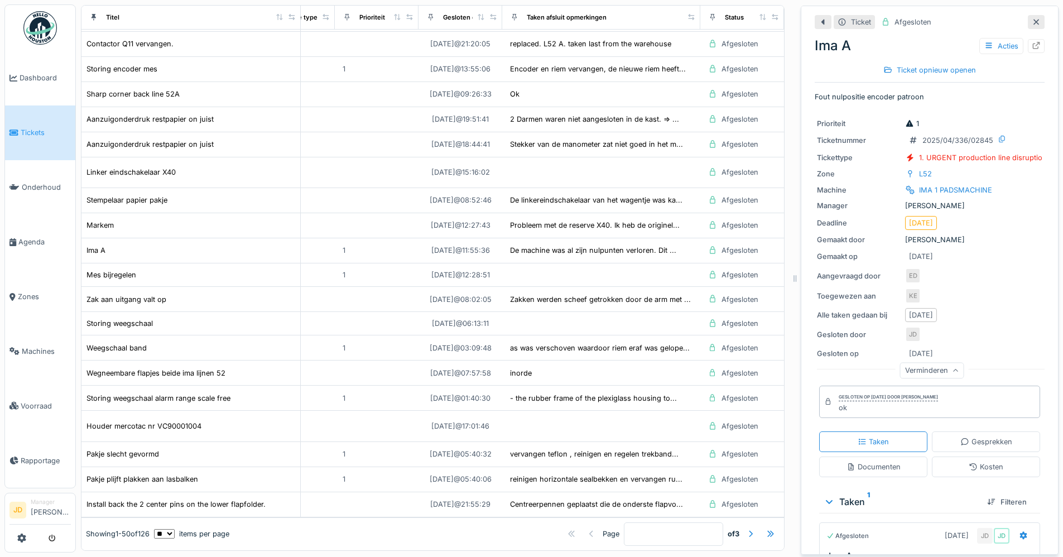
click at [848, 364] on div "Verminderen" at bounding box center [932, 371] width 64 height 16
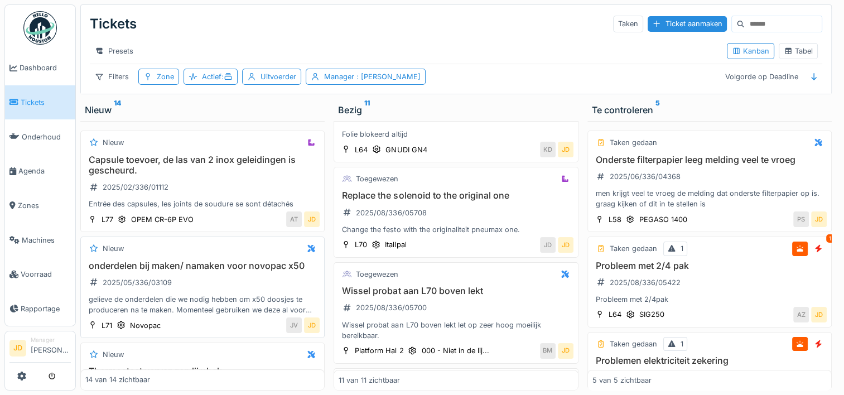
scroll to position [664, 0]
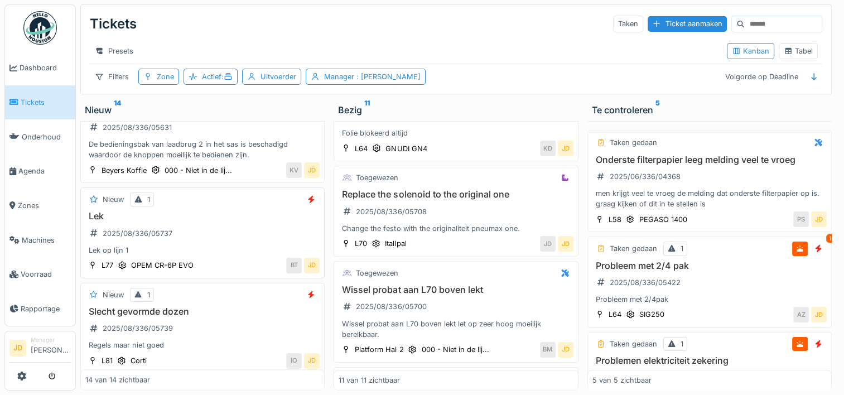
click at [213, 236] on div "Lek 2025/08/336/05737 Lek op lijn 1" at bounding box center [202, 233] width 234 height 45
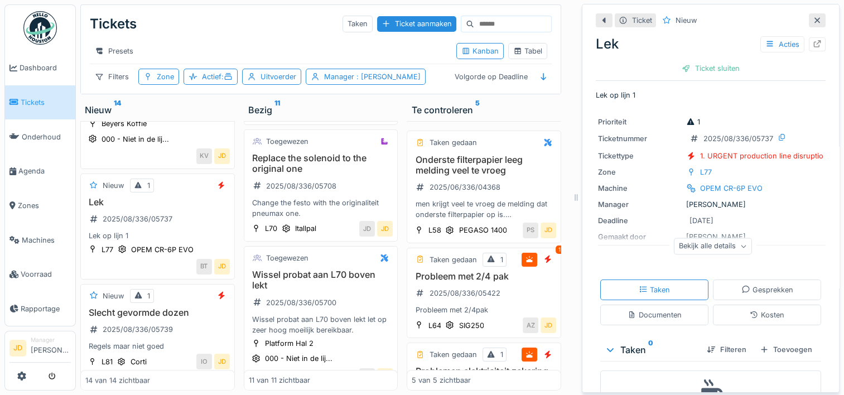
scroll to position [65, 0]
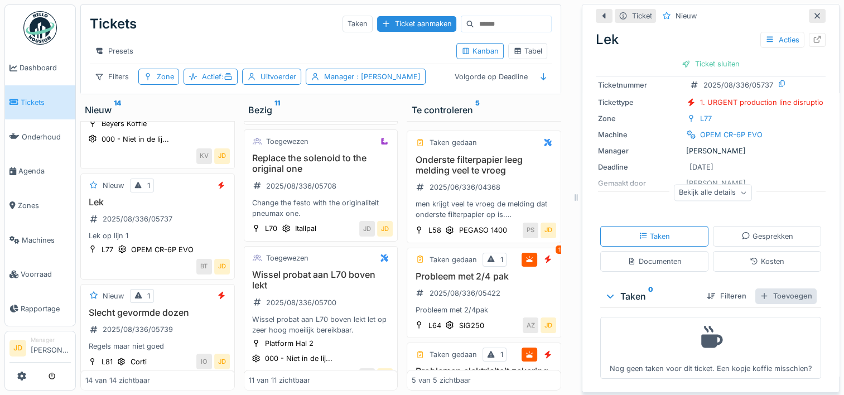
click at [762, 289] on div "Toevoegen" at bounding box center [786, 296] width 61 height 15
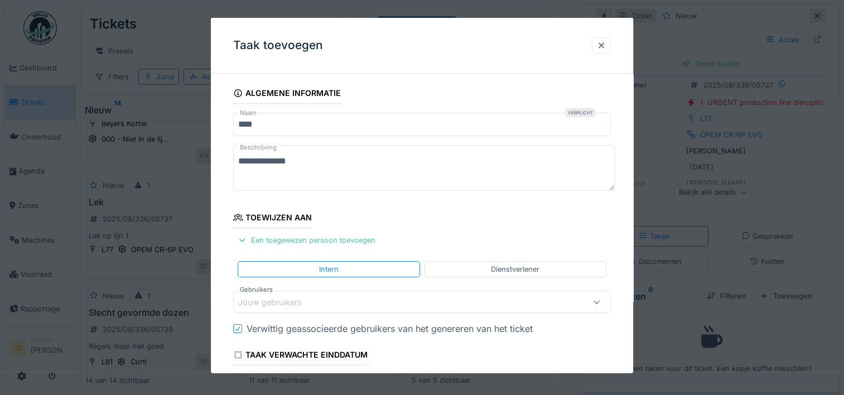
click at [282, 299] on div "Jouw gebruikers" at bounding box center [277, 302] width 79 height 12
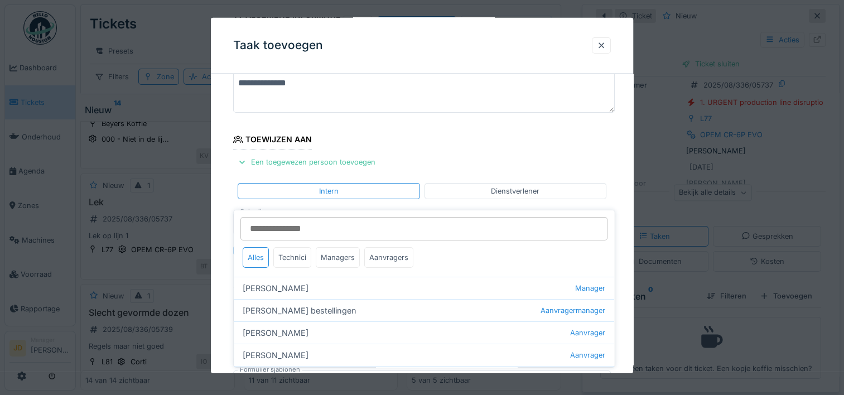
scroll to position [105, 0]
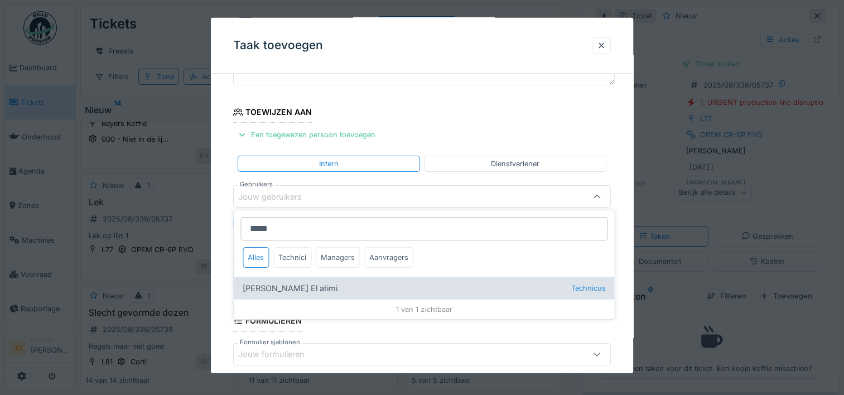
type input "*****"
click at [300, 288] on div "[PERSON_NAME] El atimi Technicus" at bounding box center [424, 288] width 381 height 22
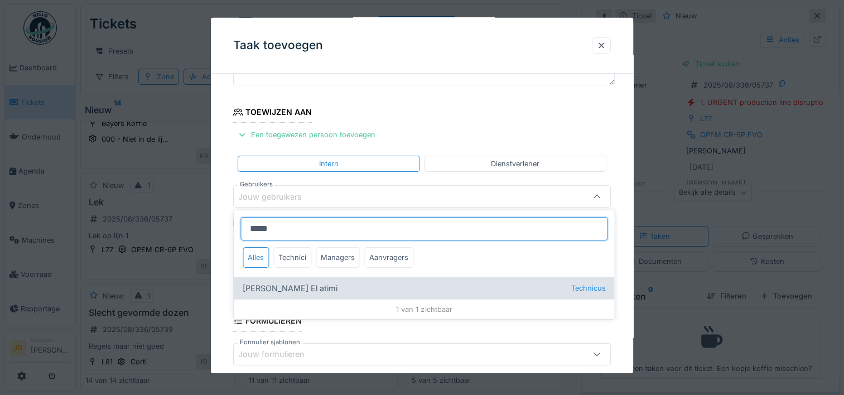
type input "****"
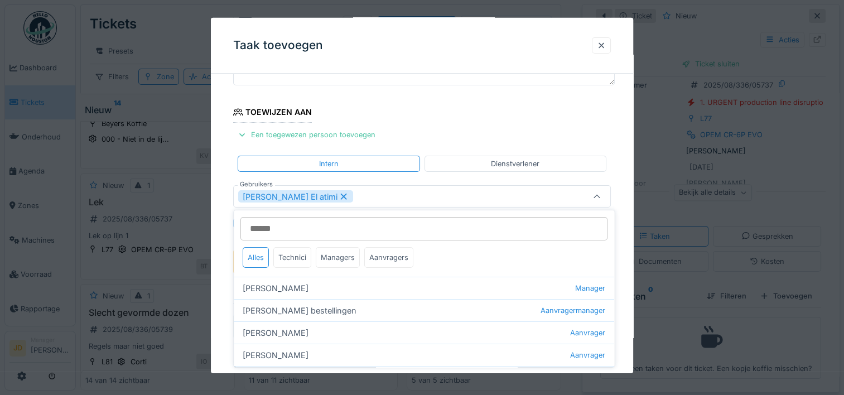
click at [598, 194] on icon at bounding box center [597, 196] width 9 height 7
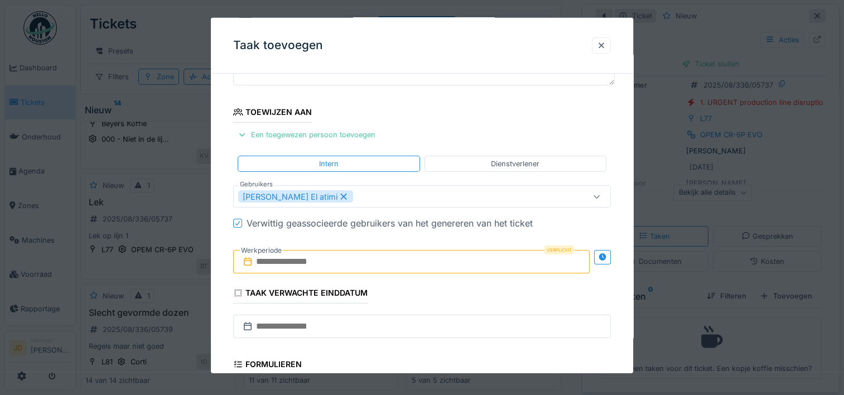
click at [283, 261] on input "text" at bounding box center [411, 261] width 357 height 23
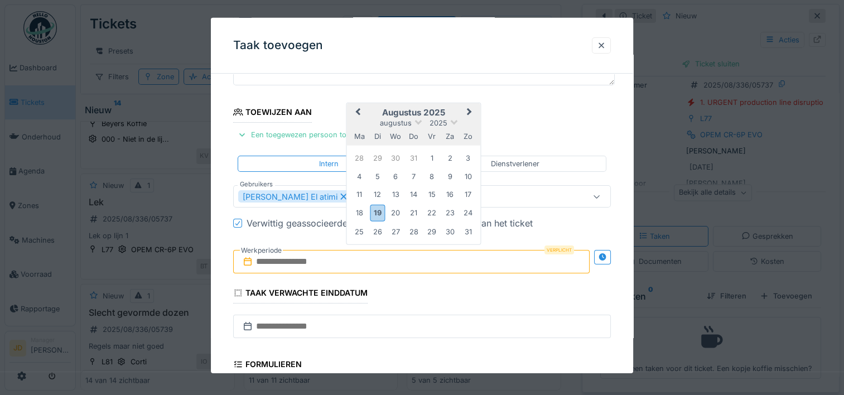
click at [444, 111] on h2 "augustus 2025" at bounding box center [414, 113] width 134 height 10
click at [377, 214] on div "19" at bounding box center [377, 213] width 15 height 16
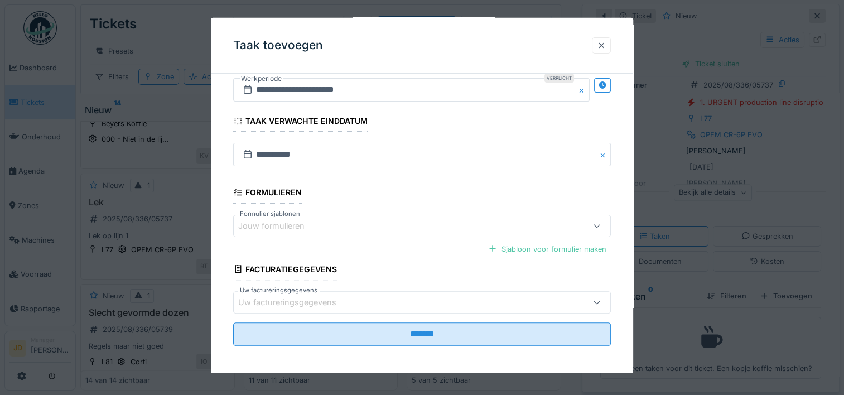
scroll to position [279, 0]
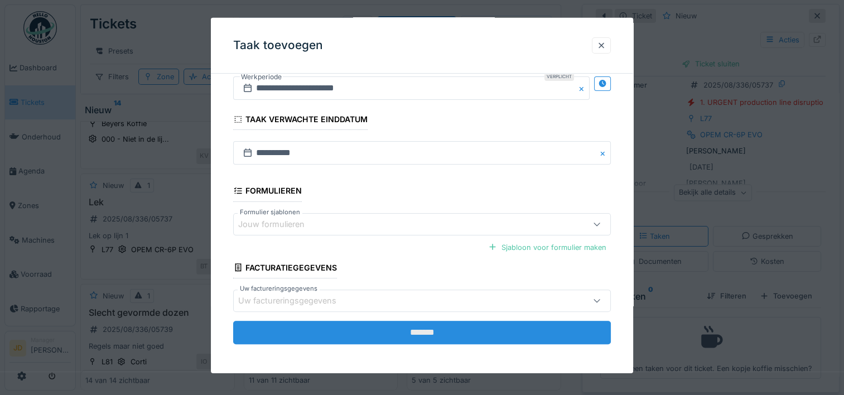
click at [388, 322] on input "*******" at bounding box center [422, 332] width 378 height 23
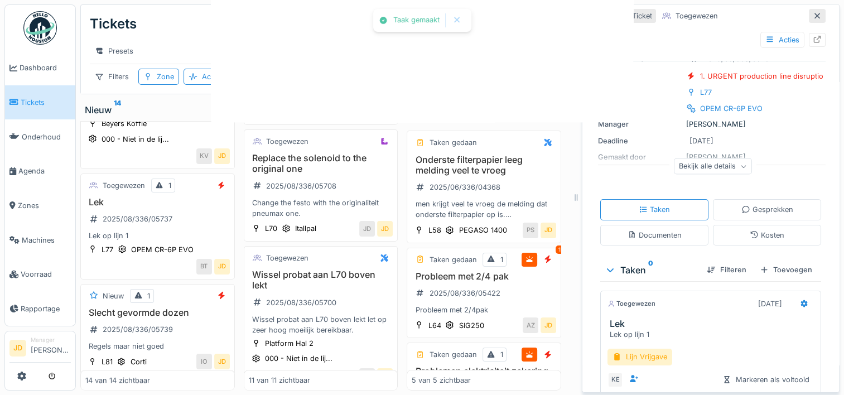
scroll to position [49, 0]
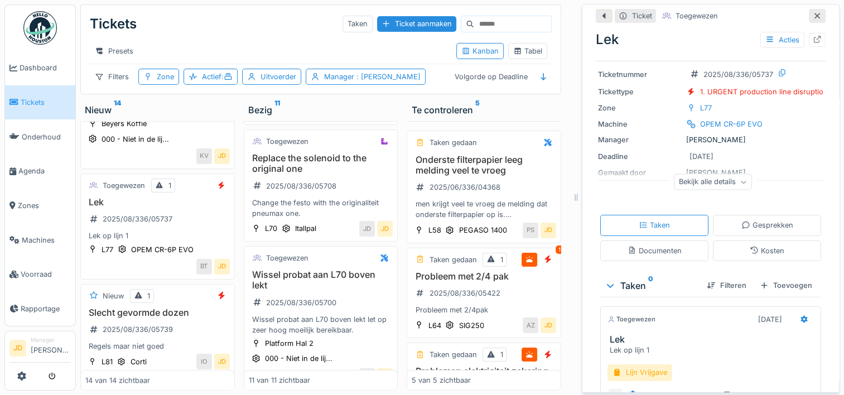
click at [809, 21] on div at bounding box center [817, 16] width 17 height 14
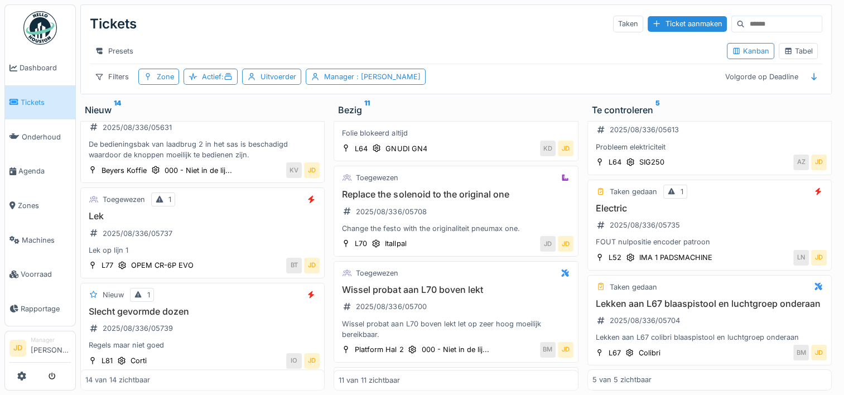
scroll to position [8, 0]
